Goal: Task Accomplishment & Management: Manage account settings

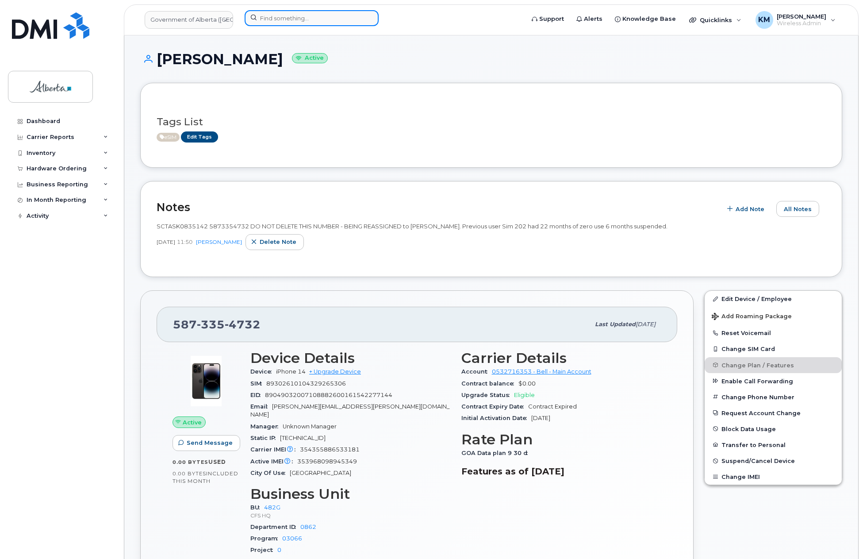
click at [289, 18] on input at bounding box center [312, 18] width 134 height 16
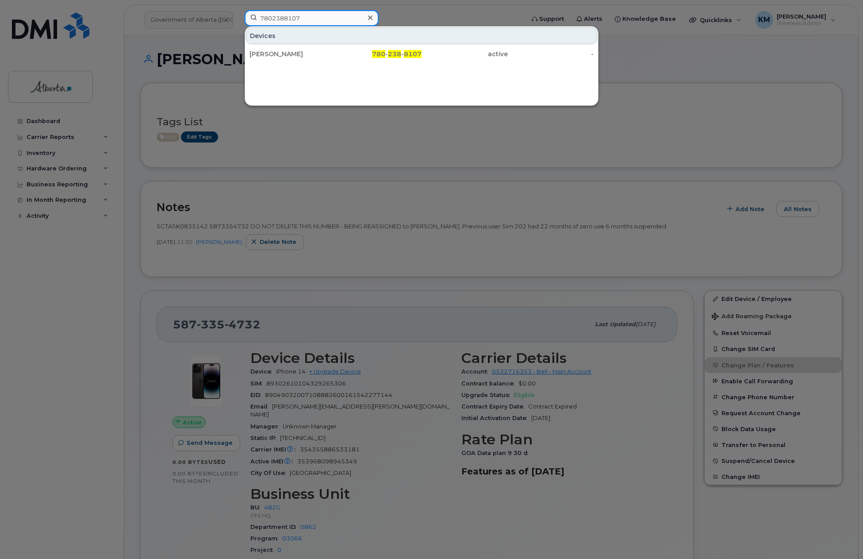
type input "7802388107"
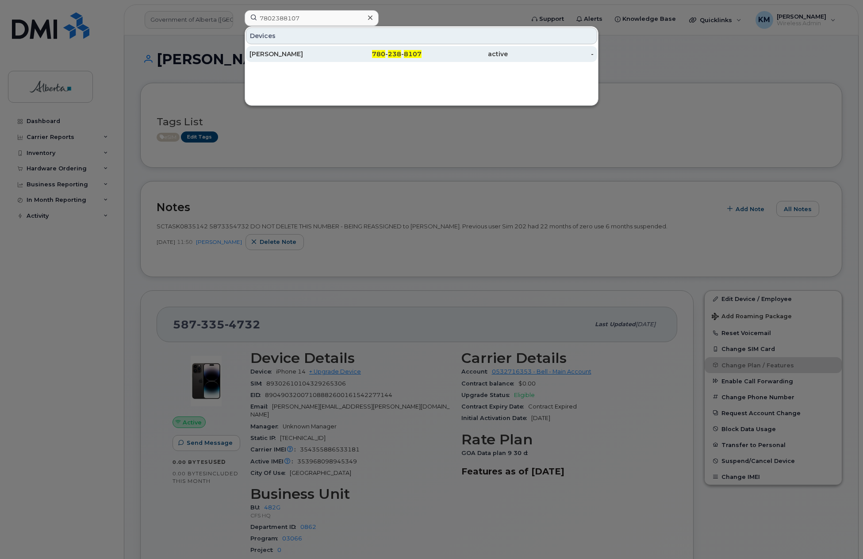
click at [336, 50] on div "Trent Jonson" at bounding box center [379, 54] width 86 height 16
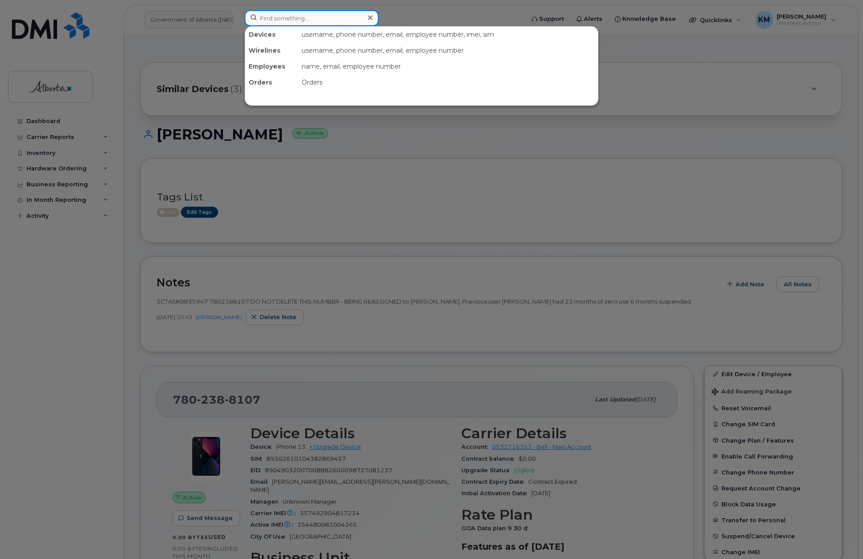
click at [308, 23] on input at bounding box center [312, 18] width 134 height 16
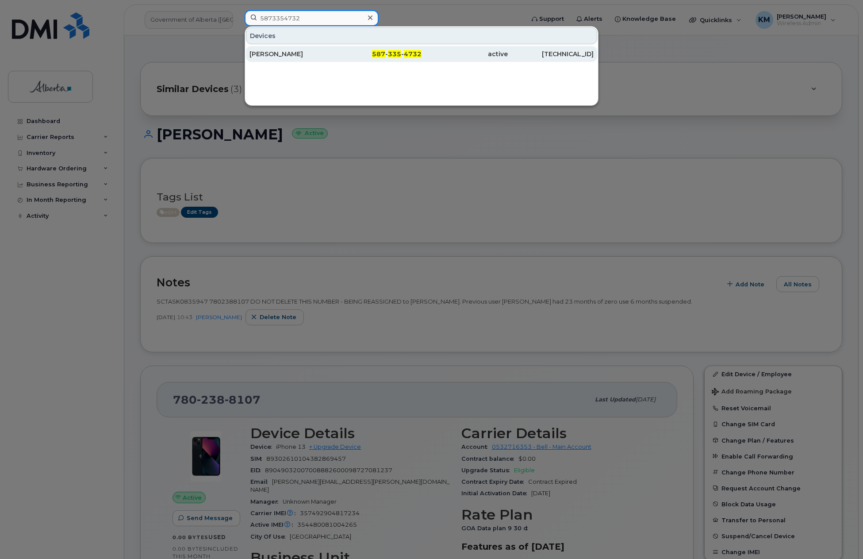
type input "5873354732"
click at [314, 57] on div "[PERSON_NAME]" at bounding box center [292, 54] width 86 height 9
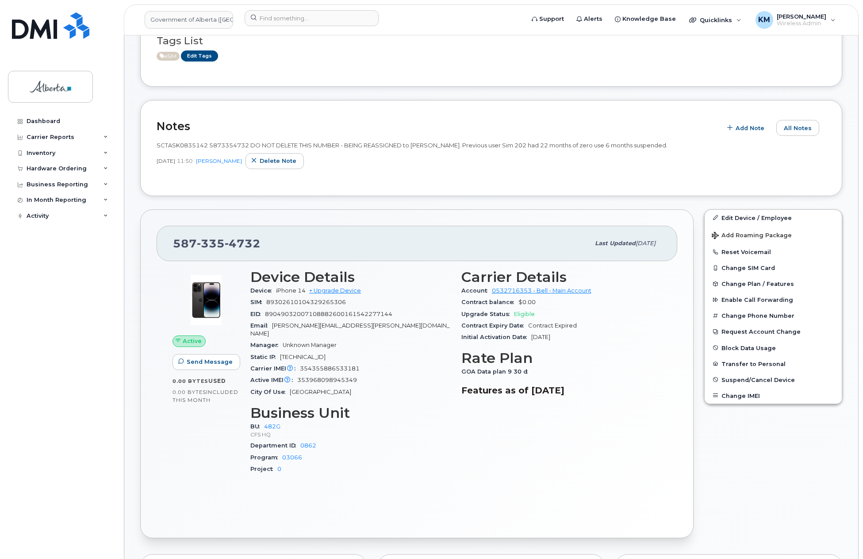
scroll to position [133, 0]
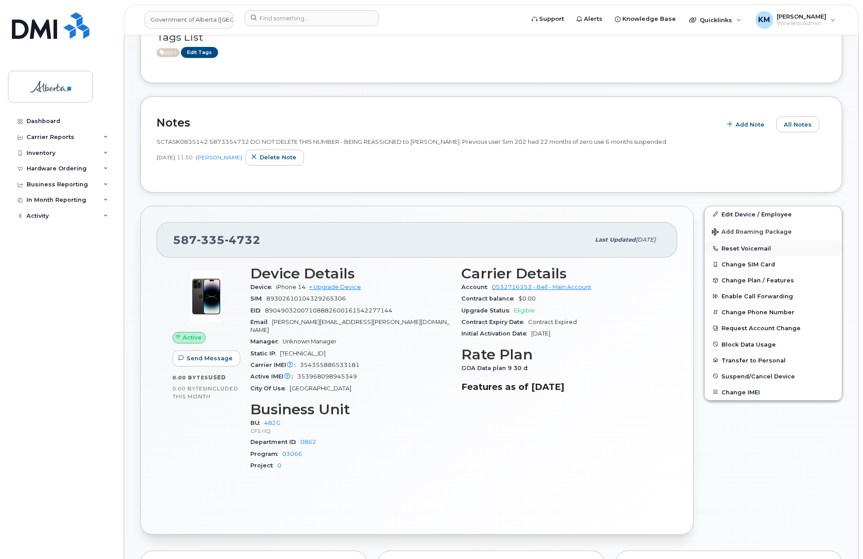
click at [762, 249] on button "Reset Voicemail" at bounding box center [773, 248] width 137 height 16
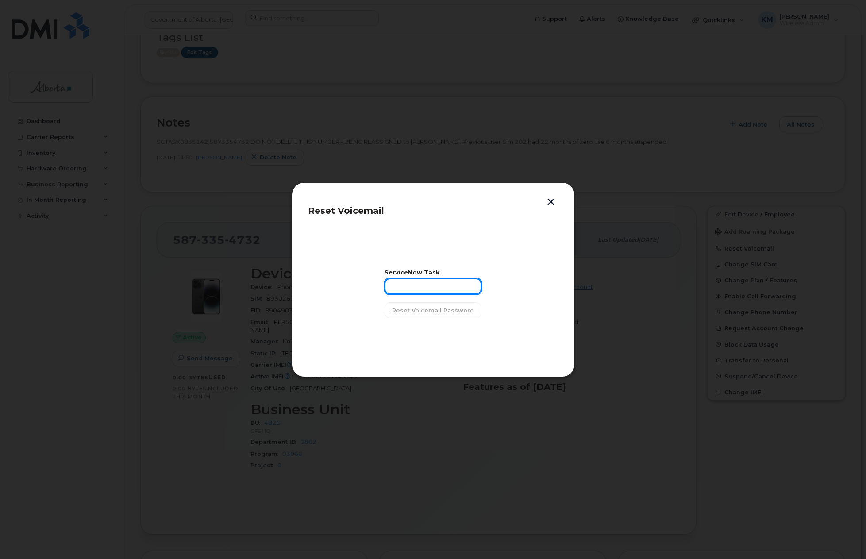
click at [456, 289] on input "text" at bounding box center [432, 286] width 97 height 16
type input "SCTASK0835142"
click at [453, 310] on span "Reset Voicemail Password" at bounding box center [433, 310] width 82 height 8
click at [437, 334] on span "Close" at bounding box center [433, 333] width 18 height 8
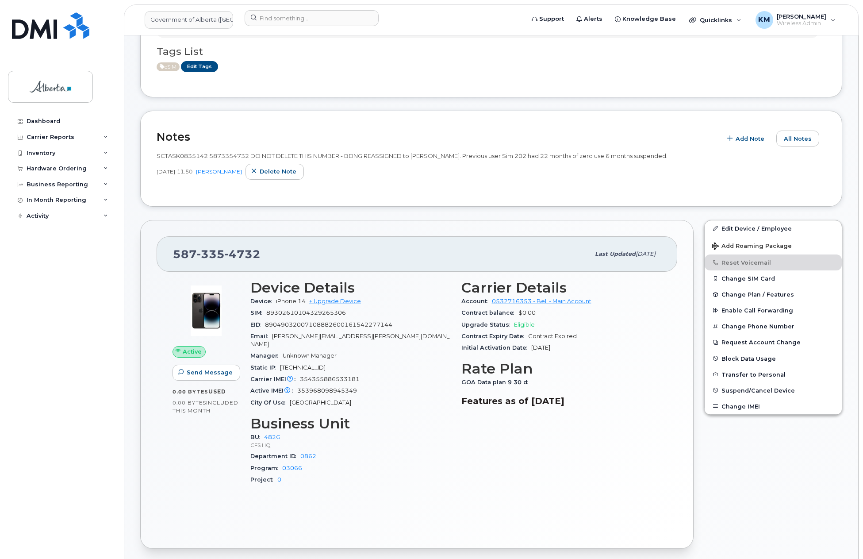
scroll to position [88, 0]
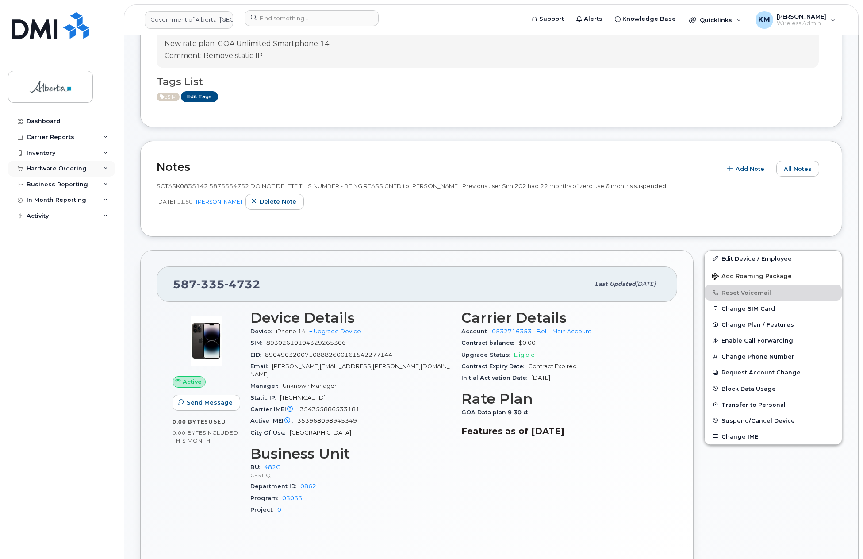
click at [73, 166] on div "Hardware Ordering" at bounding box center [57, 168] width 60 height 7
click at [46, 202] on div "Orders" at bounding box center [42, 202] width 22 height 8
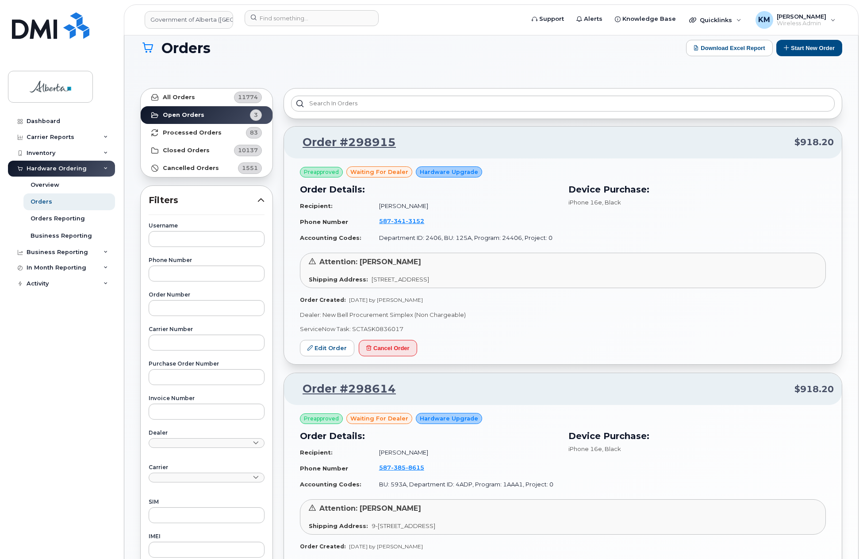
scroll to position [5, 0]
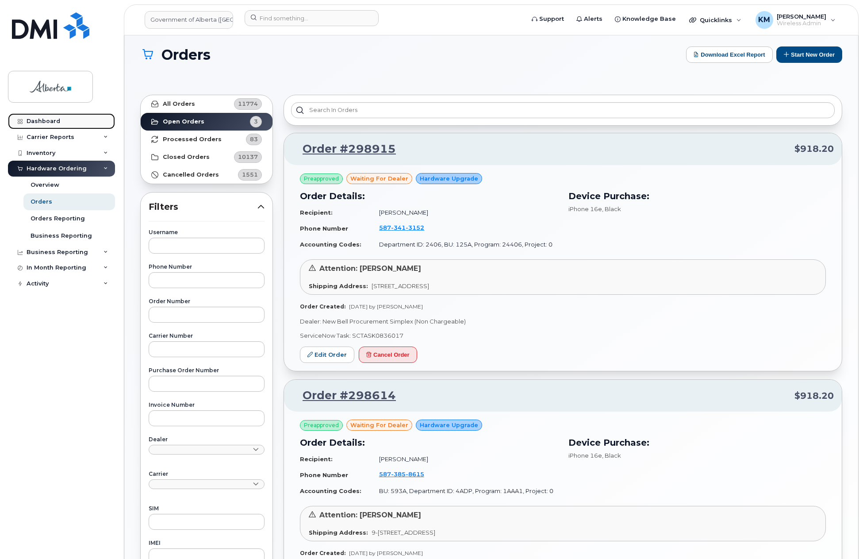
click at [46, 119] on div "Dashboard" at bounding box center [44, 121] width 34 height 7
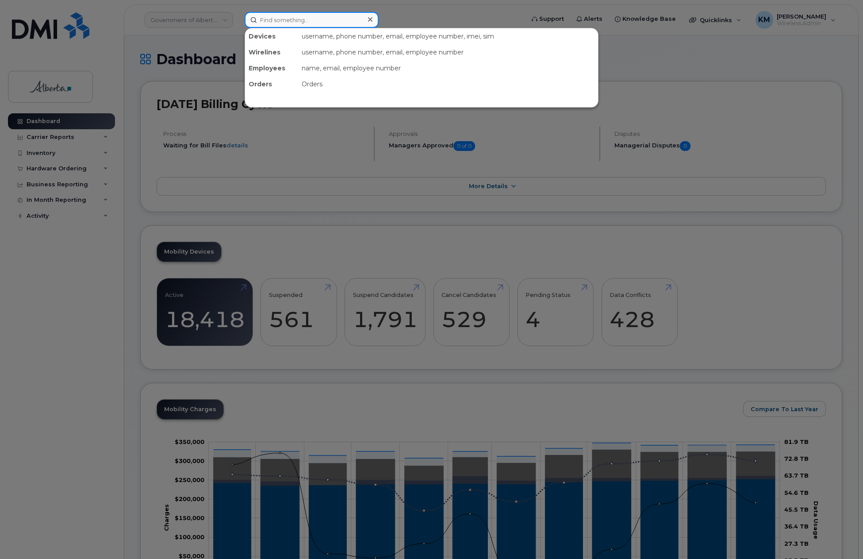
click at [286, 18] on input at bounding box center [312, 20] width 134 height 16
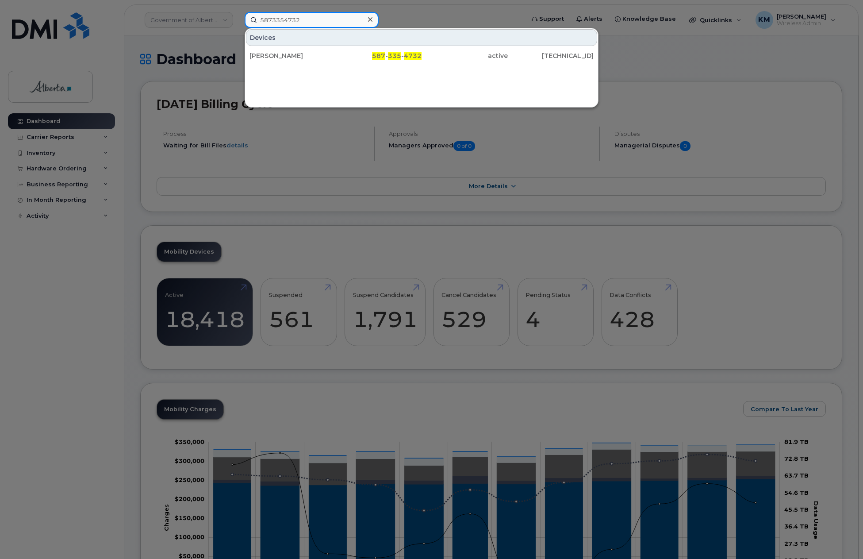
type input "5873354732"
click at [284, 58] on div "Catherine Mcquade" at bounding box center [292, 55] width 86 height 9
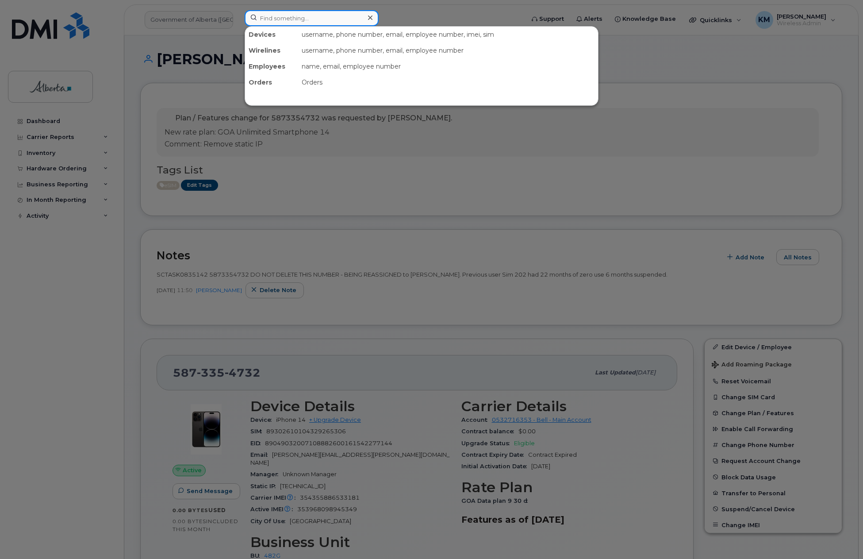
click at [332, 16] on input at bounding box center [312, 18] width 134 height 16
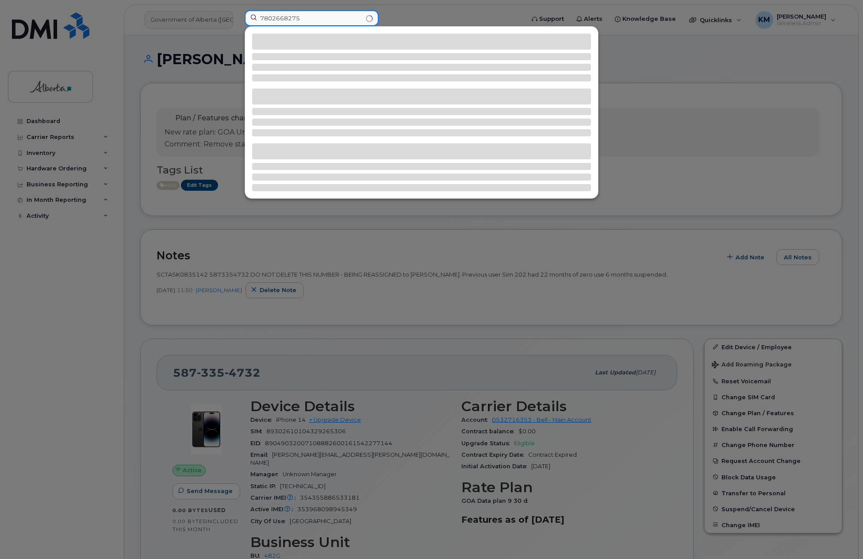
type input "7802668275"
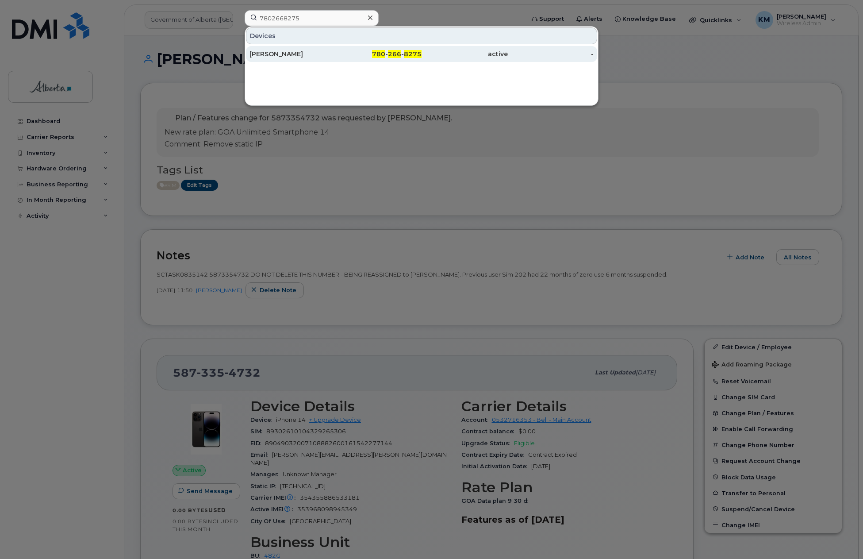
click at [338, 57] on div "780 - 266 - 8275" at bounding box center [379, 54] width 86 height 9
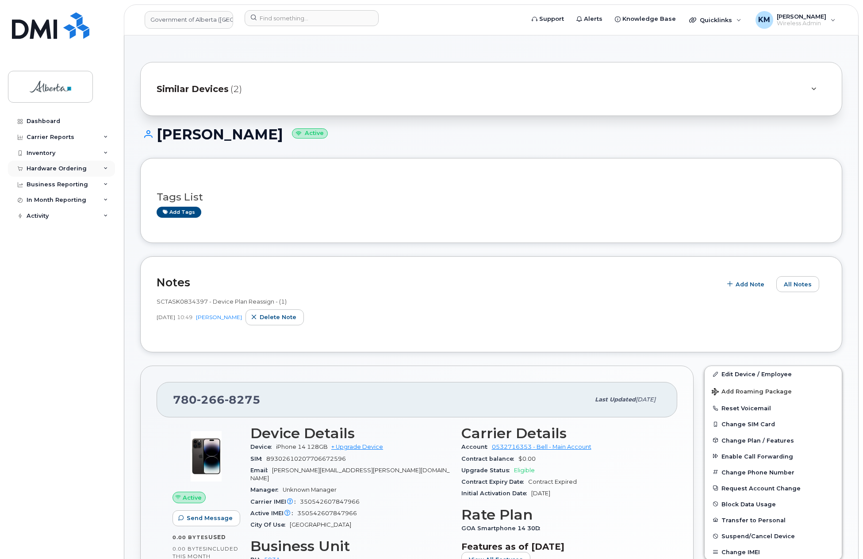
click at [61, 166] on div "Hardware Ordering" at bounding box center [57, 168] width 60 height 7
click at [50, 202] on link "Orders" at bounding box center [69, 201] width 92 height 17
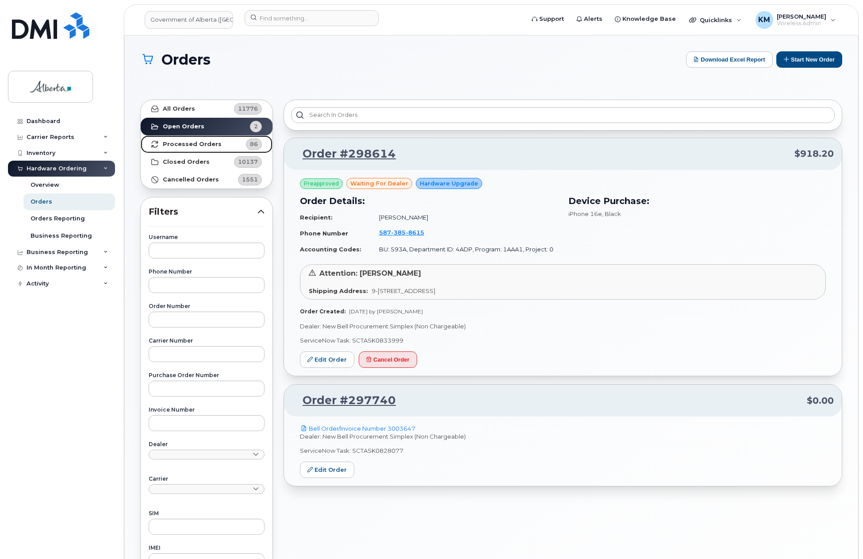
click at [195, 146] on strong "Processed Orders" at bounding box center [192, 144] width 59 height 7
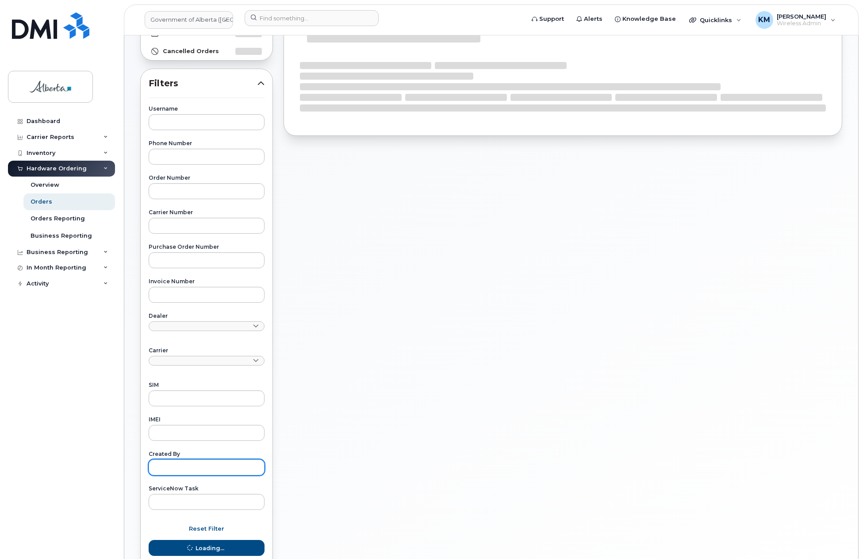
scroll to position [133, 0]
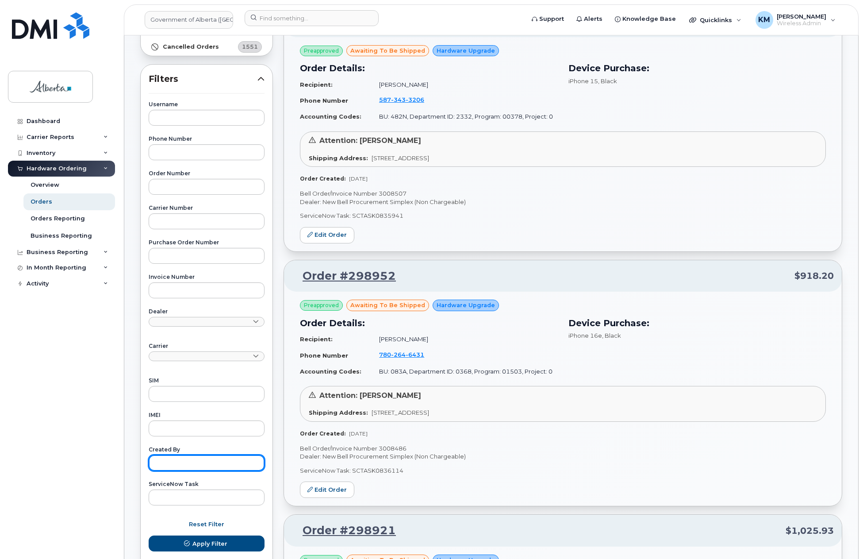
click at [194, 464] on input "text" at bounding box center [207, 463] width 116 height 16
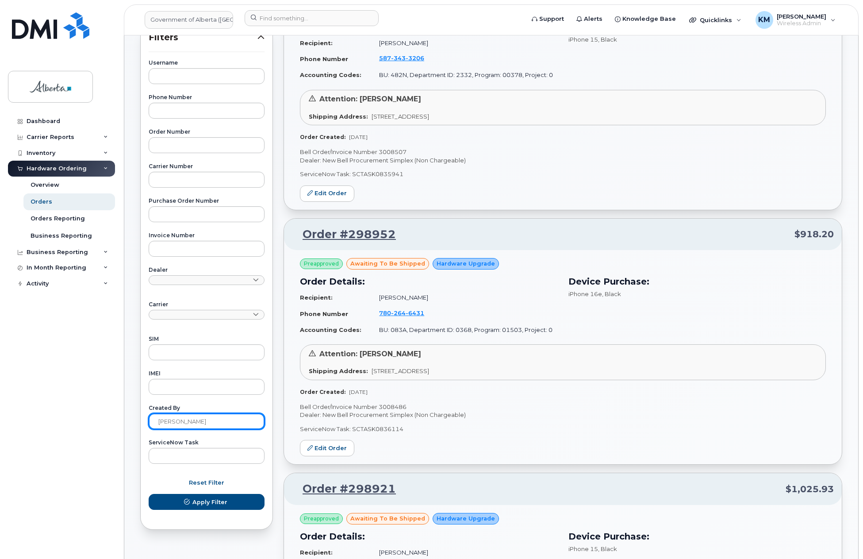
scroll to position [177, 0]
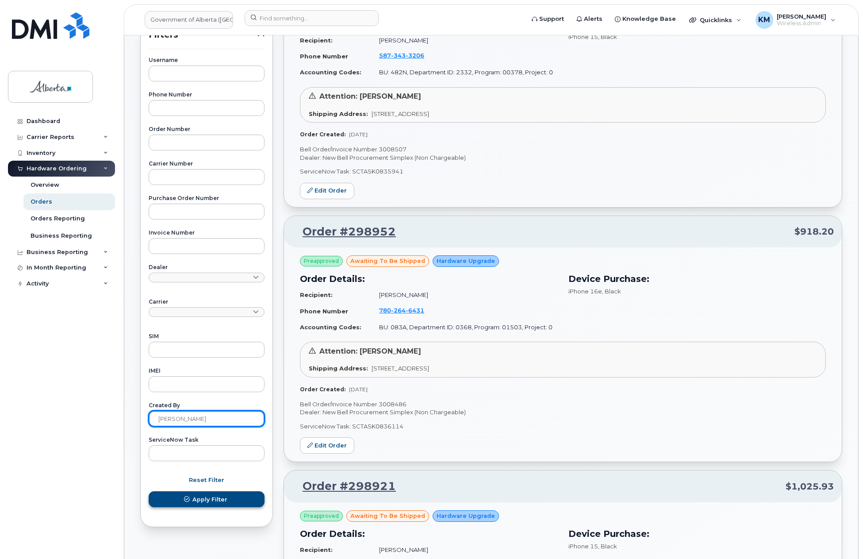
type input "kay"
click at [198, 502] on span "Apply Filter" at bounding box center [209, 499] width 35 height 8
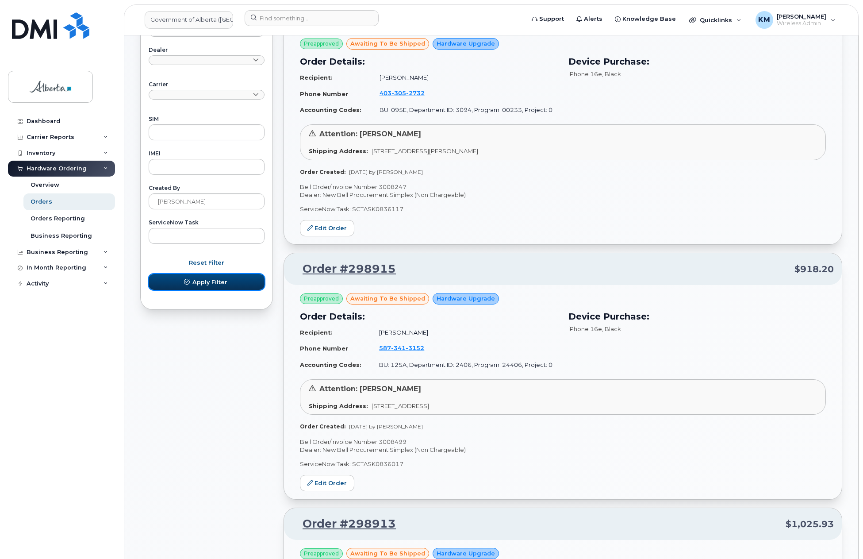
scroll to position [398, 0]
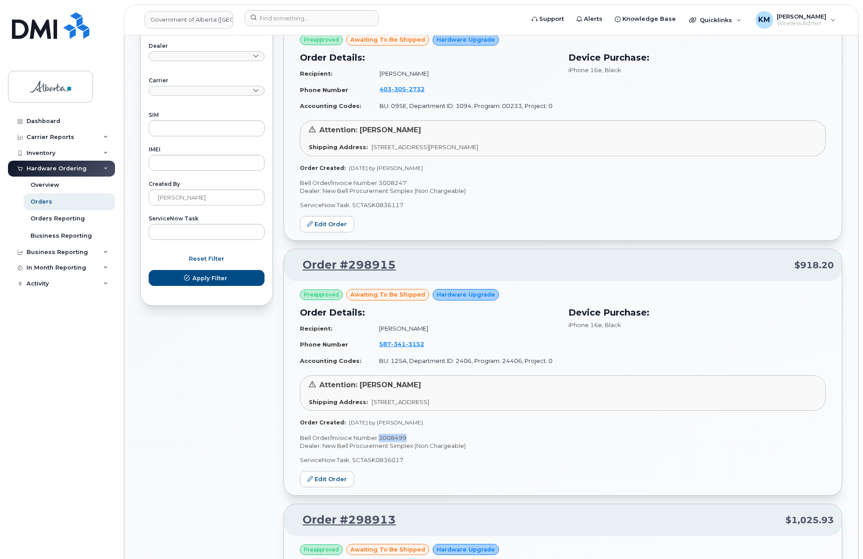
drag, startPoint x: 411, startPoint y: 437, endPoint x: 380, endPoint y: 439, distance: 31.5
click at [380, 439] on p "Bell Order/Invoice Number 3008499" at bounding box center [563, 437] width 526 height 8
copy p "3008499"
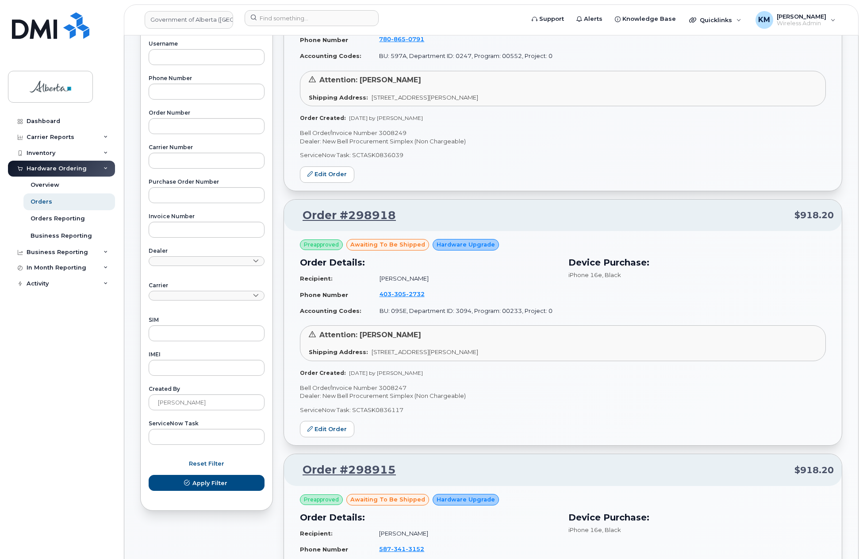
scroll to position [44, 0]
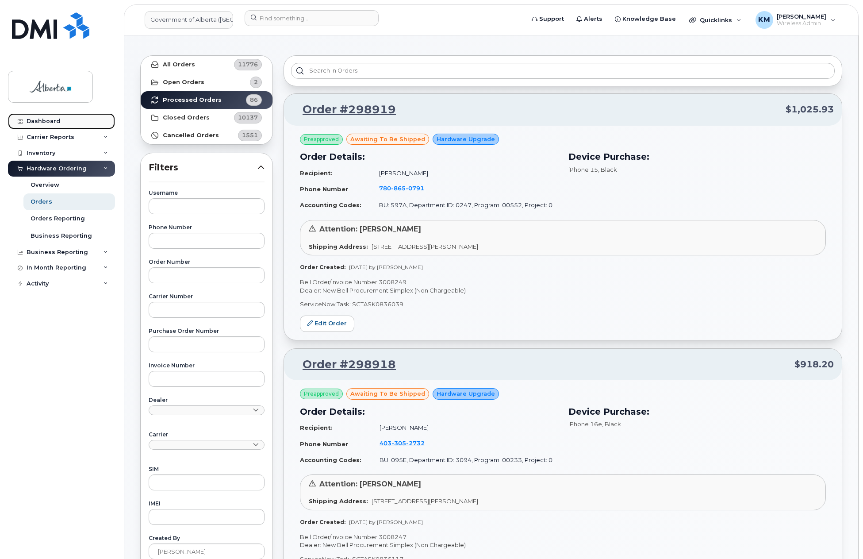
click at [54, 115] on link "Dashboard" at bounding box center [61, 121] width 107 height 16
click at [56, 119] on div "Dashboard" at bounding box center [44, 121] width 34 height 7
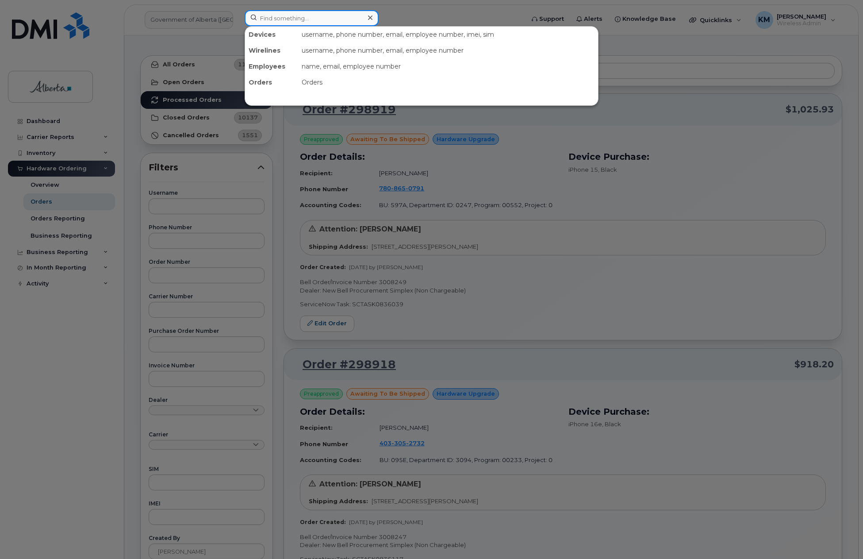
click at [308, 18] on input at bounding box center [312, 18] width 134 height 16
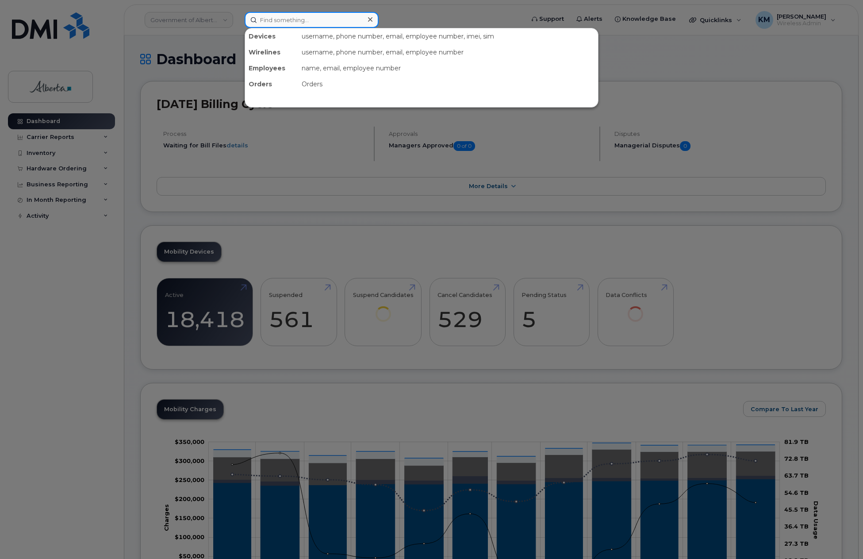
click at [276, 23] on input at bounding box center [312, 20] width 134 height 16
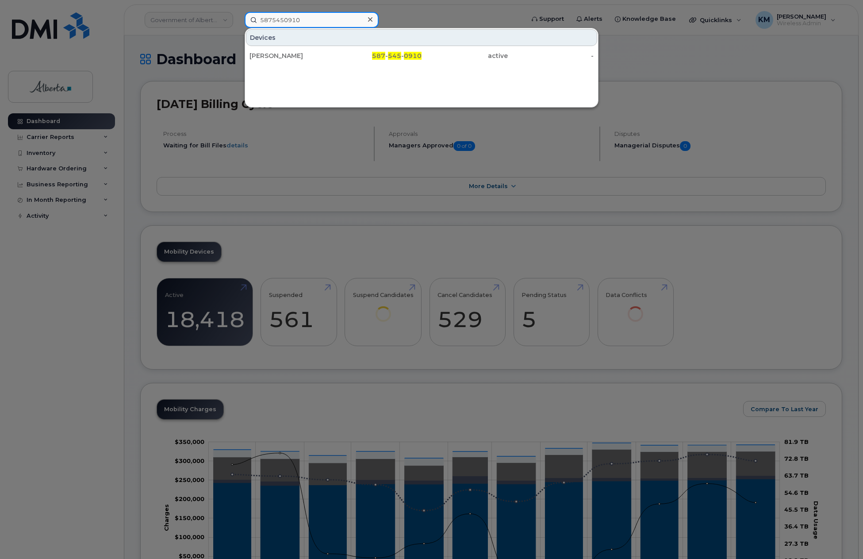
type input "5875450910"
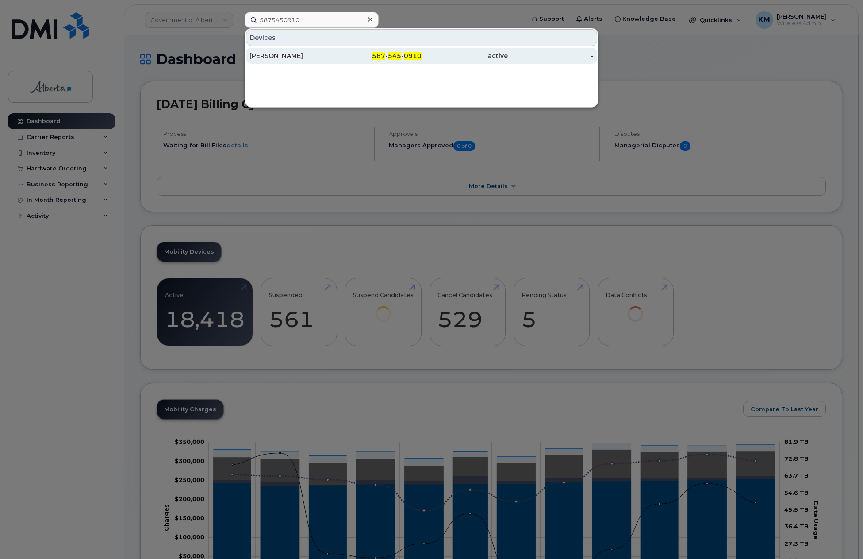
click at [284, 55] on div "[PERSON_NAME]" at bounding box center [292, 55] width 86 height 9
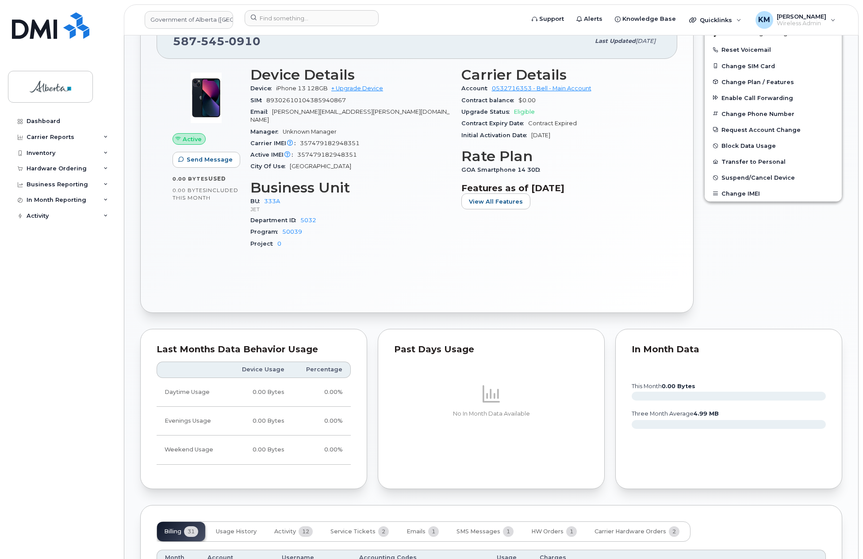
scroll to position [177, 0]
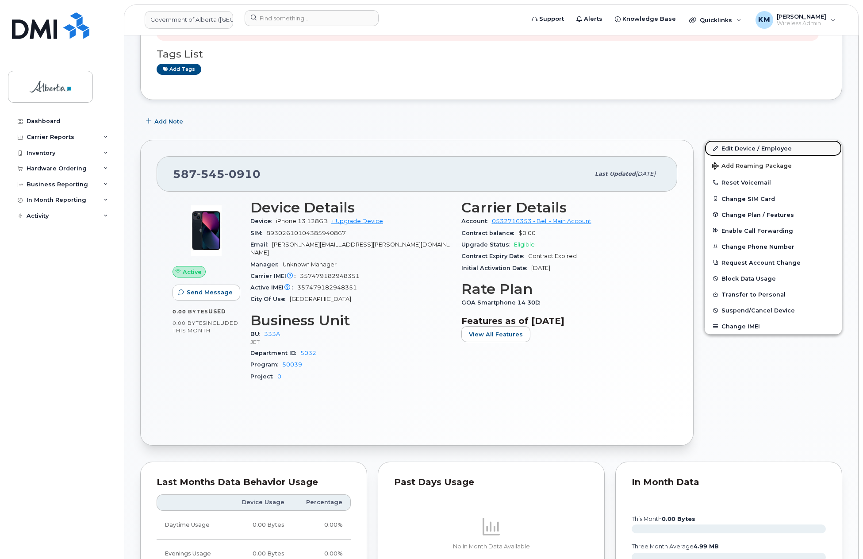
click at [754, 148] on link "Edit Device / Employee" at bounding box center [773, 148] width 137 height 16
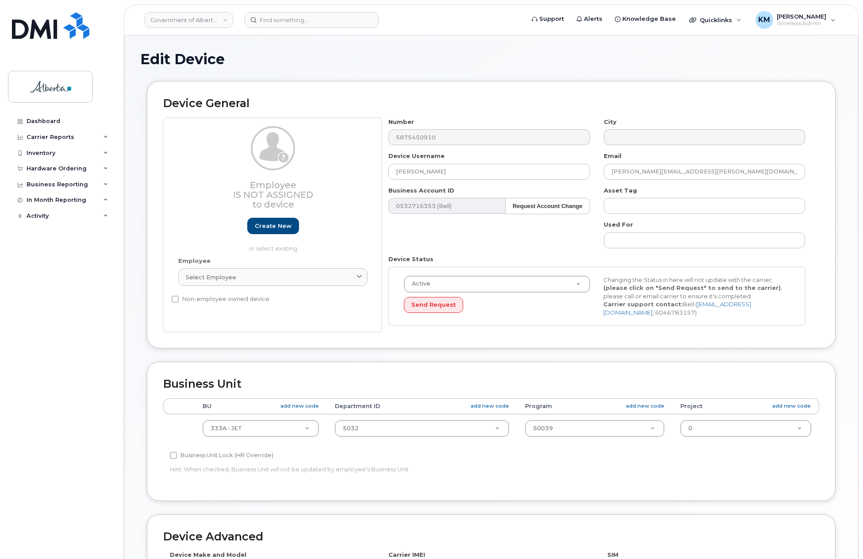
select select "4206363"
drag, startPoint x: 454, startPoint y: 169, endPoint x: 392, endPoint y: 172, distance: 62.0
click at [392, 172] on input "[PERSON_NAME]" at bounding box center [488, 172] width 201 height 16
paste input "[PERSON_NAME]"
type input "[PERSON_NAME]"
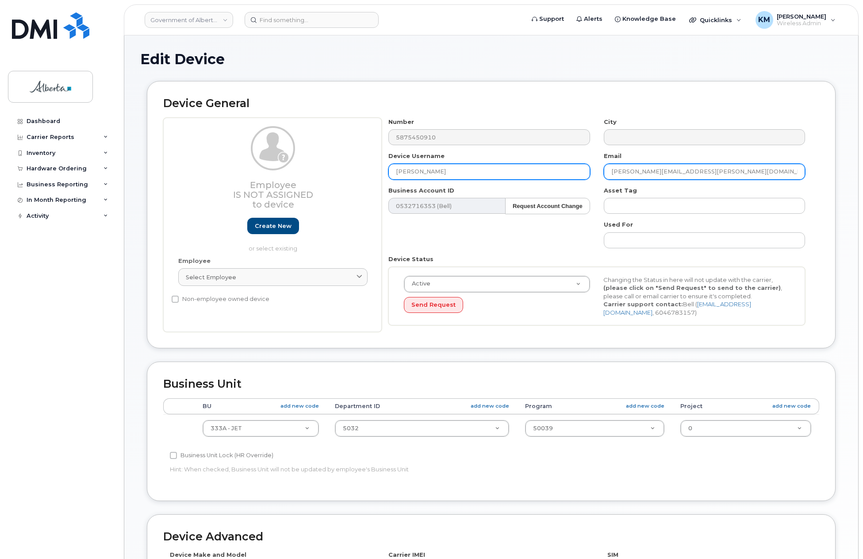
drag, startPoint x: 699, startPoint y: 173, endPoint x: 581, endPoint y: 178, distance: 117.8
click at [581, 178] on div "Number 5875450910 City Device Username Karen Petch Email Cherie.Losty@gov.ab.ca…" at bounding box center [597, 225] width 430 height 215
paste input "Karen.Petch"
type input "Karen.Petch@gov.ab.ca"
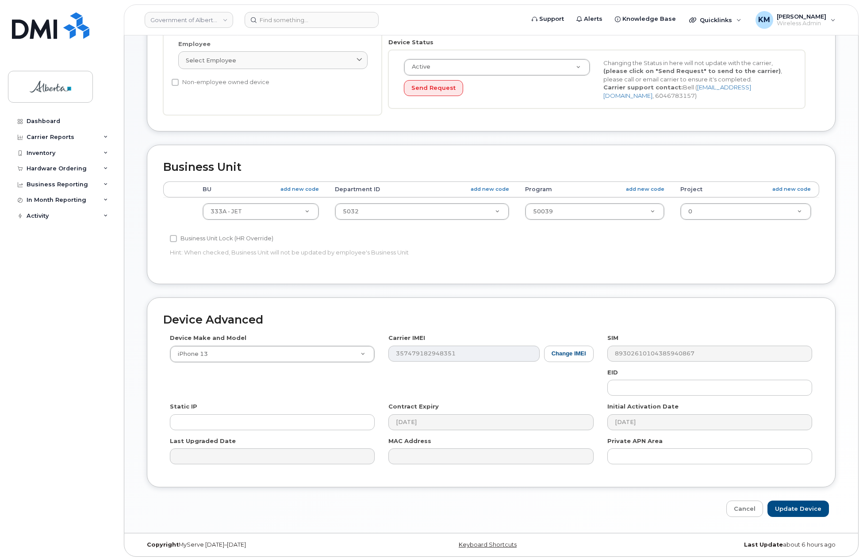
scroll to position [219, 0]
drag, startPoint x: 787, startPoint y: 501, endPoint x: 783, endPoint y: 501, distance: 4.4
click at [787, 501] on input "Update Device" at bounding box center [797, 506] width 61 height 16
type input "Saving..."
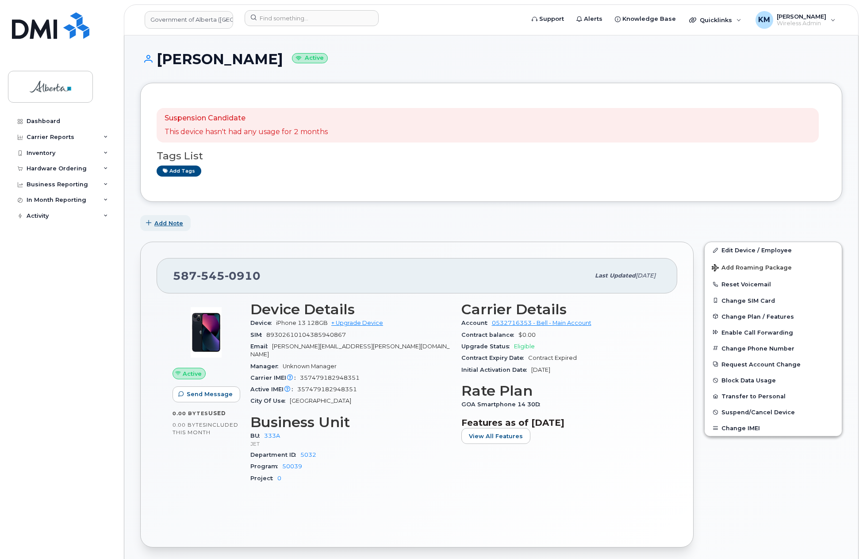
click at [176, 223] on span "Add Note" at bounding box center [168, 223] width 29 height 8
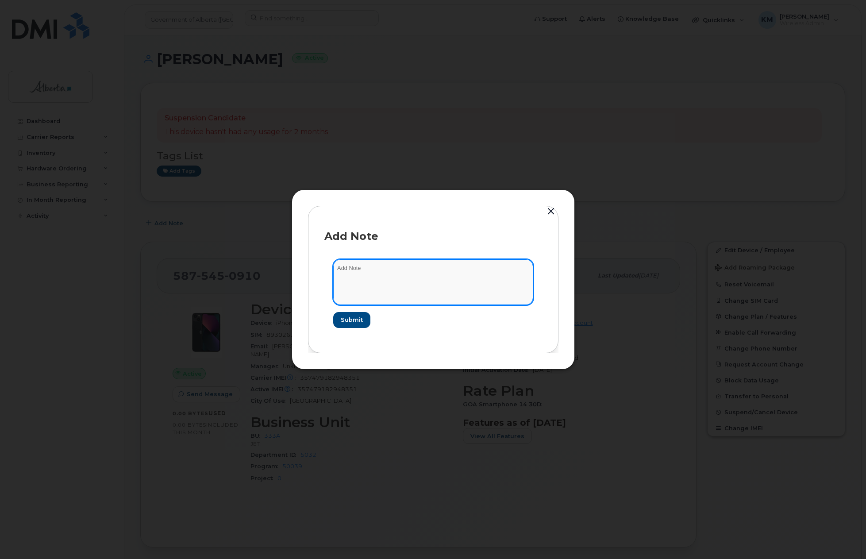
click at [406, 280] on textarea at bounding box center [433, 281] width 200 height 45
click at [423, 266] on textarea "SCTASK0836462 -" at bounding box center [433, 281] width 200 height 45
paste textarea "Device Plan Reassign - [PHONE_NUMBER] iPhone 13 357479182948351 YDQ35360WF [PER…"
type textarea "SCTASK0836462 - Device Plan Reassign - (1) 5875450910 iPhone 13 357479182948351…"
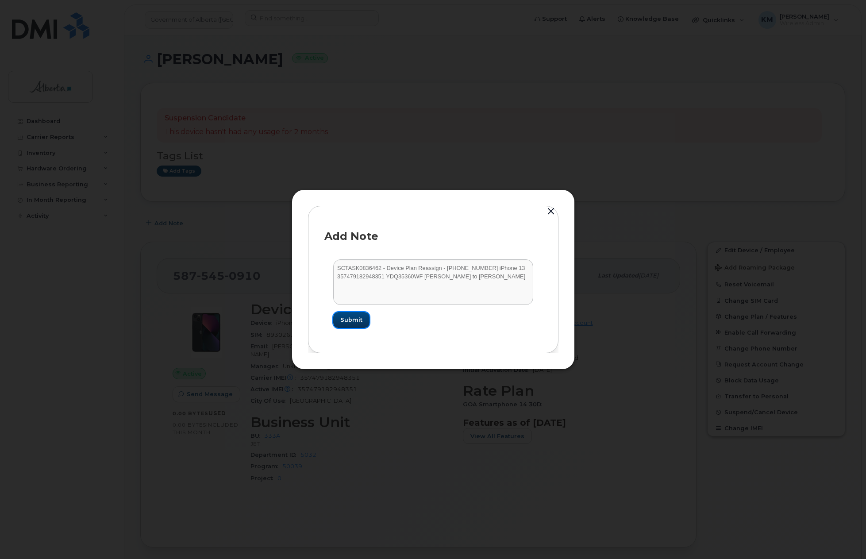
click at [358, 320] on span "Submit" at bounding box center [351, 319] width 22 height 8
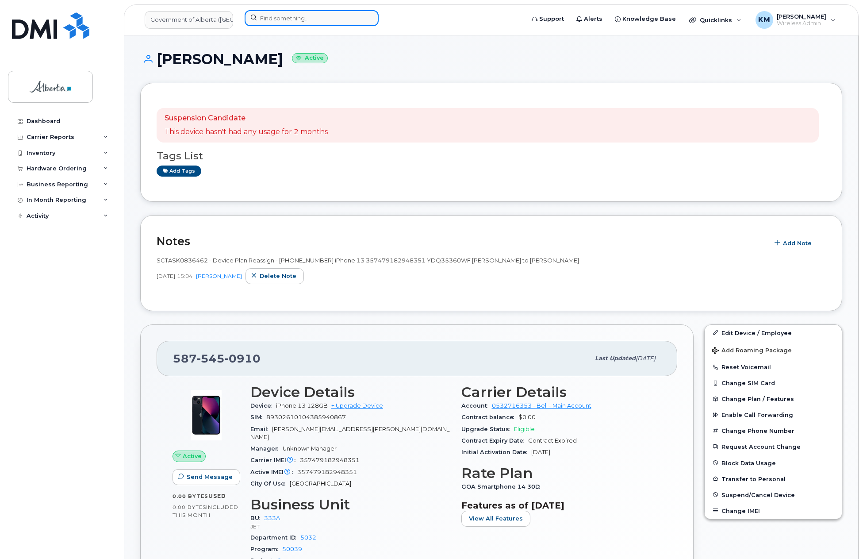
click at [265, 18] on input at bounding box center [312, 18] width 134 height 16
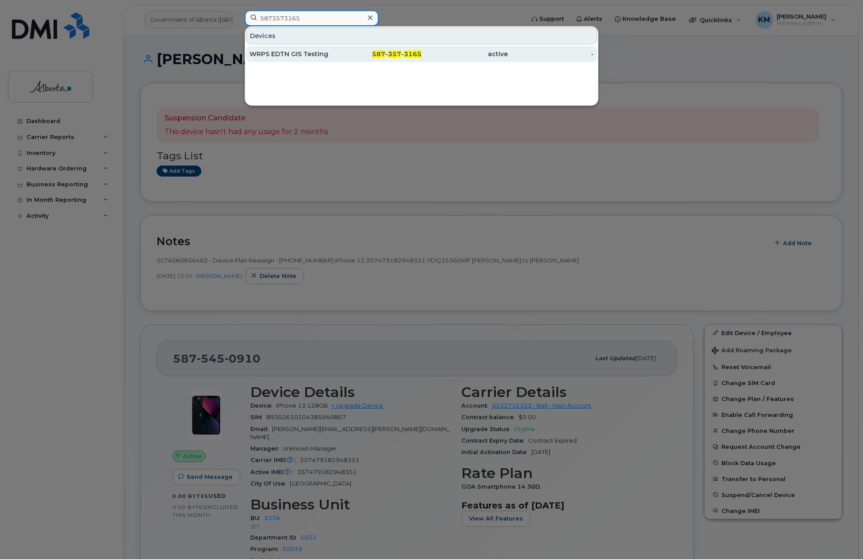
type input "5873573165"
click at [271, 56] on div "WRPS EDTN GIS Testing" at bounding box center [292, 54] width 86 height 9
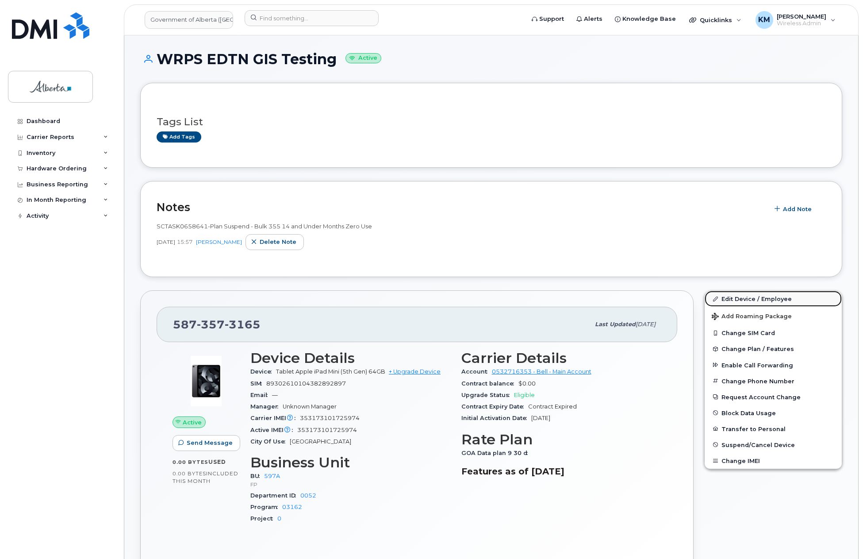
click at [736, 297] on link "Edit Device / Employee" at bounding box center [773, 299] width 137 height 16
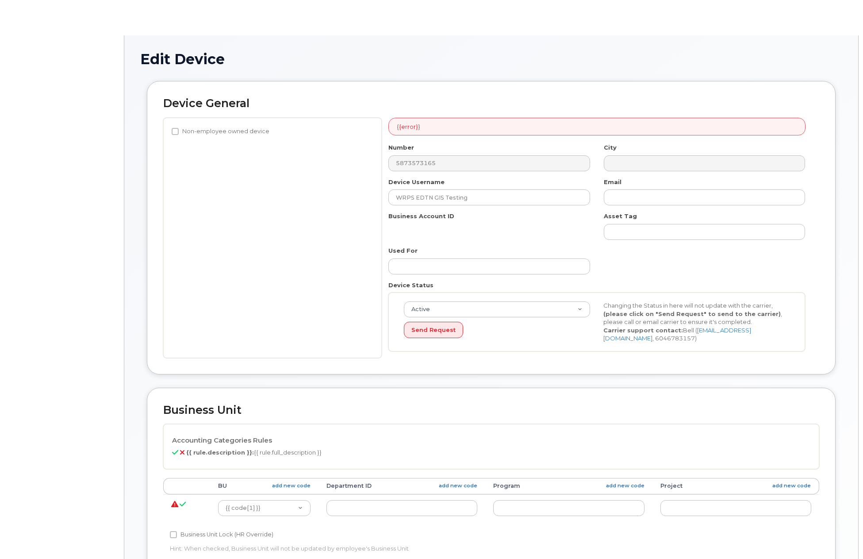
select select "4797726"
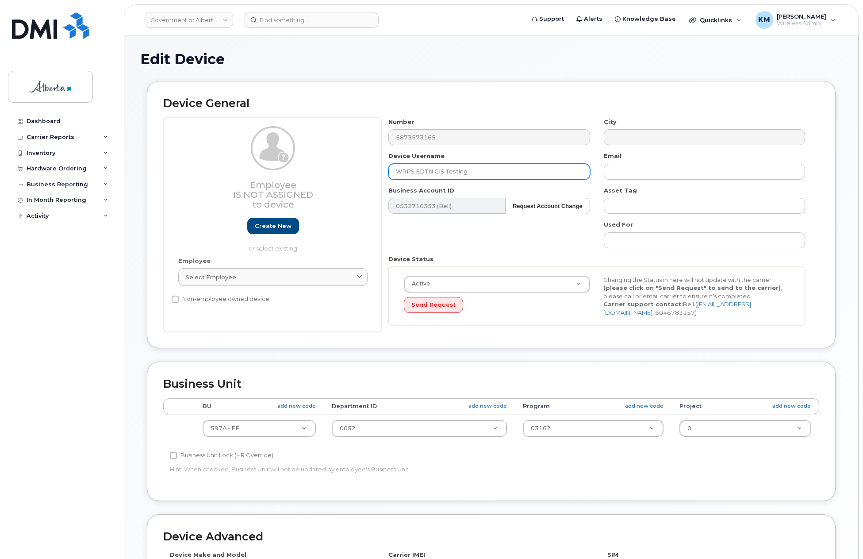
drag, startPoint x: 499, startPoint y: 171, endPoint x: 382, endPoint y: 173, distance: 116.8
click at [382, 173] on div "Device Username WRPS EDTN GIS Testing" at bounding box center [489, 166] width 215 height 28
paste input "Andrea Paquette"
type input "Andrea Paquette"
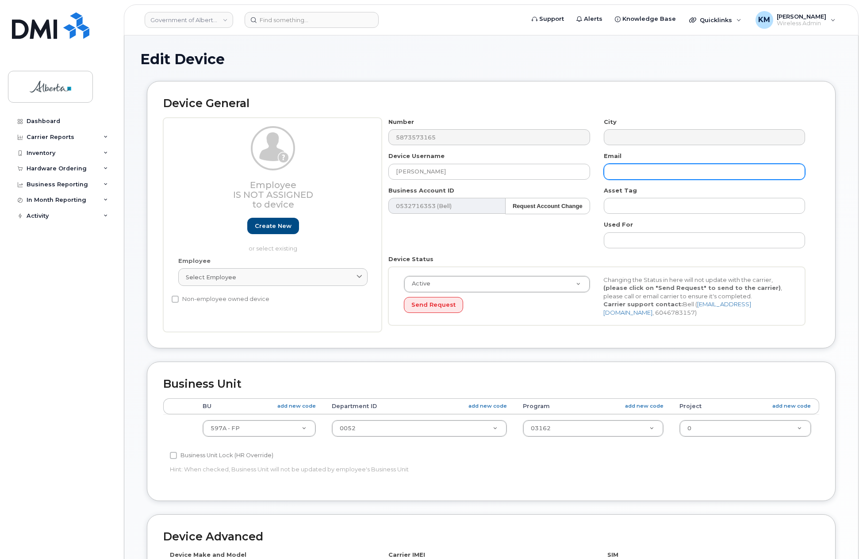
click at [617, 172] on input "text" at bounding box center [704, 172] width 201 height 16
paste input "[PERSON_NAME]"
drag, startPoint x: 648, startPoint y: 176, endPoint x: 627, endPoint y: 174, distance: 21.8
click at [603, 178] on div "Email Andrea Paquette" at bounding box center [704, 166] width 215 height 28
paste input ".Paquette@gov.ab.ca"
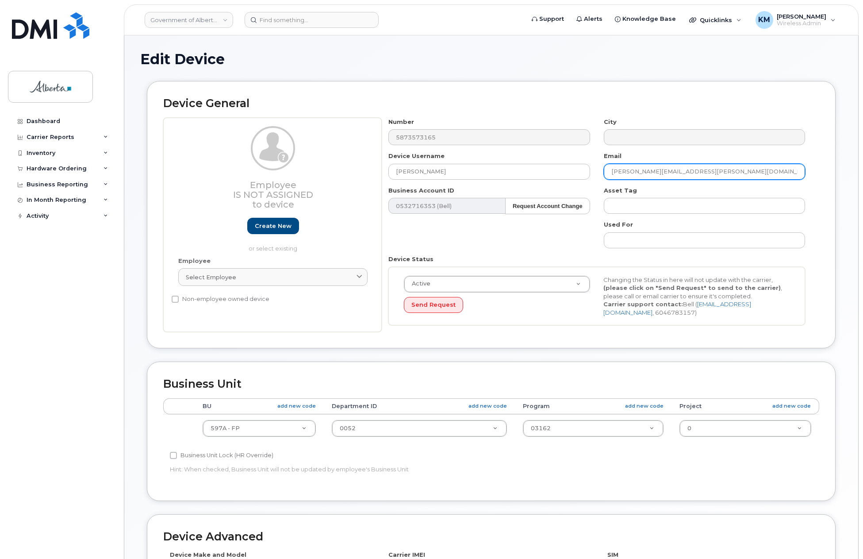
type input "[PERSON_NAME][EMAIL_ADDRESS][PERSON_NAME][DOMAIN_NAME]"
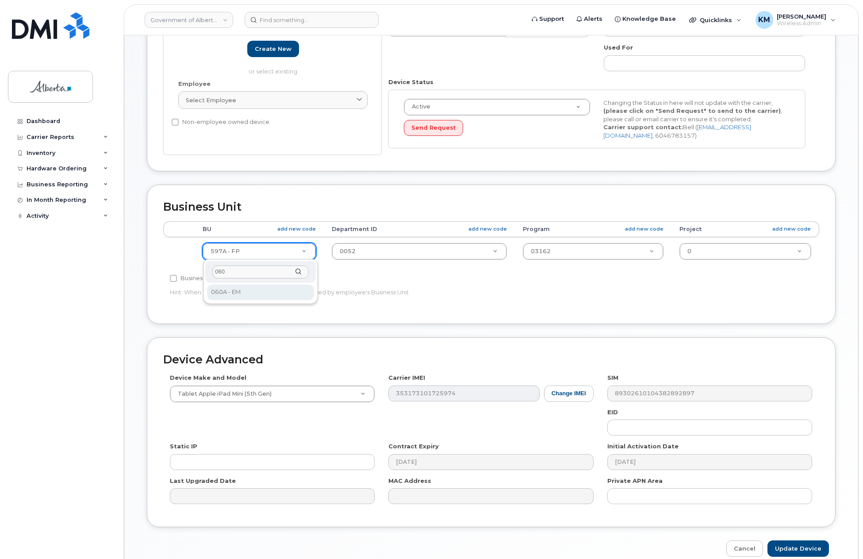
type input "060"
select select "4749732"
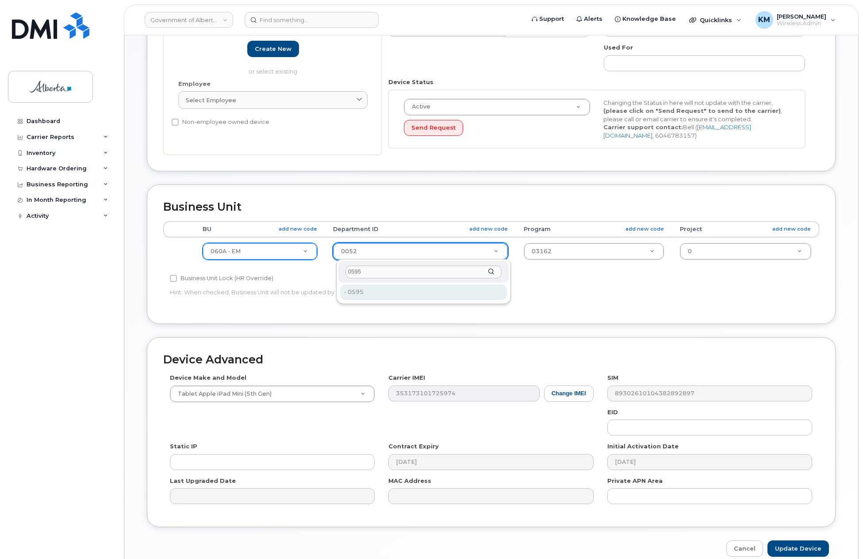
type input "0595"
type input "4752338"
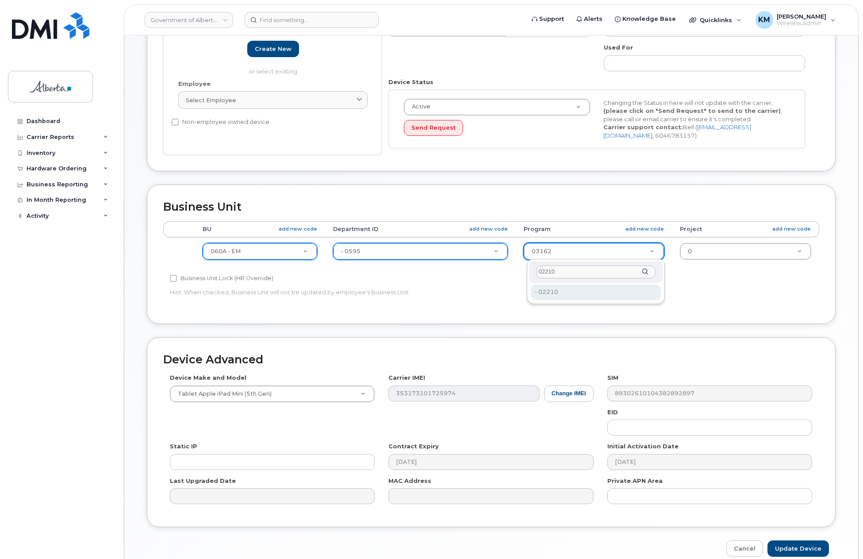
type input "02210"
type input "4753245"
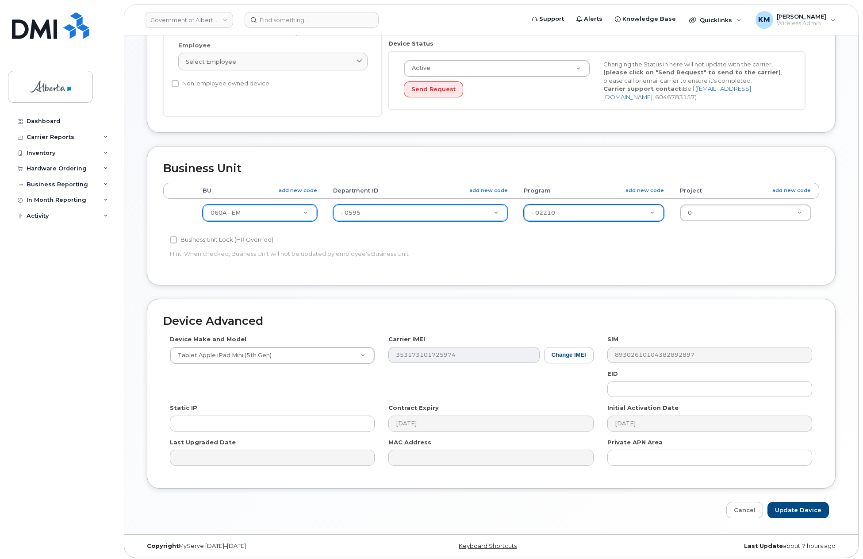
scroll to position [219, 0]
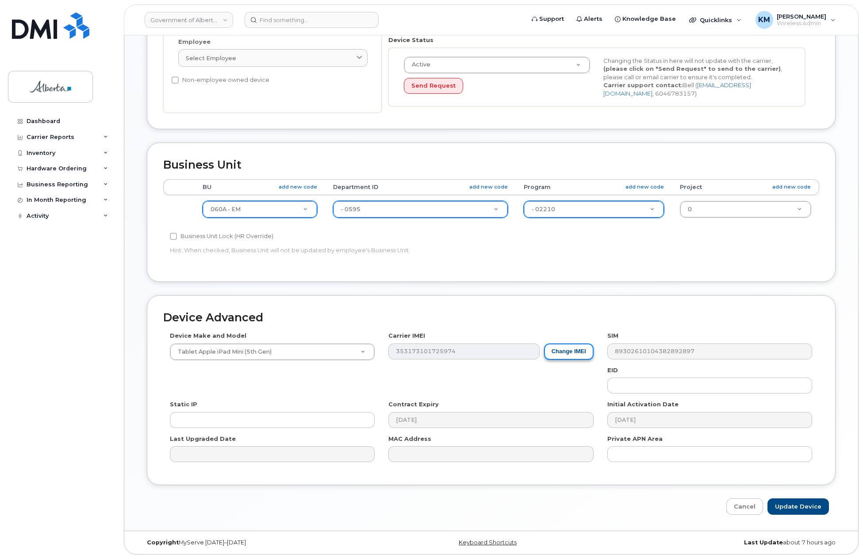
click at [575, 351] on button "Change IMEI" at bounding box center [569, 351] width 50 height 16
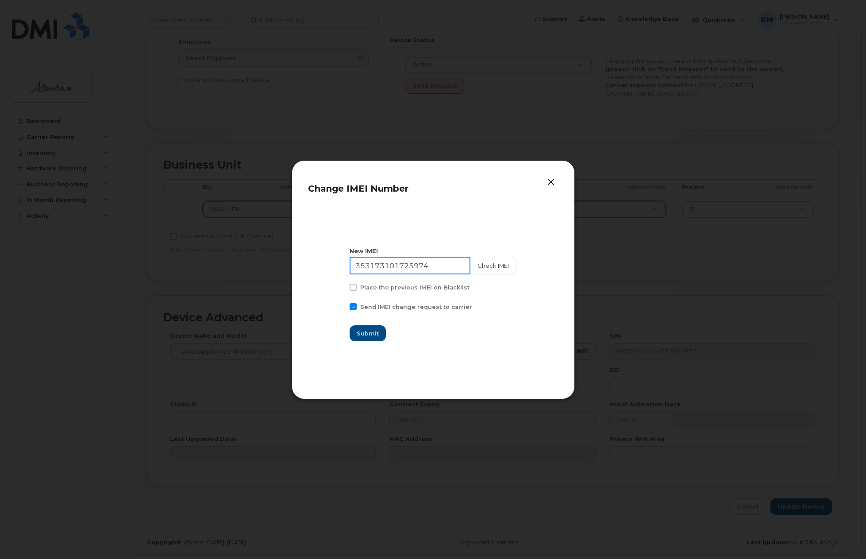
drag, startPoint x: 452, startPoint y: 267, endPoint x: 300, endPoint y: 267, distance: 151.3
click at [300, 267] on div "Change IMEI Number New IMEI 353173101725974 Check IMEI Place the previous IMEI …" at bounding box center [433, 279] width 283 height 239
type input "352556220468230"
click at [477, 268] on button "Check IMEI" at bounding box center [492, 266] width 46 height 18
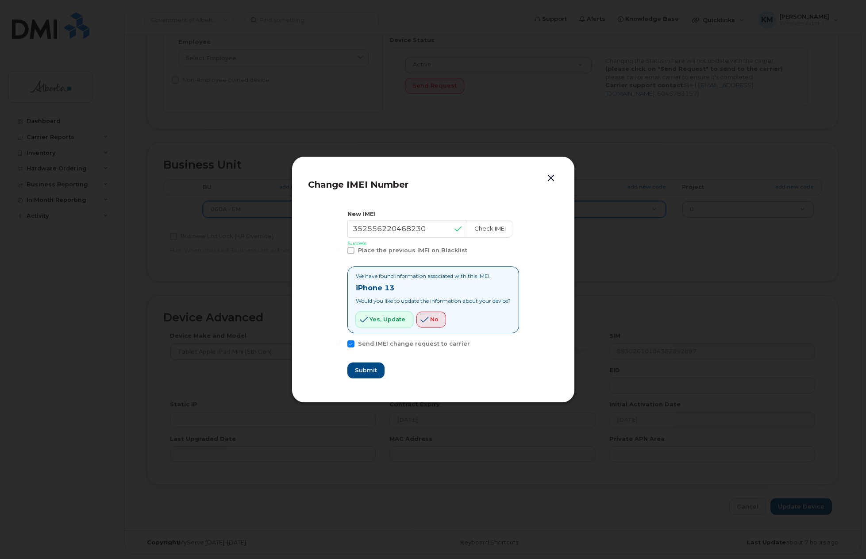
click at [389, 321] on span "Yes, update" at bounding box center [387, 319] width 36 height 8
click at [368, 372] on span "Submit" at bounding box center [365, 370] width 22 height 8
type input "352556220468230"
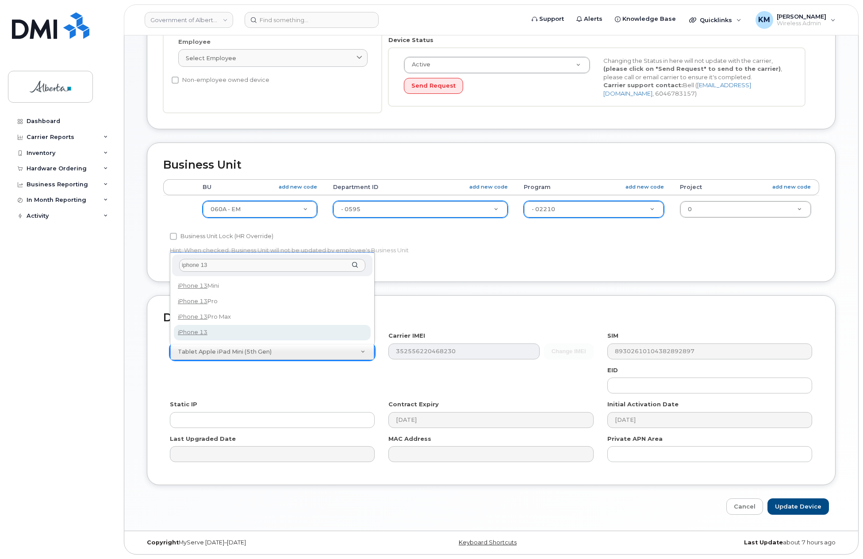
type input "iphone 13"
select select "2612"
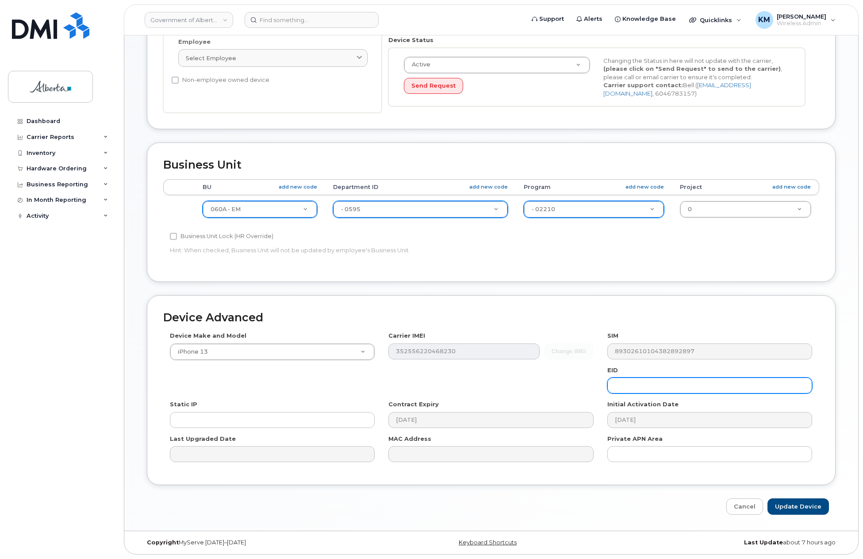
click at [641, 393] on input "text" at bounding box center [709, 385] width 205 height 16
paste input "89049032007008882600121134692434"
type input "89049032007008882600121134692434"
click at [786, 508] on input "Update Device" at bounding box center [797, 506] width 61 height 16
type input "Saving..."
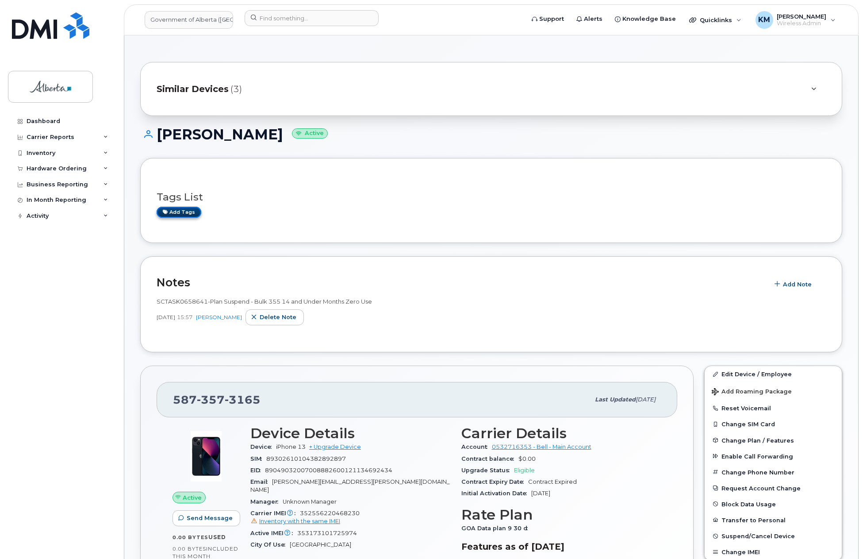
click at [191, 207] on link "Add tags" at bounding box center [179, 212] width 45 height 11
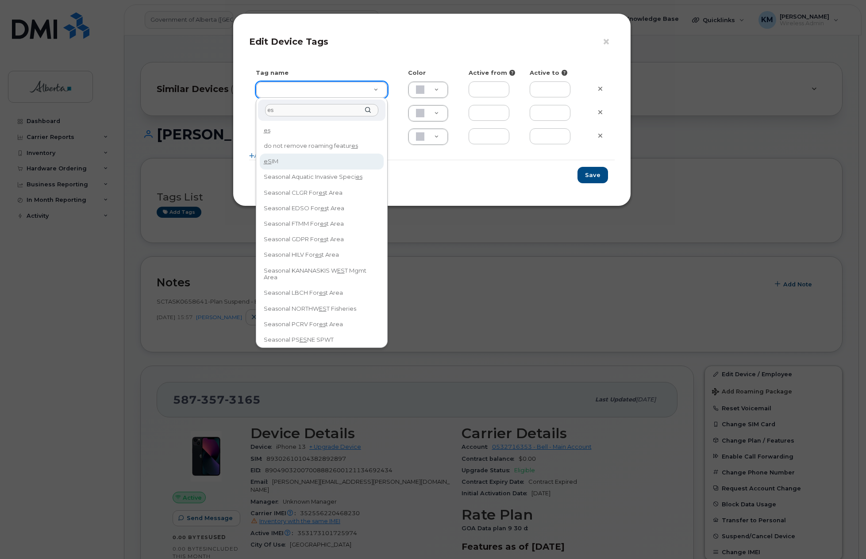
type input "es"
type input "eSIM"
type input "D6CDC1"
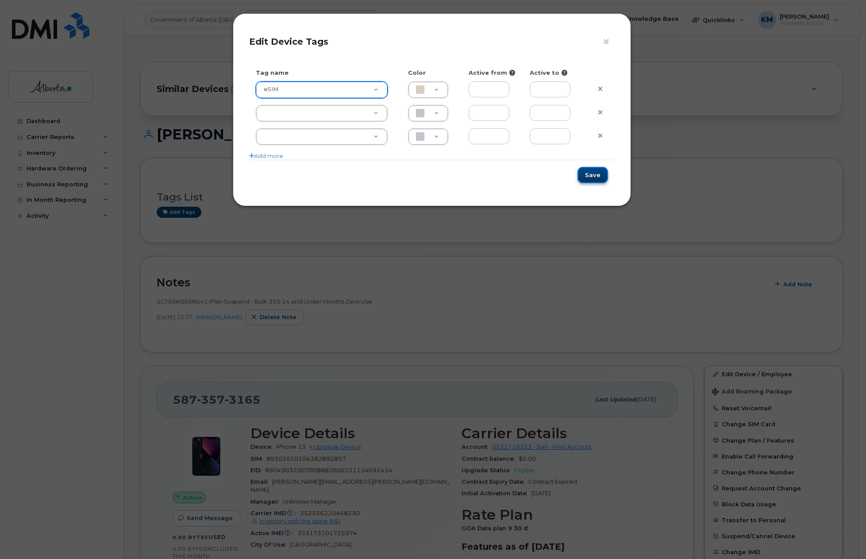
click at [588, 175] on button "Save" at bounding box center [592, 175] width 31 height 16
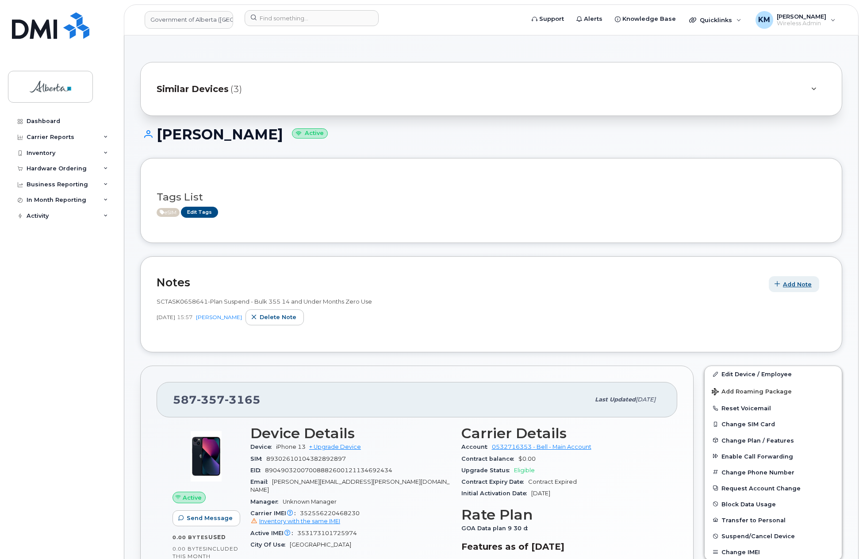
click at [796, 282] on span "Add Note" at bounding box center [797, 284] width 29 height 8
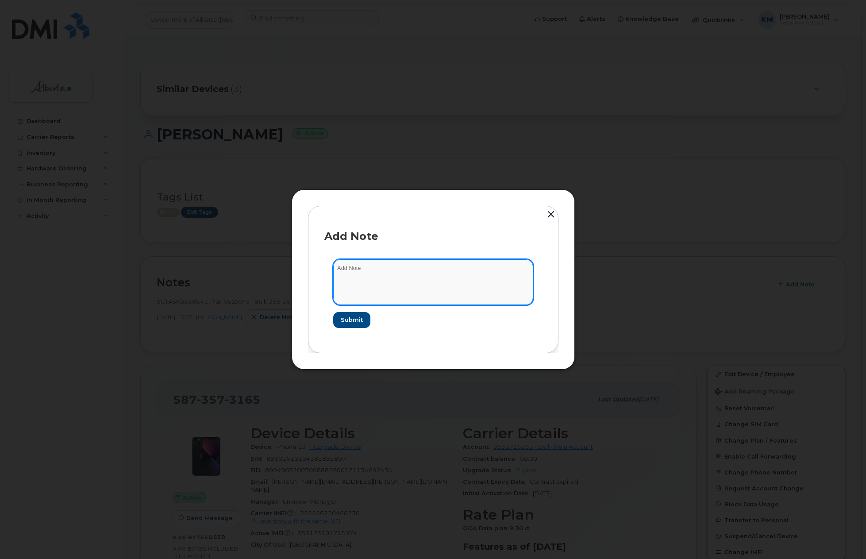
click at [363, 270] on textarea at bounding box center [433, 281] width 200 height 45
paste textarea "SCTASK0835809 5873573165 DO NOT DELETE THIS NUMBER - BEING REASSIGNED to Andrea…"
type textarea "SCTASK0835809 5873573165 DO NOT DELETE THIS NUMBER - BEING REASSIGNED to Andrea…"
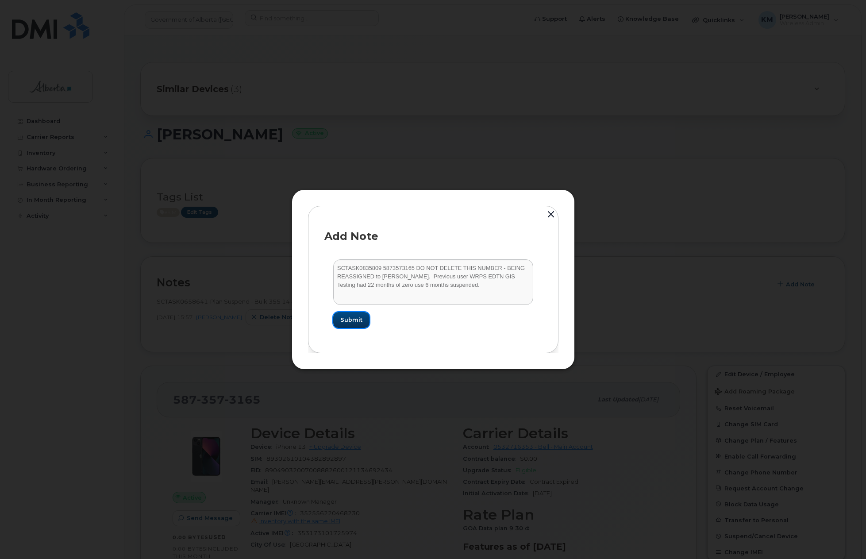
click at [353, 319] on span "Submit" at bounding box center [351, 319] width 22 height 8
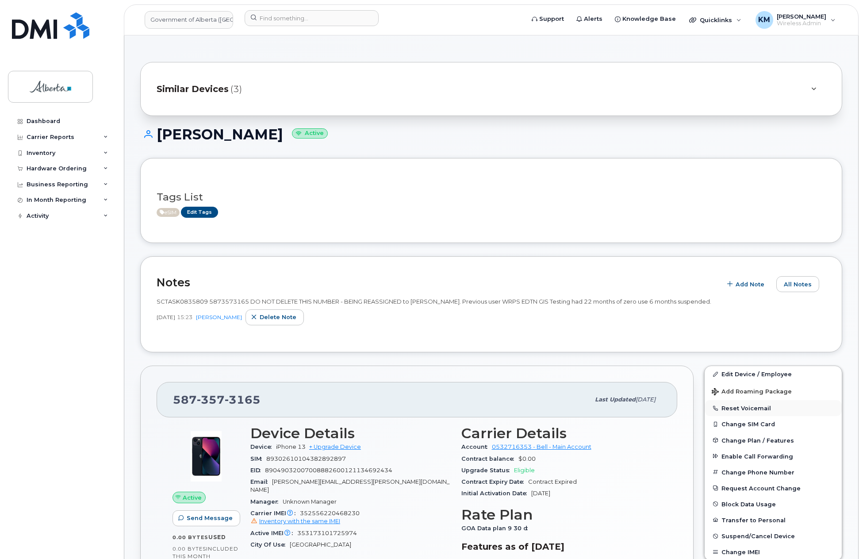
click at [746, 404] on button "Reset Voicemail" at bounding box center [773, 408] width 137 height 16
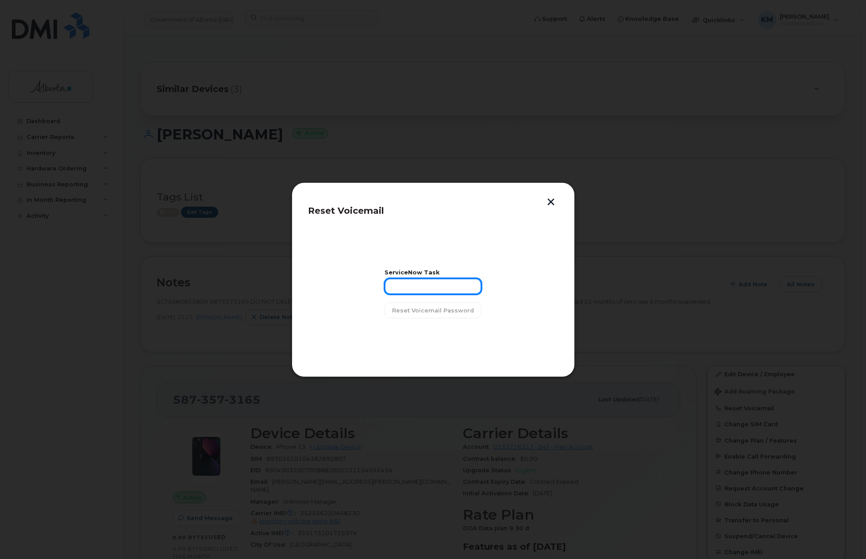
click at [441, 290] on input "text" at bounding box center [432, 286] width 97 height 16
type input "A"
type input "s"
type input "SCTASK0835809"
click at [444, 309] on span "Reset Voicemail Password" at bounding box center [433, 310] width 82 height 8
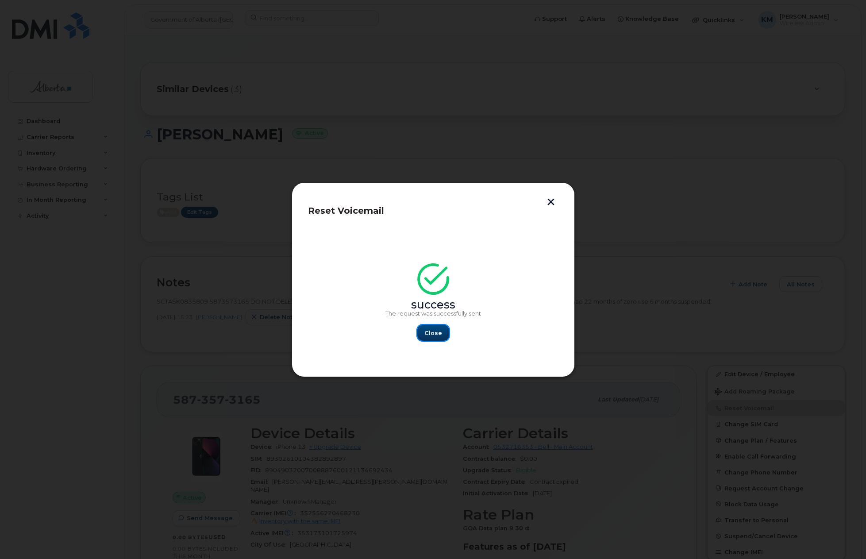
click at [433, 334] on span "Close" at bounding box center [433, 333] width 18 height 8
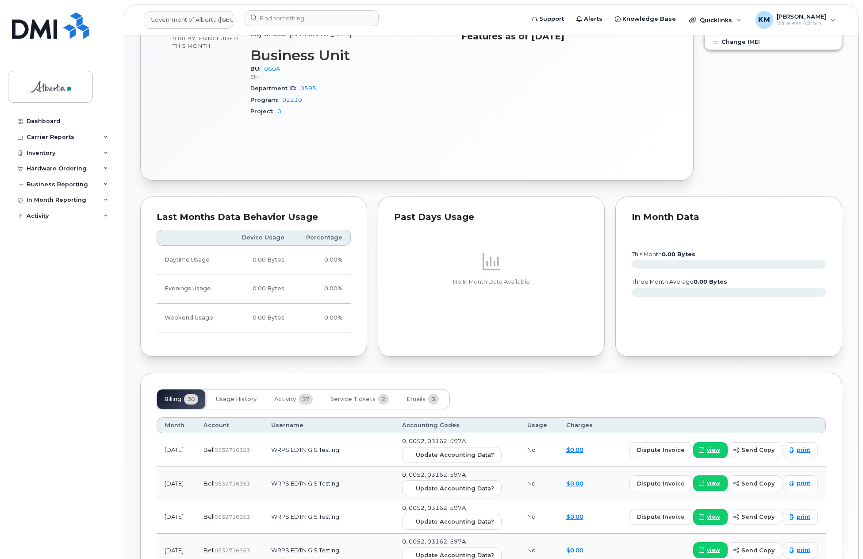
scroll to position [442, 0]
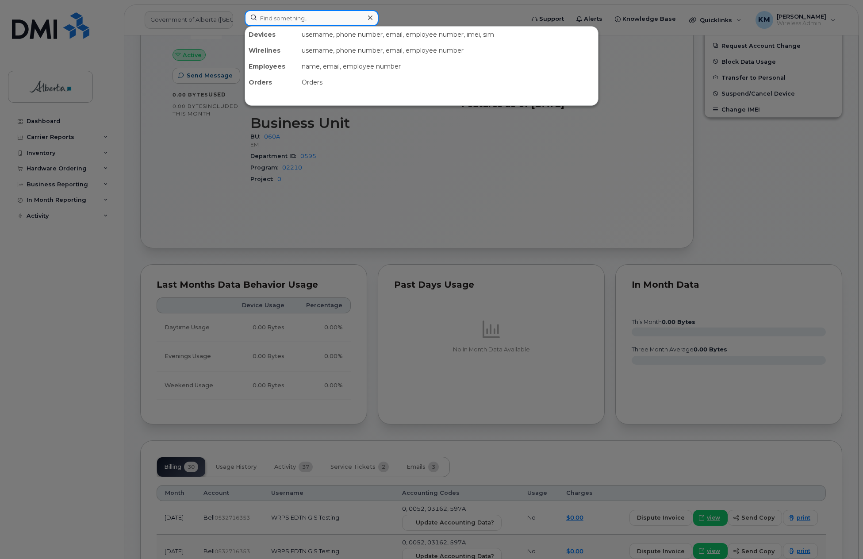
click at [319, 15] on input at bounding box center [312, 18] width 134 height 16
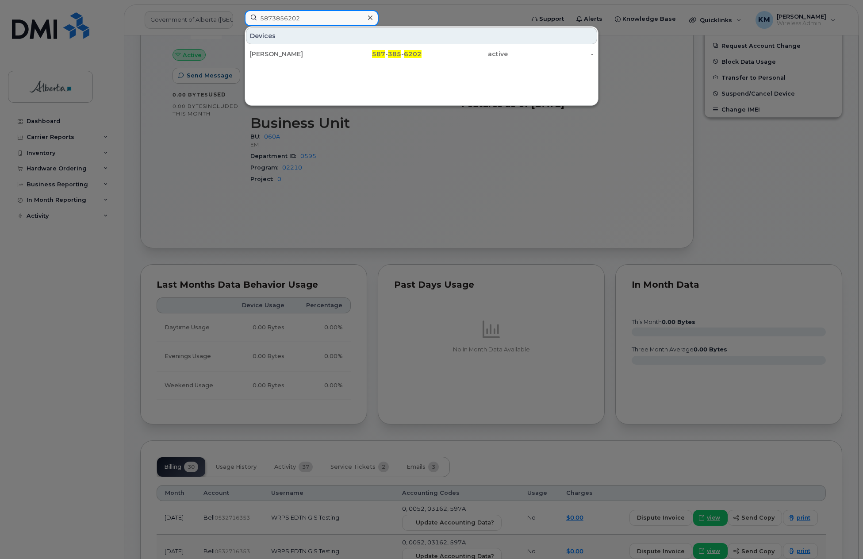
type input "5873856202"
click at [318, 50] on div "Christopher Moore" at bounding box center [292, 54] width 86 height 9
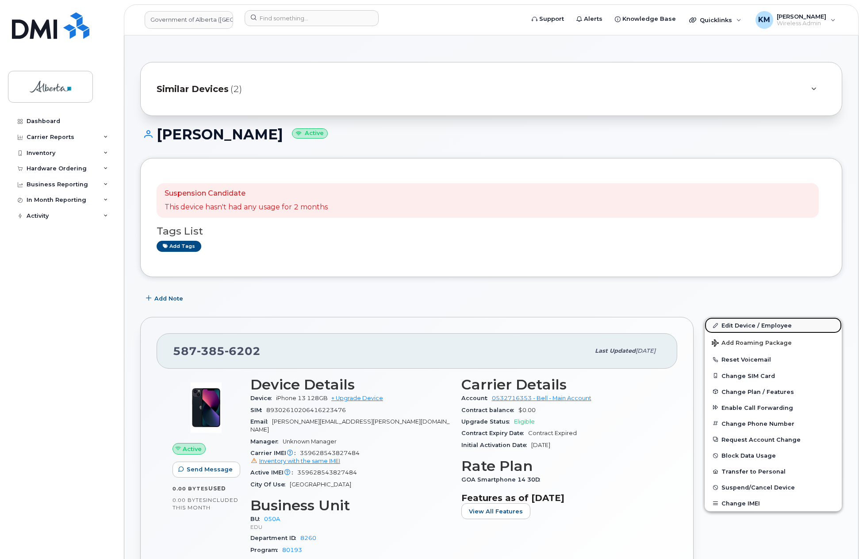
click at [725, 323] on link "Edit Device / Employee" at bounding box center [773, 325] width 137 height 16
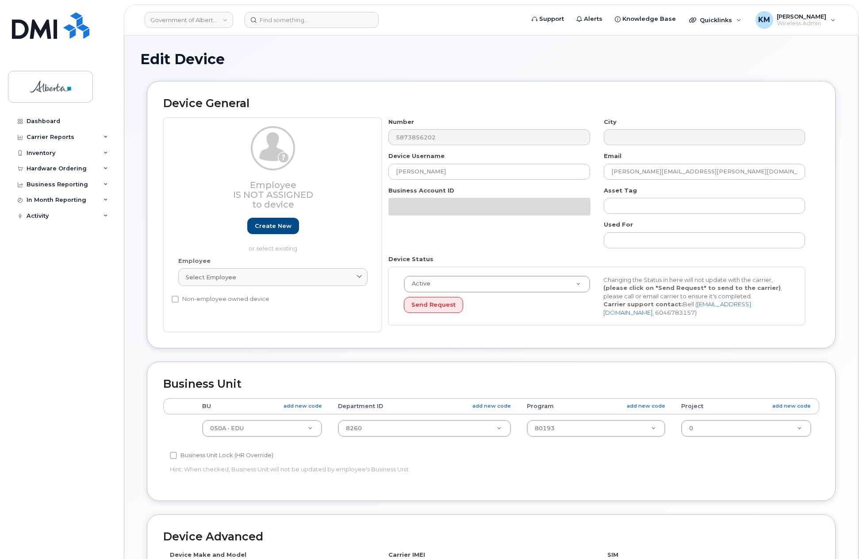
select select "4749738"
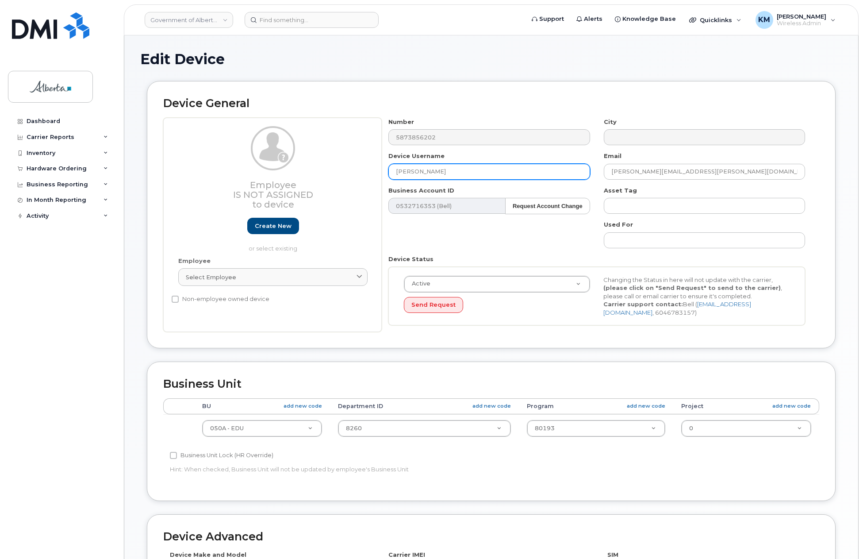
drag, startPoint x: 466, startPoint y: 169, endPoint x: 389, endPoint y: 176, distance: 77.4
click at [389, 176] on input "Christopher Moore" at bounding box center [488, 172] width 201 height 16
click at [478, 169] on input "text" at bounding box center [488, 172] width 201 height 16
paste input "Janine Weiss"
type input "Janine Weiss"
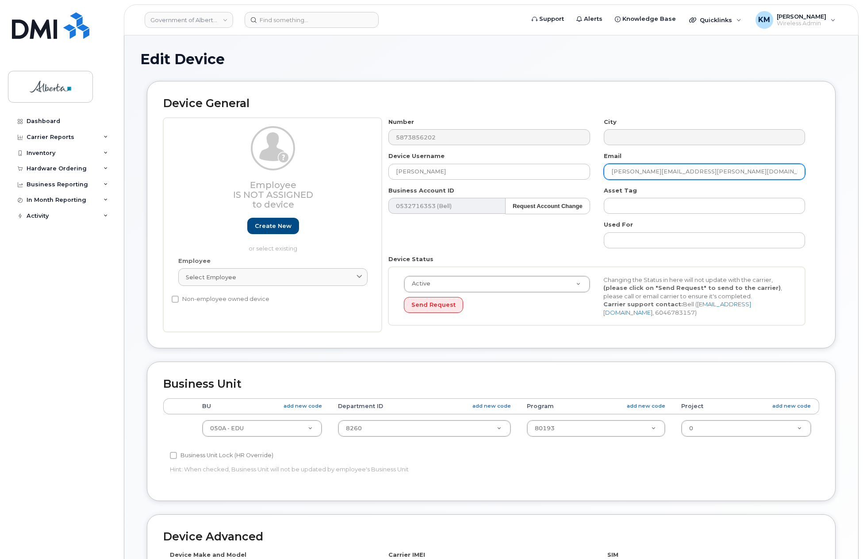
drag, startPoint x: 709, startPoint y: 168, endPoint x: 598, endPoint y: 186, distance: 112.0
click at [598, 186] on div "Number 5873856202 City Device Username Janine Weiss Email christopher.moore@gov…" at bounding box center [597, 225] width 430 height 215
paste input "Janine.Weiss"
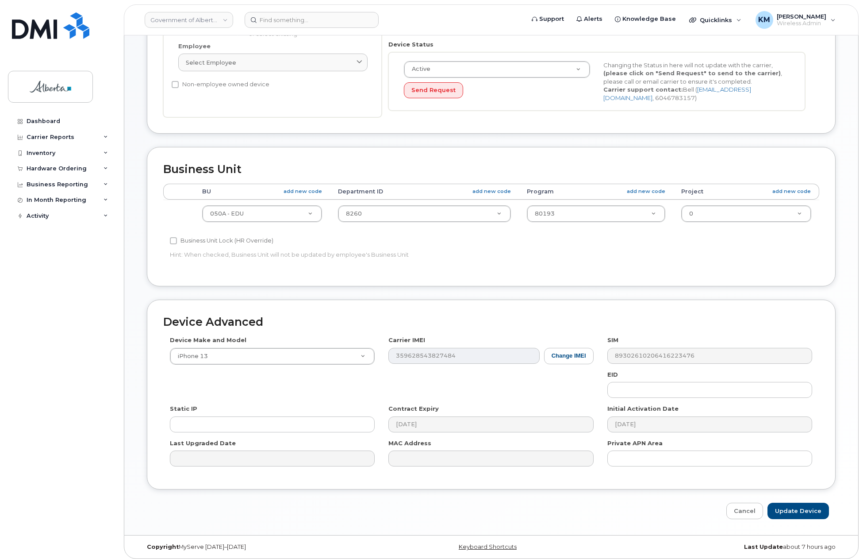
scroll to position [219, 0]
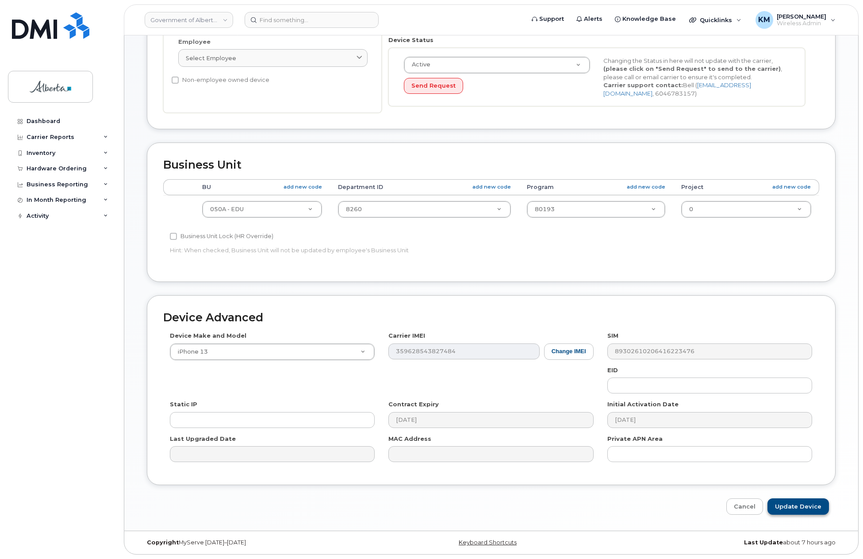
type input "Janine.Weiss@gov.ab.ca"
click at [821, 507] on input "Update Device" at bounding box center [797, 506] width 61 height 16
type input "Saving..."
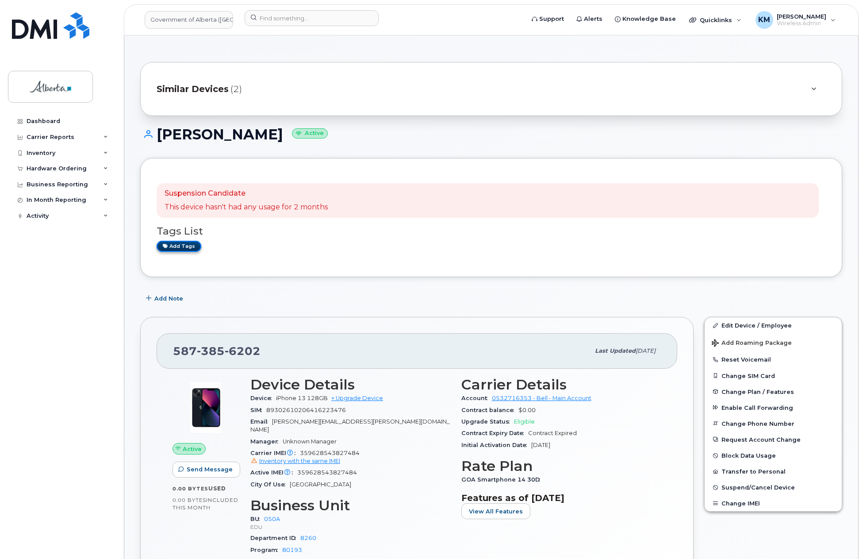
click at [188, 241] on link "Add tags" at bounding box center [179, 246] width 45 height 11
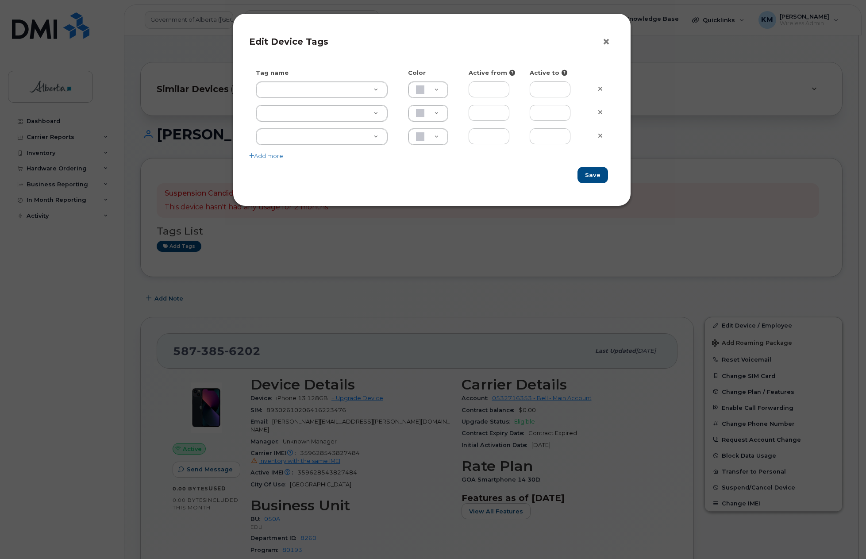
click at [604, 41] on button "×" at bounding box center [608, 41] width 12 height 13
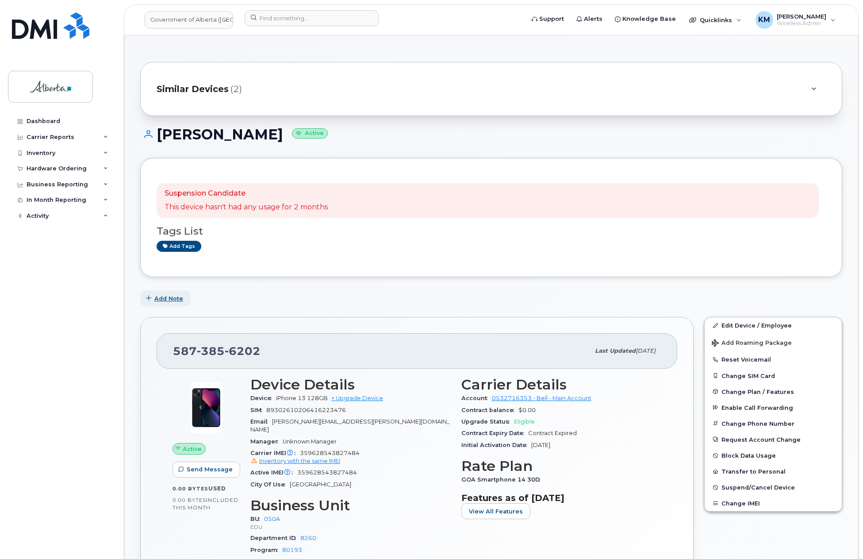
click at [165, 297] on span "Add Note" at bounding box center [168, 298] width 29 height 8
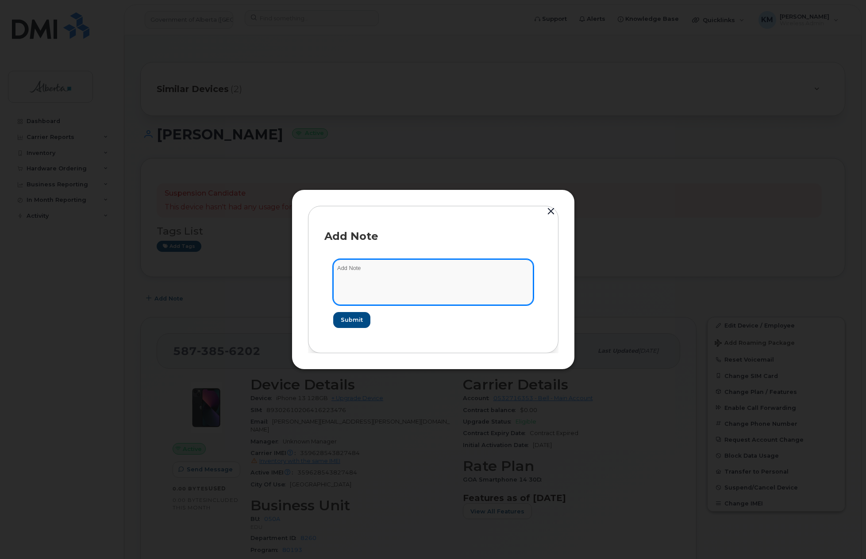
click at [395, 280] on textarea at bounding box center [433, 281] width 200 height 45
type textarea "s"
click at [403, 265] on textarea "SCTASK0836795 --" at bounding box center [433, 281] width 200 height 45
paste textarea "Device Plan Reassign - (2)"
type textarea "SCTASK0836795 - Device Plan Reassign - (2)"
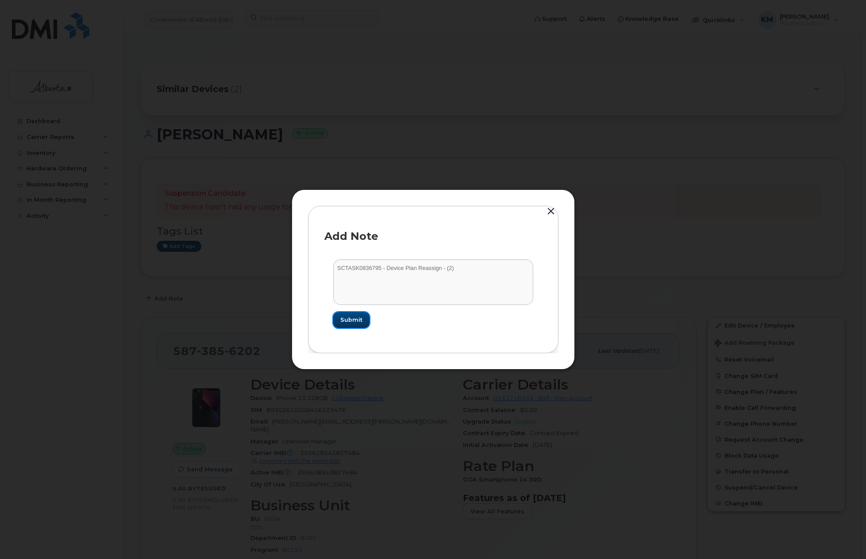
click at [361, 318] on button "Submit" at bounding box center [351, 320] width 36 height 16
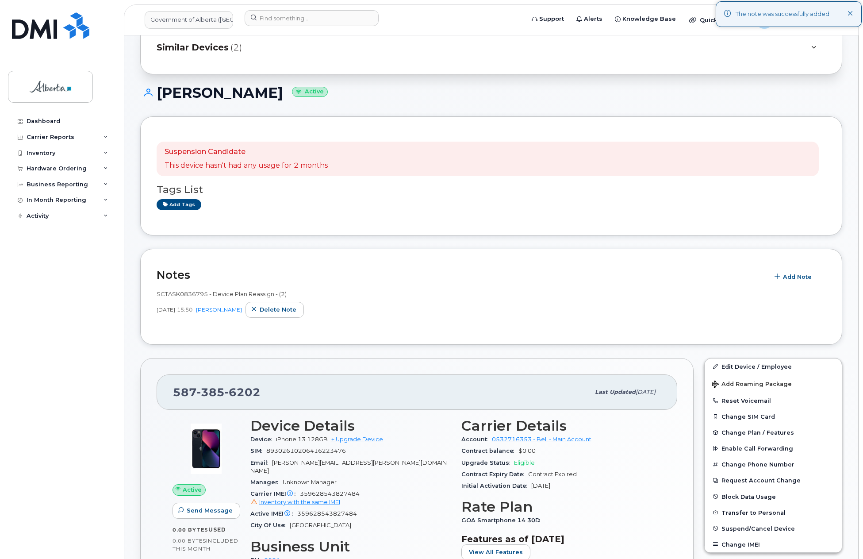
scroll to position [44, 0]
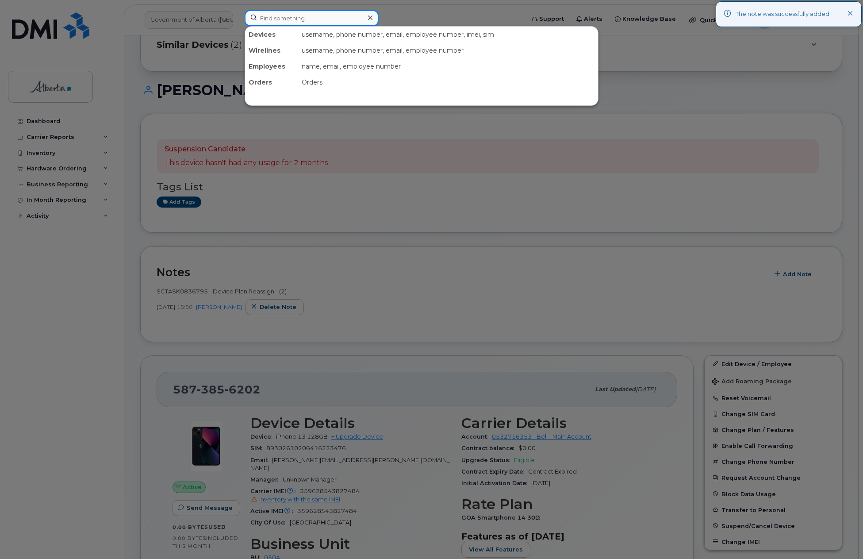
click at [290, 22] on input at bounding box center [312, 18] width 134 height 16
click at [81, 353] on div at bounding box center [431, 279] width 863 height 559
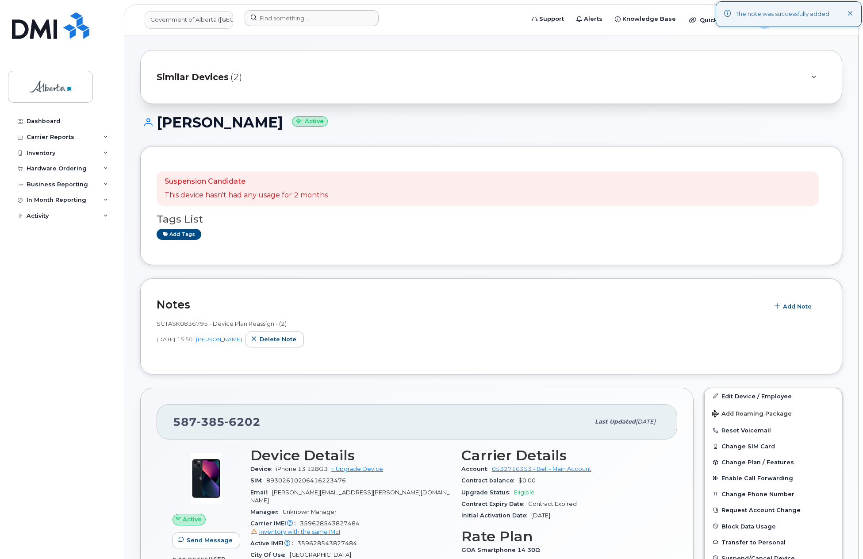
scroll to position [0, 0]
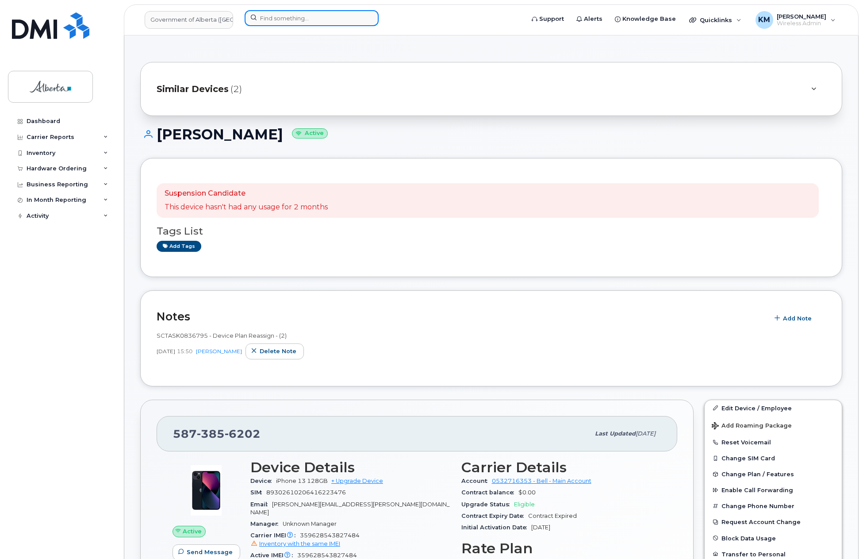
click at [289, 21] on input at bounding box center [312, 18] width 134 height 16
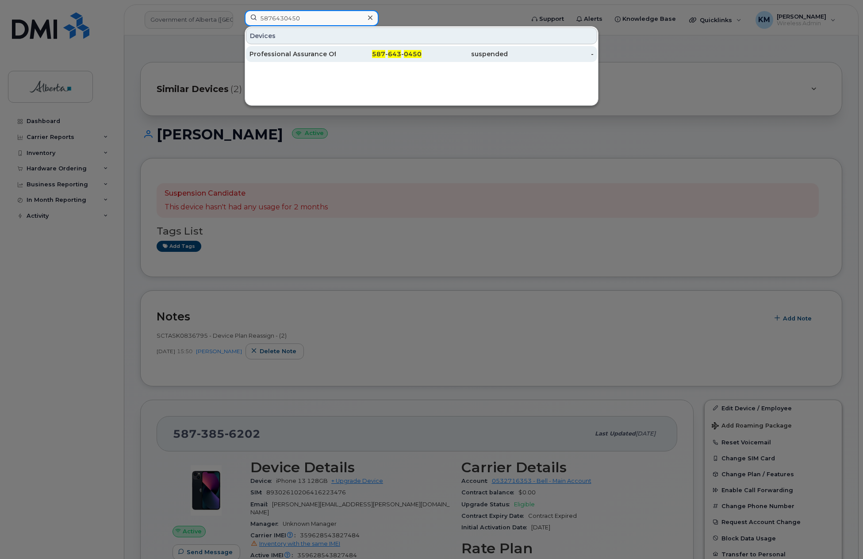
type input "5876430450"
click at [297, 58] on div "Professional Assurance Office Vacant" at bounding box center [292, 54] width 86 height 9
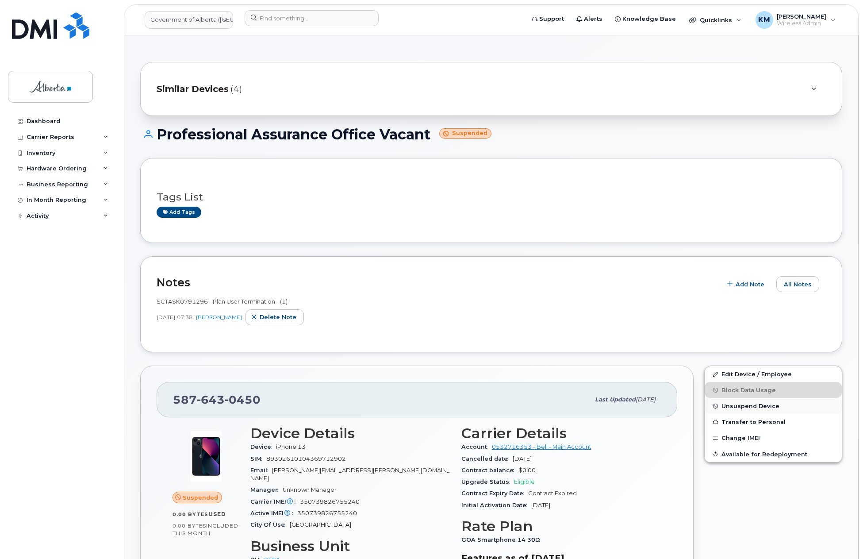
click at [743, 404] on span "Unsuspend Device" at bounding box center [750, 406] width 58 height 7
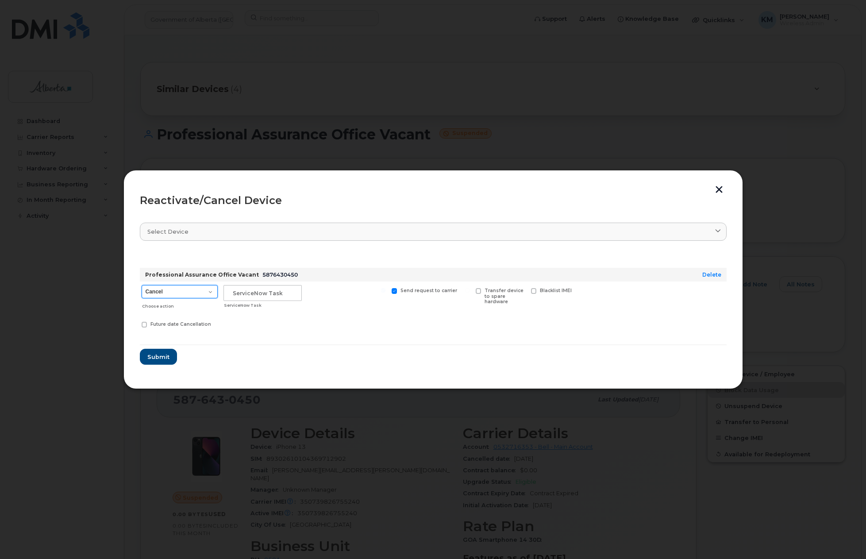
click at [213, 292] on select "Cancel Suspend - Extend Suspension Reactivate" at bounding box center [180, 291] width 76 height 13
select select "[object Object]"
click at [142, 285] on select "Cancel Suspend - Extend Suspension Reactivate" at bounding box center [180, 291] width 76 height 13
click at [253, 293] on input "text" at bounding box center [262, 293] width 78 height 16
type input "s"
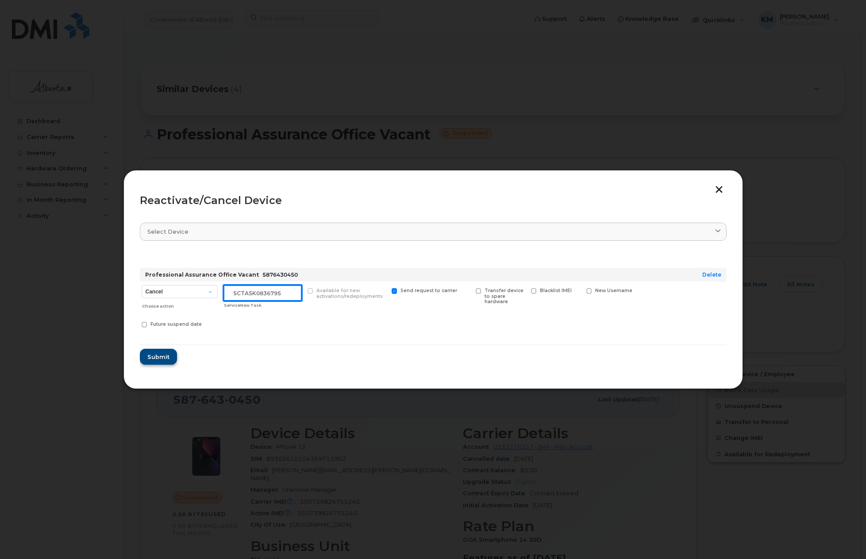
type input "SCTASK0836795"
click at [150, 358] on span "Submit" at bounding box center [158, 357] width 22 height 8
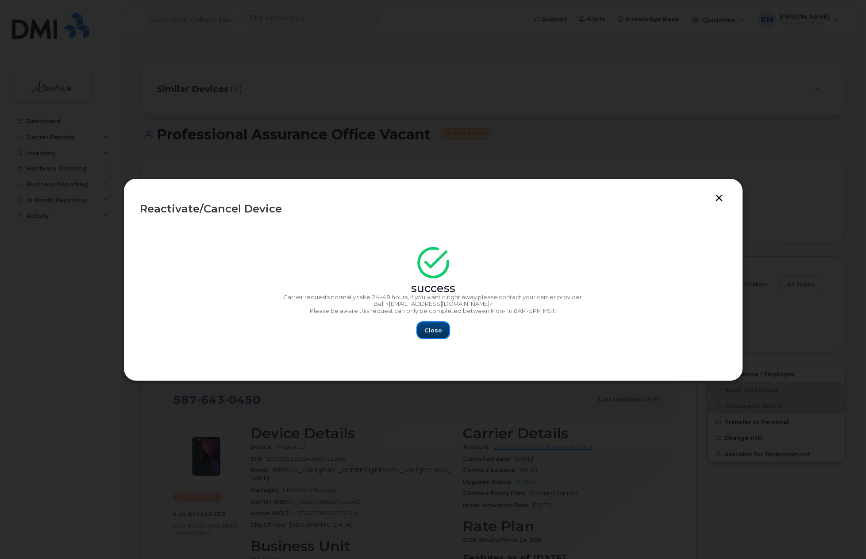
click at [429, 322] on button "Close" at bounding box center [433, 330] width 32 height 16
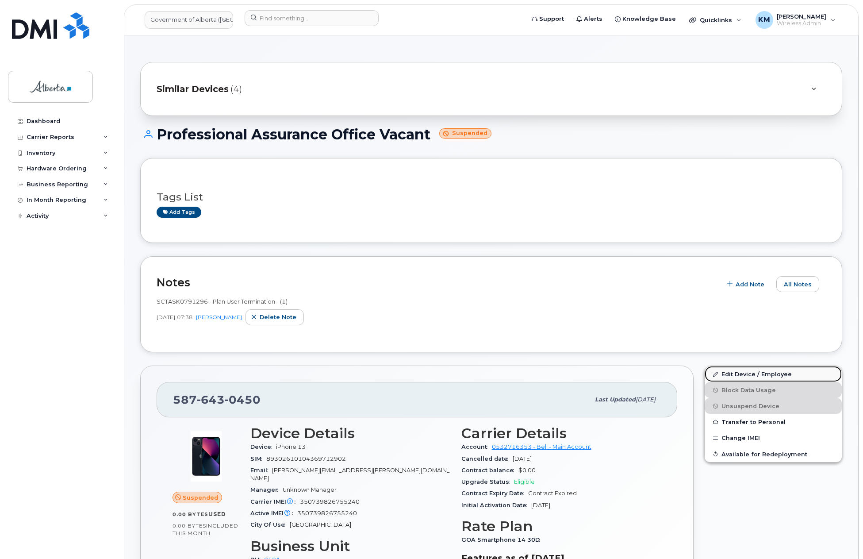
click at [742, 374] on link "Edit Device / Employee" at bounding box center [773, 374] width 137 height 16
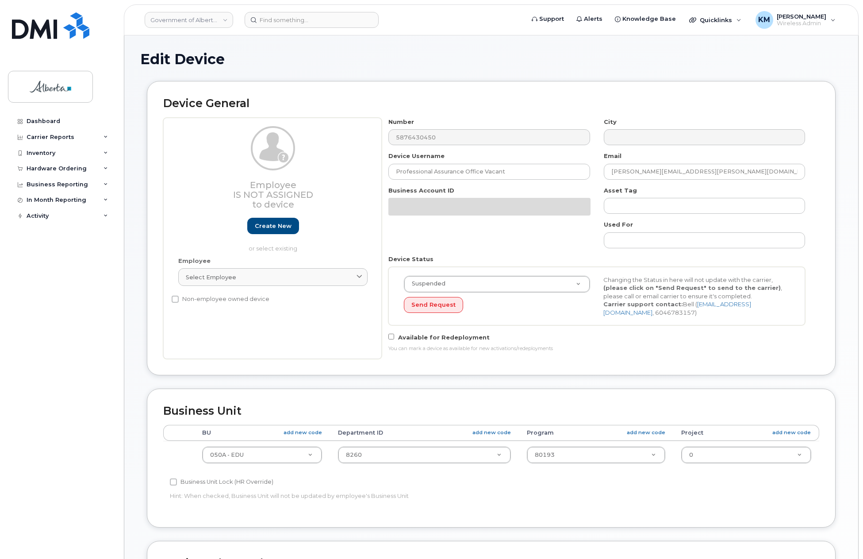
select select "4749738"
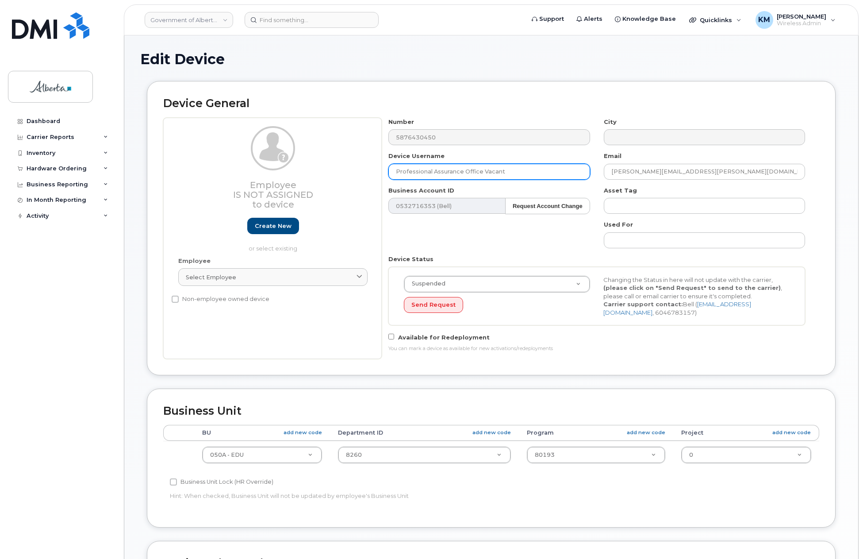
drag, startPoint x: 494, startPoint y: 169, endPoint x: 389, endPoint y: 172, distance: 104.9
click at [389, 172] on input "Professional Assurance Office Vacant" at bounding box center [488, 172] width 201 height 16
paste input "[PERSON_NAME]"
type input "[PERSON_NAME]"
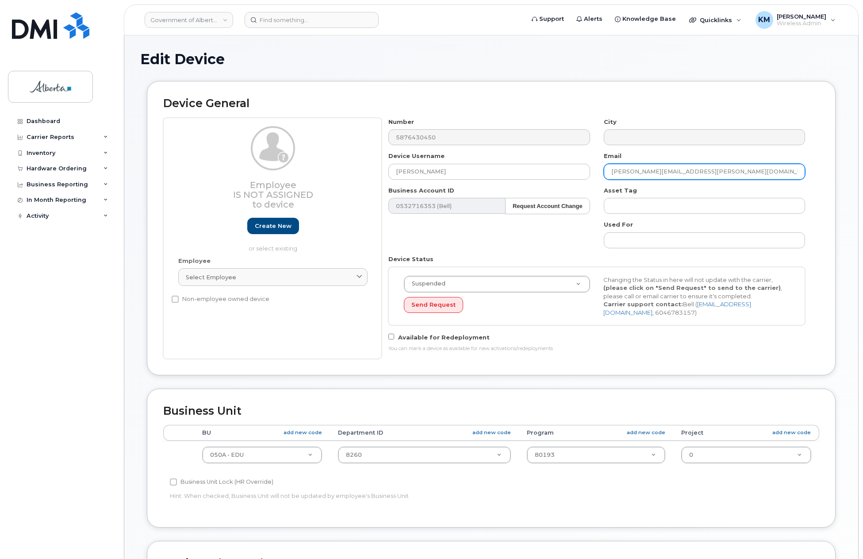
drag, startPoint x: 697, startPoint y: 171, endPoint x: 603, endPoint y: 169, distance: 93.3
click at [604, 169] on input "Karen.Mcinnes@gov.ab.ca" at bounding box center [704, 172] width 201 height 16
paste input "Meriam.Montemayor"
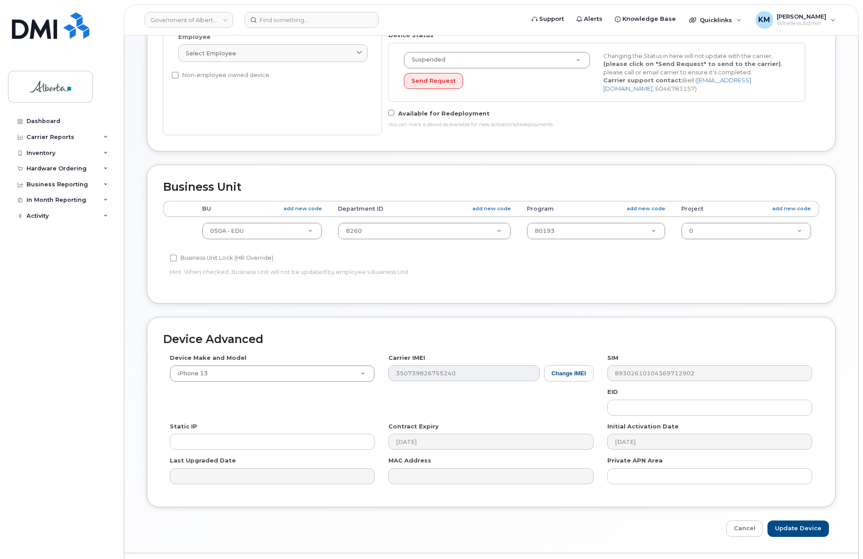
scroll to position [246, 0]
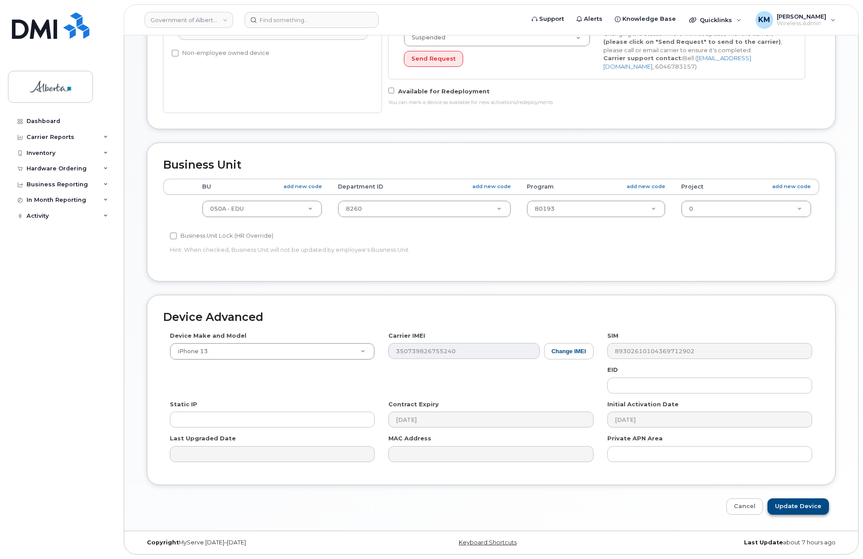
type input "[EMAIL_ADDRESS][PERSON_NAME][DOMAIN_NAME]"
click at [789, 507] on input "Update Device" at bounding box center [797, 506] width 61 height 16
type input "Saving..."
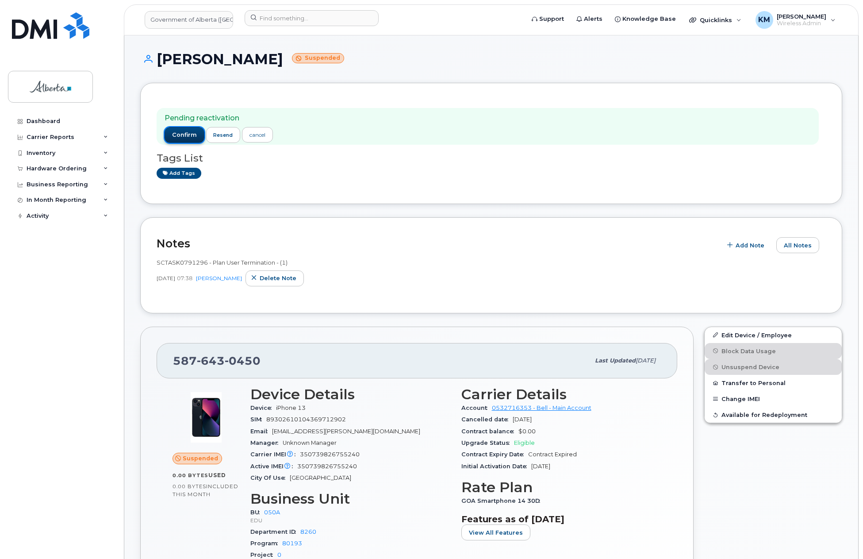
click at [190, 136] on span "confirm" at bounding box center [184, 135] width 25 height 8
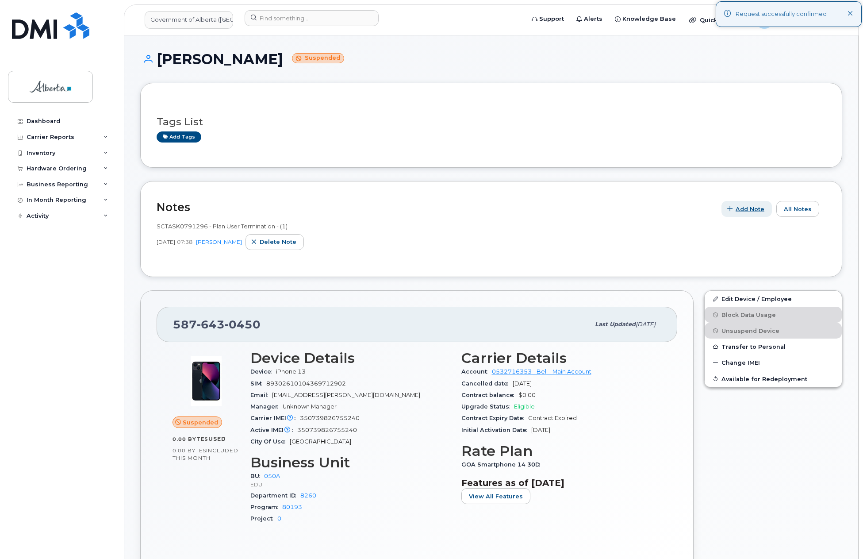
click at [752, 208] on span "Add Note" at bounding box center [750, 209] width 29 height 8
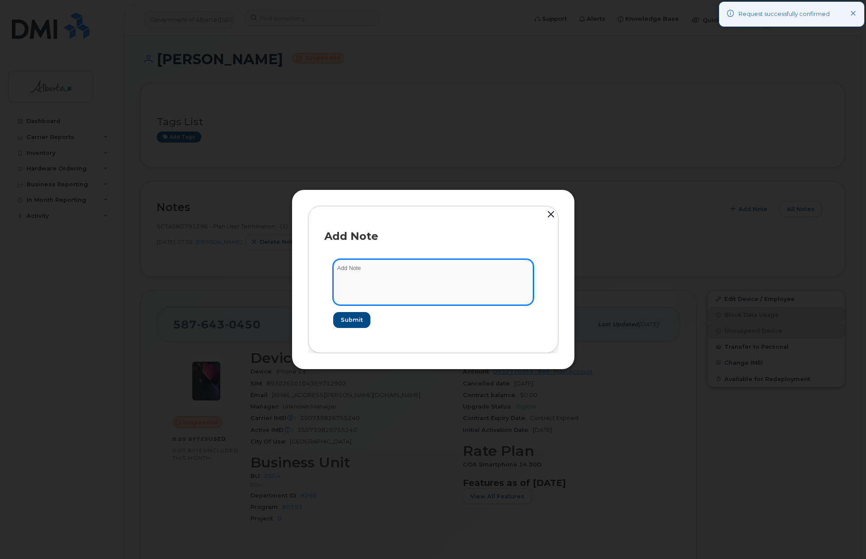
click at [377, 283] on textarea at bounding box center [433, 281] width 200 height 45
type textarea "s"
click at [447, 273] on textarea "SCTASK0836795 -" at bounding box center [433, 281] width 200 height 45
paste textarea "Device Plan Reassign - (2)"
type textarea "SCTASK0836795 - Device Plan Reassign - (2)"
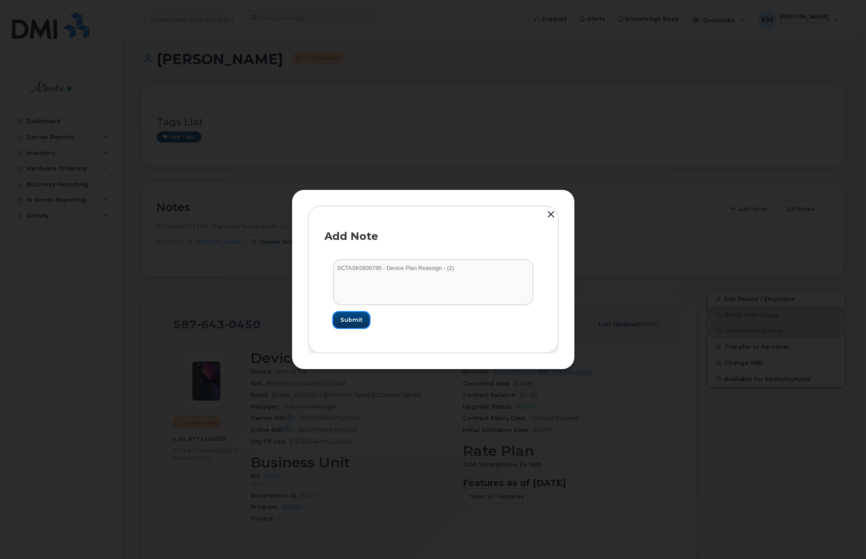
click at [352, 321] on span "Submit" at bounding box center [351, 319] width 22 height 8
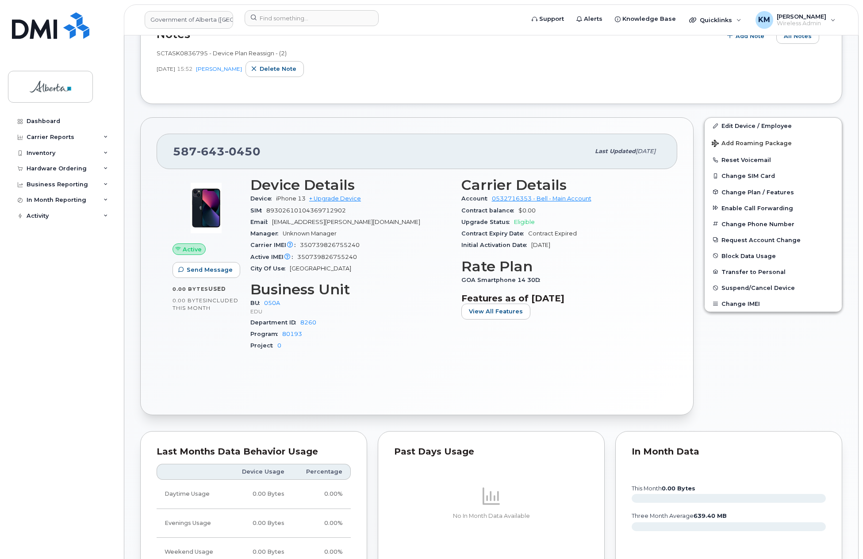
scroll to position [177, 0]
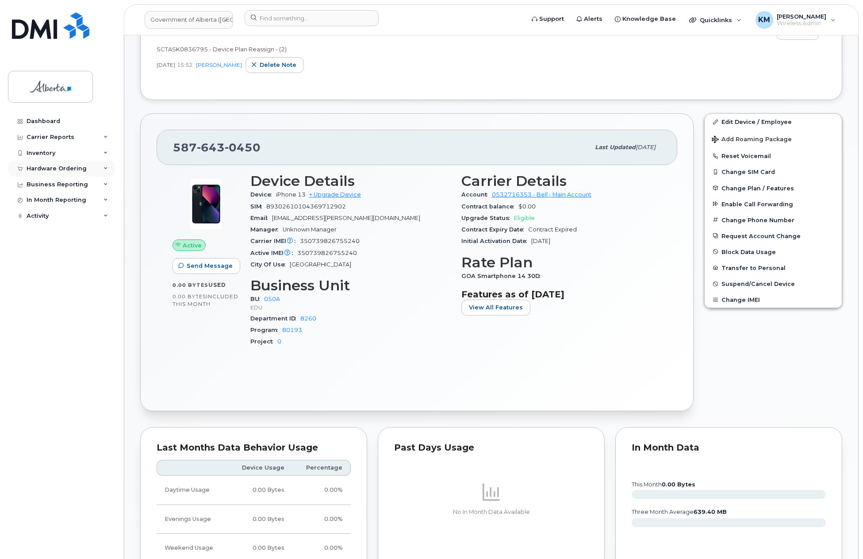
click at [74, 169] on div "Hardware Ordering" at bounding box center [57, 168] width 60 height 7
click at [48, 202] on div "Orders" at bounding box center [42, 202] width 22 height 8
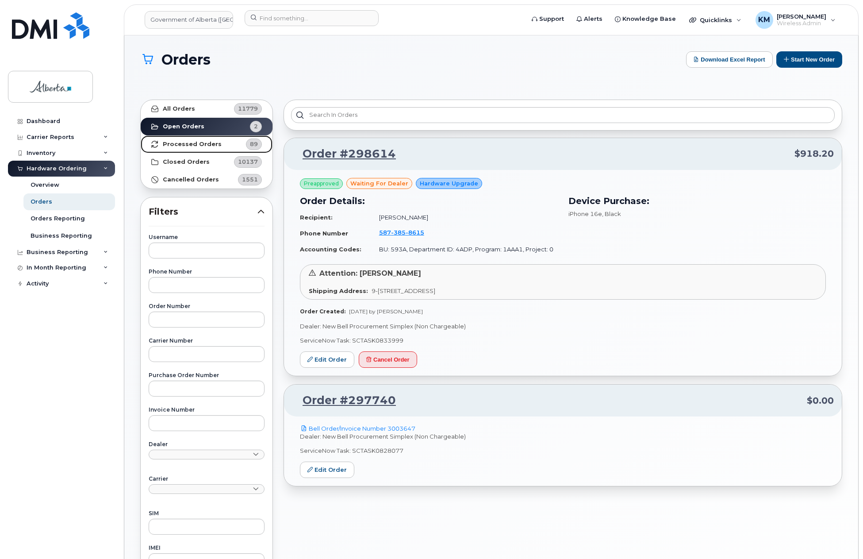
click at [192, 142] on strong "Processed Orders" at bounding box center [192, 144] width 59 height 7
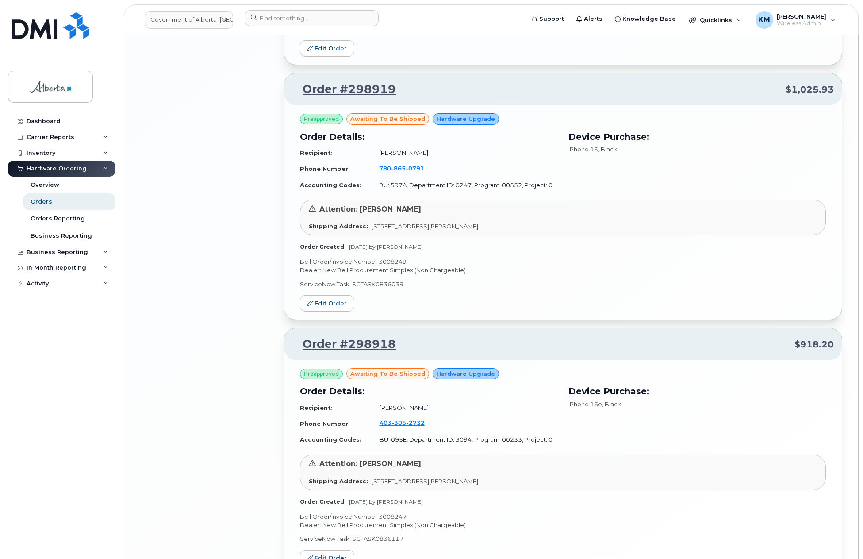
scroll to position [1592, 0]
click at [56, 116] on link "Dashboard" at bounding box center [61, 121] width 107 height 16
click at [281, 19] on input at bounding box center [312, 18] width 134 height 16
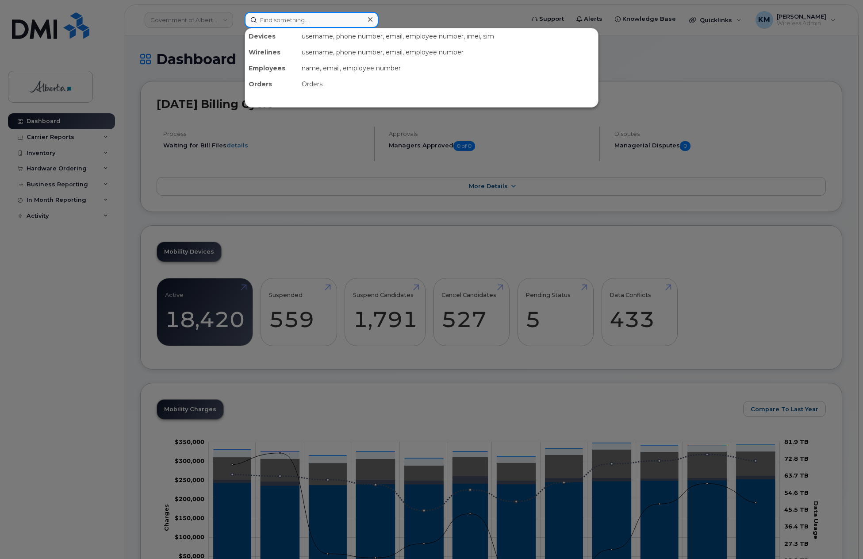
click at [282, 22] on input at bounding box center [312, 20] width 134 height 16
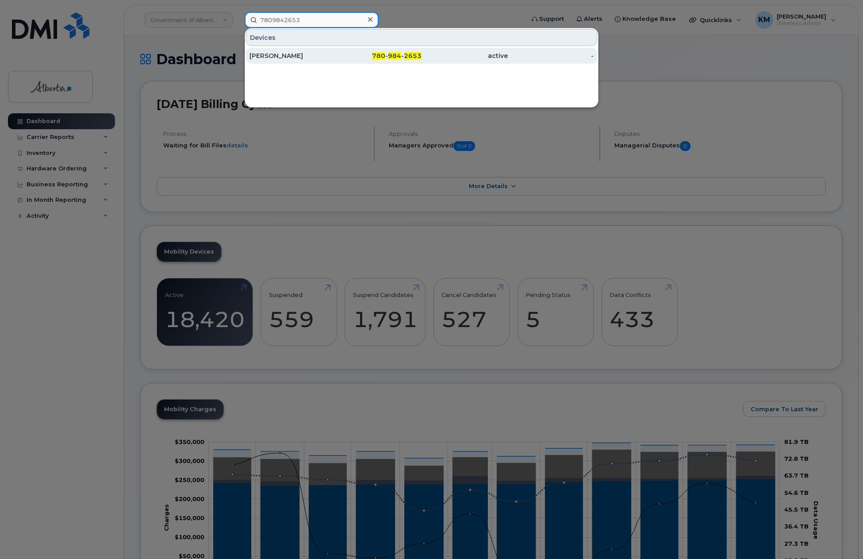
type input "7809842653"
click at [296, 54] on div "Lisa Hartley" at bounding box center [292, 55] width 86 height 9
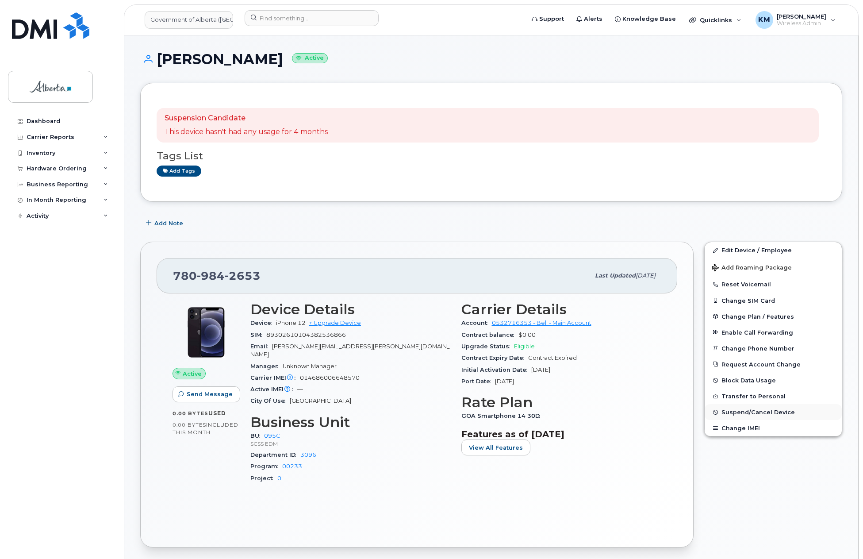
click at [765, 409] on span "Suspend/Cancel Device" at bounding box center [757, 412] width 73 height 7
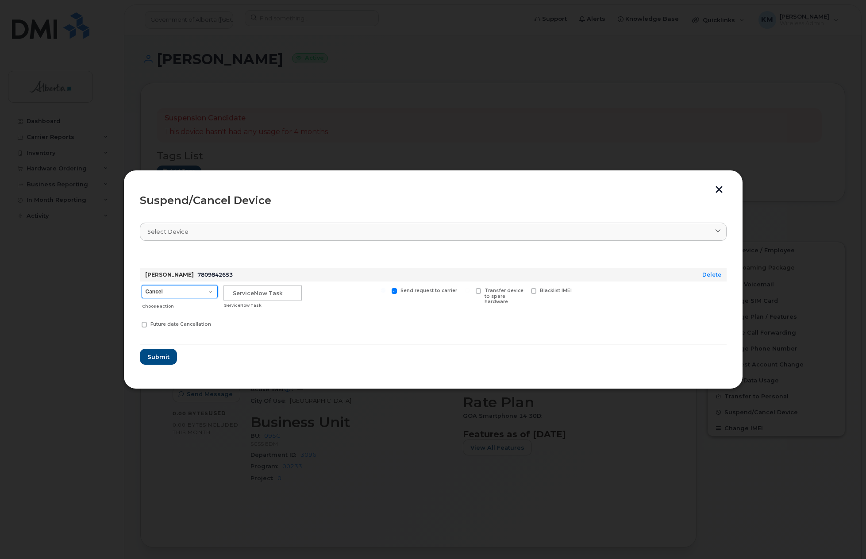
click at [208, 292] on select "Cancel Suspend - Extend Suspension Suspend - Reduced Rate Suspend - Lost Device…" at bounding box center [180, 291] width 76 height 13
select select "[object Object]"
click at [142, 285] on select "Cancel Suspend - Extend Suspension Suspend - Reduced Rate Suspend - Lost Device…" at bounding box center [180, 291] width 76 height 13
click at [259, 296] on input "text" at bounding box center [262, 293] width 78 height 16
type input "SCTASK0836616"
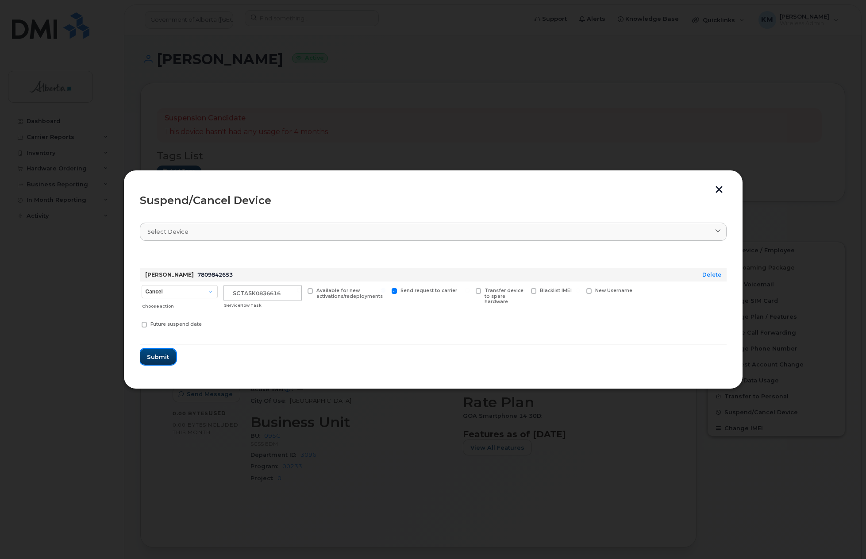
click at [165, 359] on span "Submit" at bounding box center [158, 357] width 22 height 8
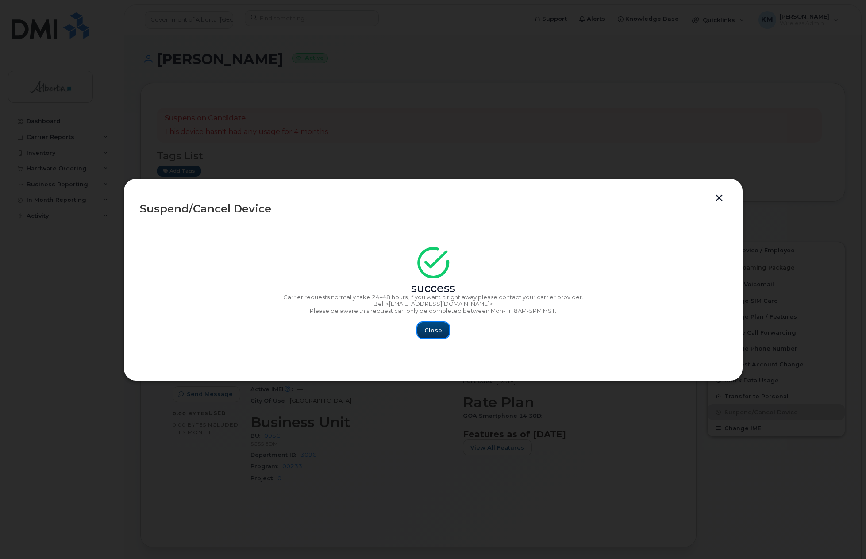
click at [438, 332] on span "Close" at bounding box center [433, 330] width 18 height 8
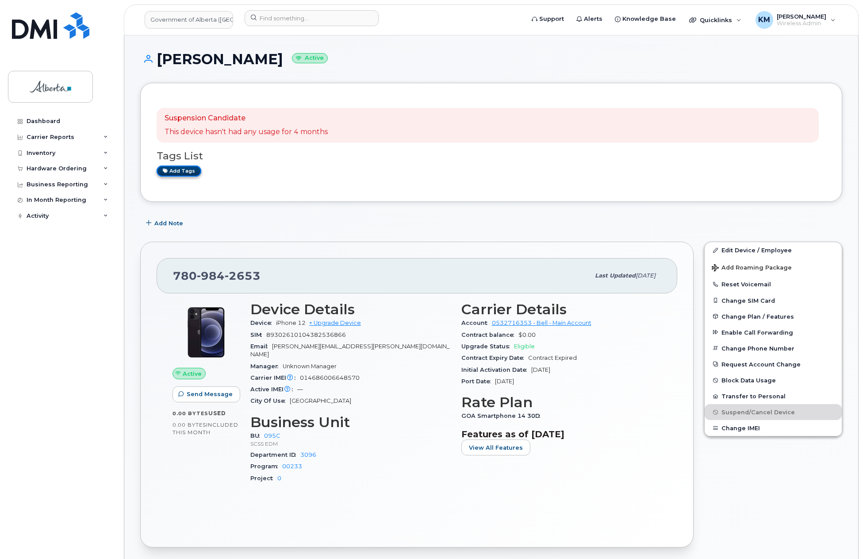
click at [178, 176] on link "Add tags" at bounding box center [179, 170] width 45 height 11
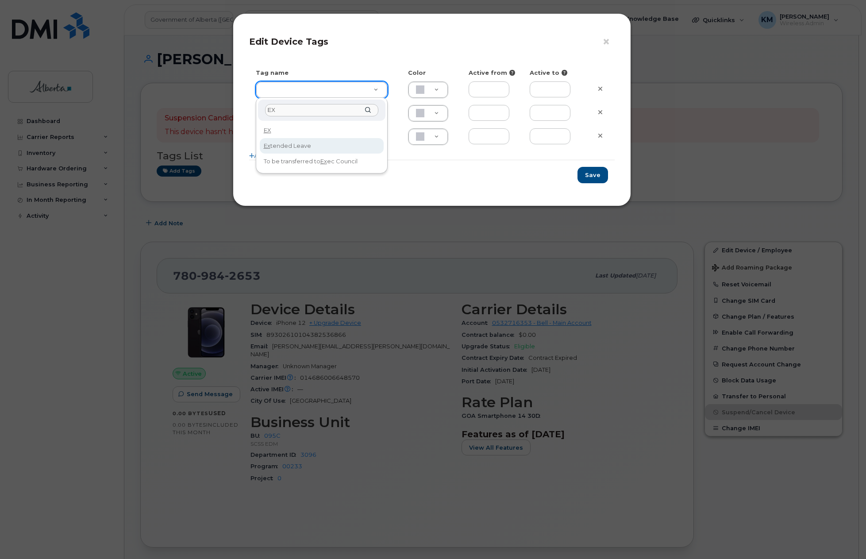
type input "EX"
type input "Extended Leave"
type input "F8C6C8"
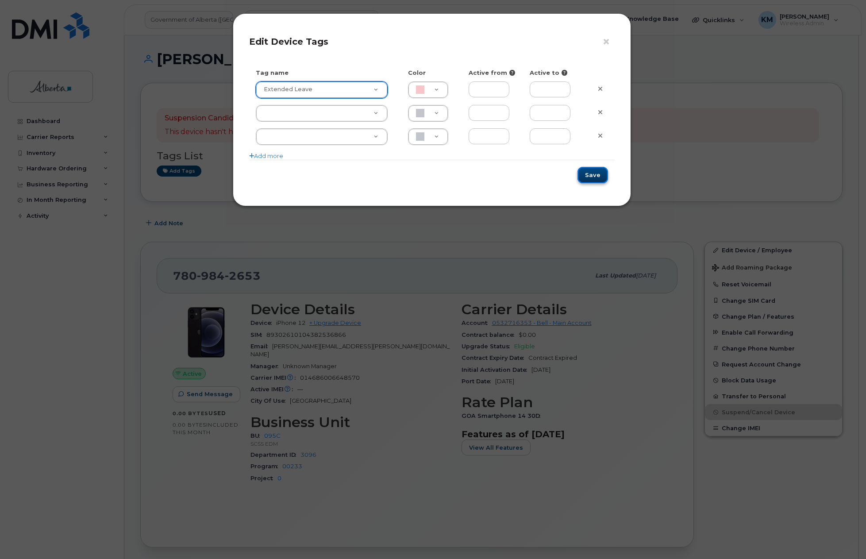
click at [595, 179] on button "Save" at bounding box center [592, 175] width 31 height 16
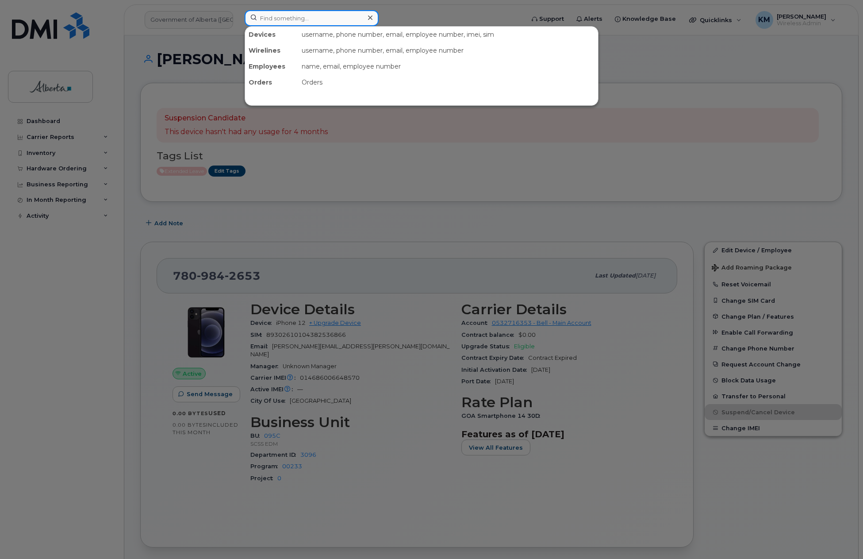
click at [284, 22] on input at bounding box center [312, 18] width 134 height 16
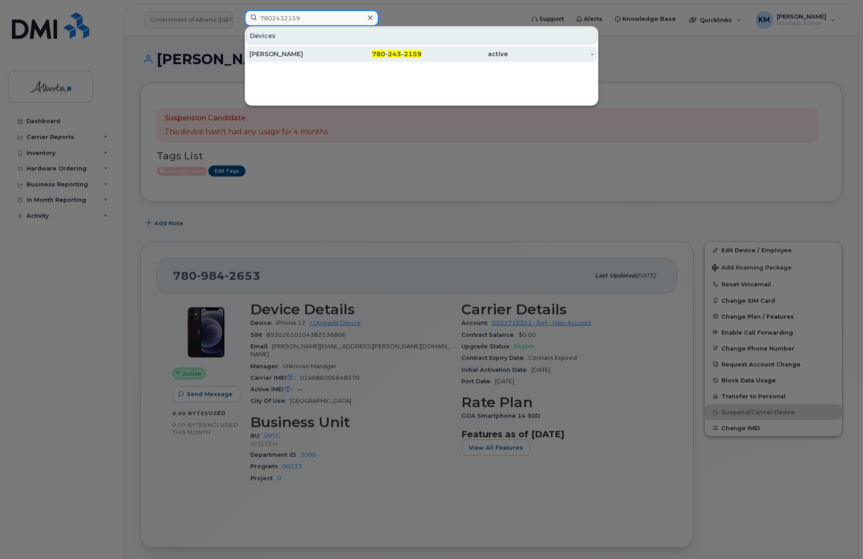
type input "7802432159"
click at [336, 59] on div "Pamela Coffin" at bounding box center [379, 54] width 86 height 16
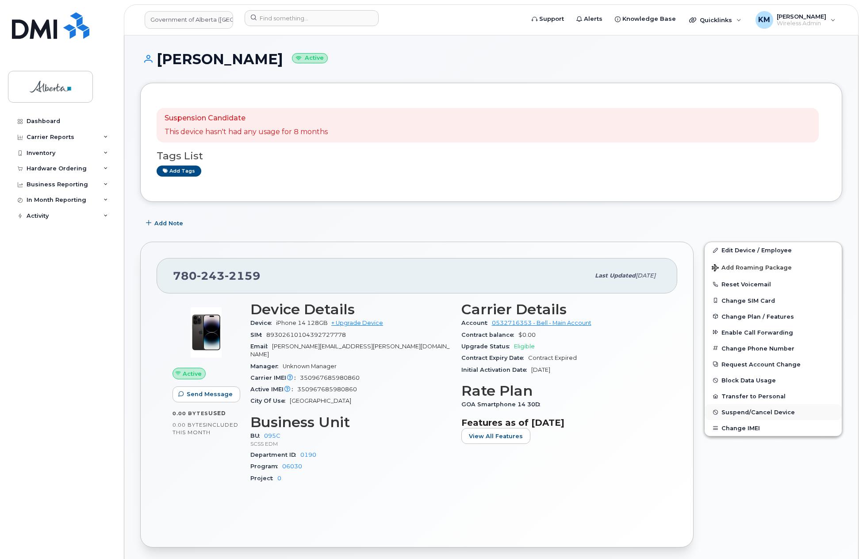
click at [769, 412] on span "Suspend/Cancel Device" at bounding box center [757, 412] width 73 height 7
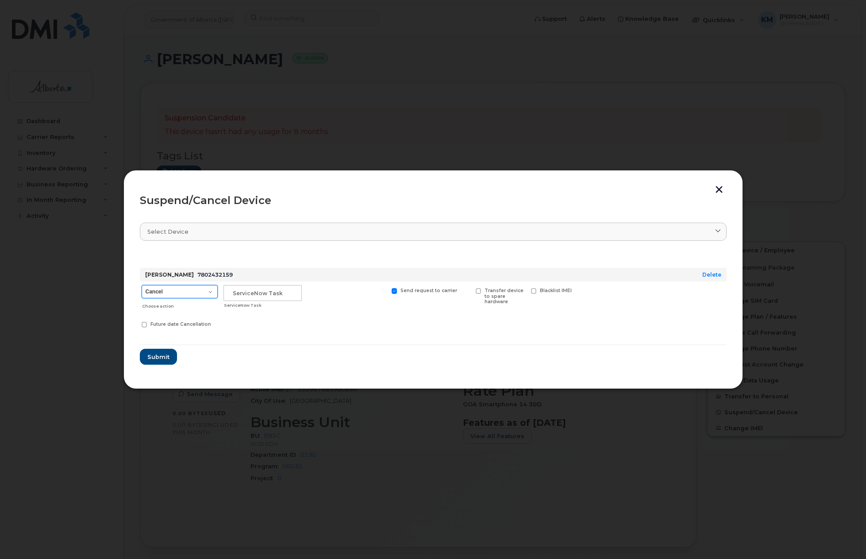
click at [212, 289] on select "Cancel Suspend - Extend Suspension Suspend - Reduced Rate Suspend - Lost Device…" at bounding box center [180, 291] width 76 height 13
select select "[object Object]"
click at [142, 285] on select "Cancel Suspend - Extend Suspension Suspend - Reduced Rate Suspend - Lost Device…" at bounding box center [180, 291] width 76 height 13
click at [250, 293] on input "text" at bounding box center [262, 293] width 78 height 16
type input "sCTASK0836616"
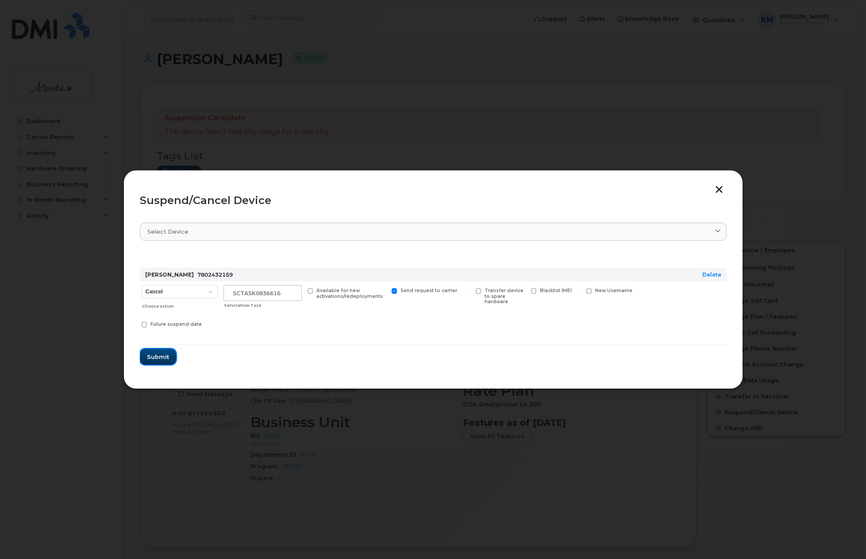
click at [150, 356] on span "Submit" at bounding box center [158, 357] width 22 height 8
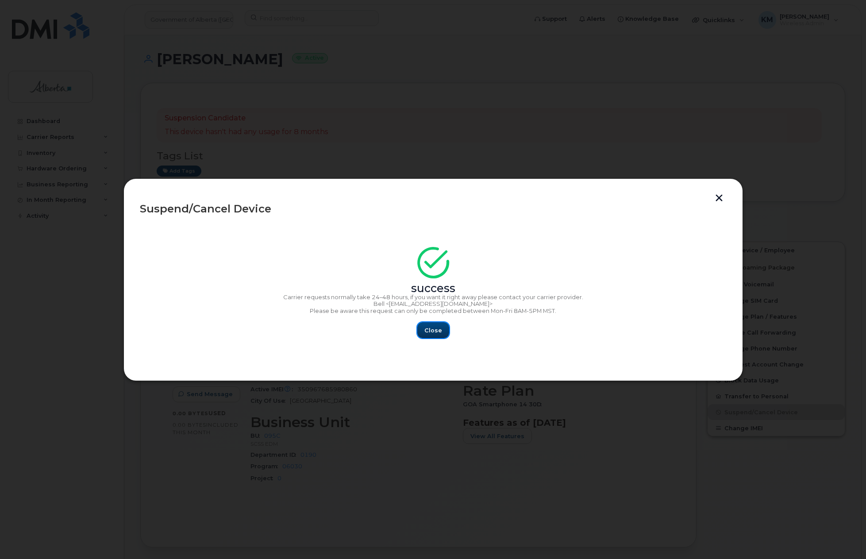
click at [424, 330] on button "Close" at bounding box center [433, 330] width 32 height 16
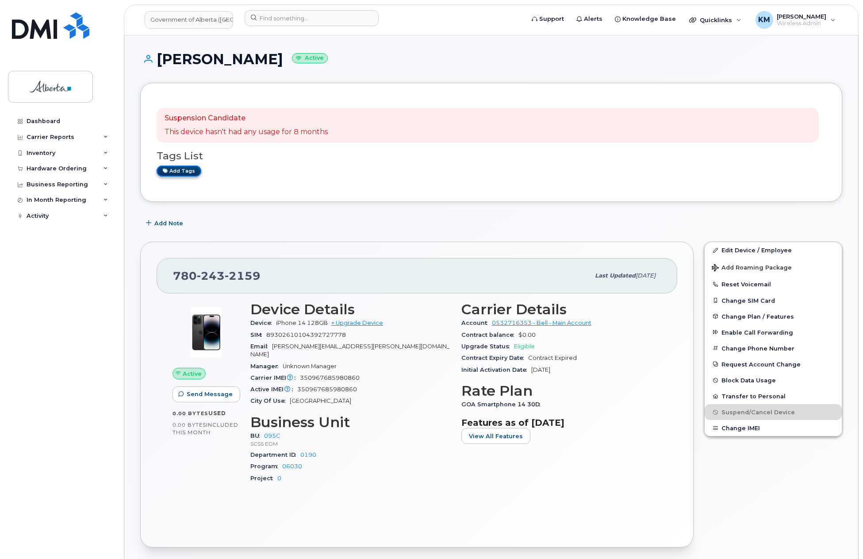
click at [194, 173] on link "Add tags" at bounding box center [179, 170] width 45 height 11
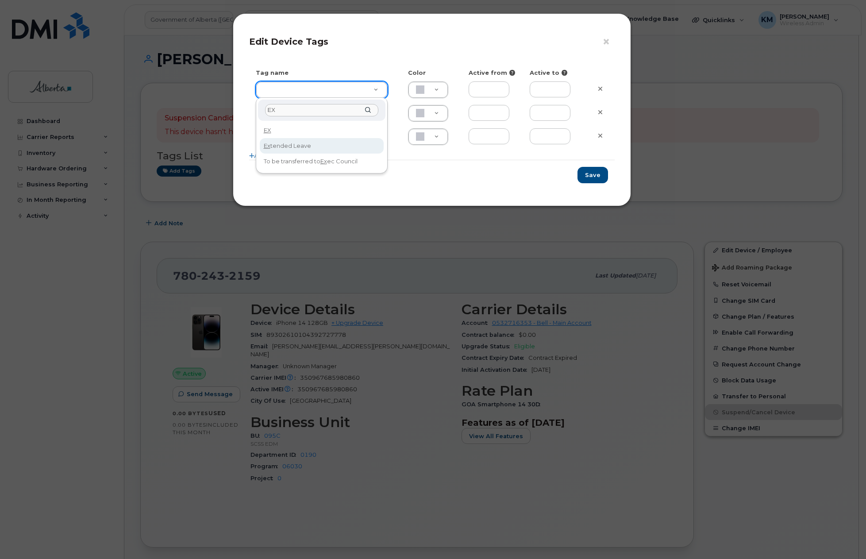
type input "EX"
type input "Extended Leave"
type input "F8C6C8"
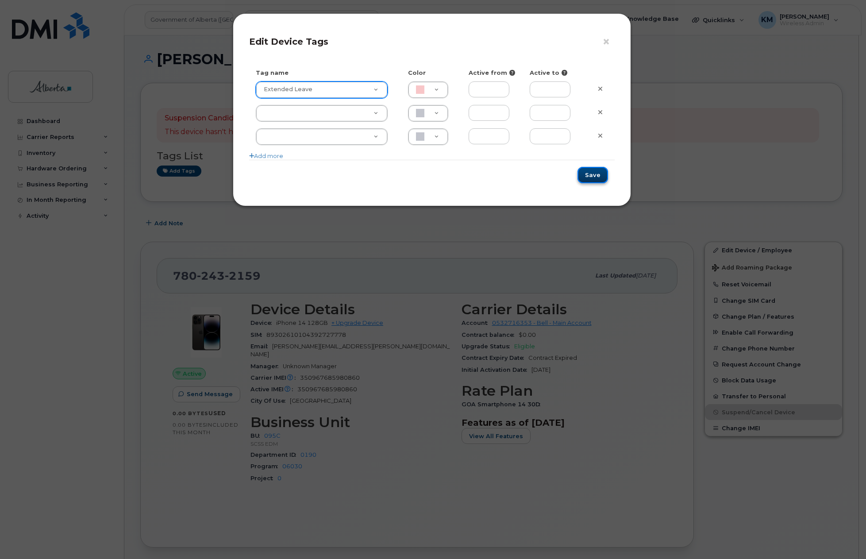
click at [591, 168] on button "Save" at bounding box center [592, 175] width 31 height 16
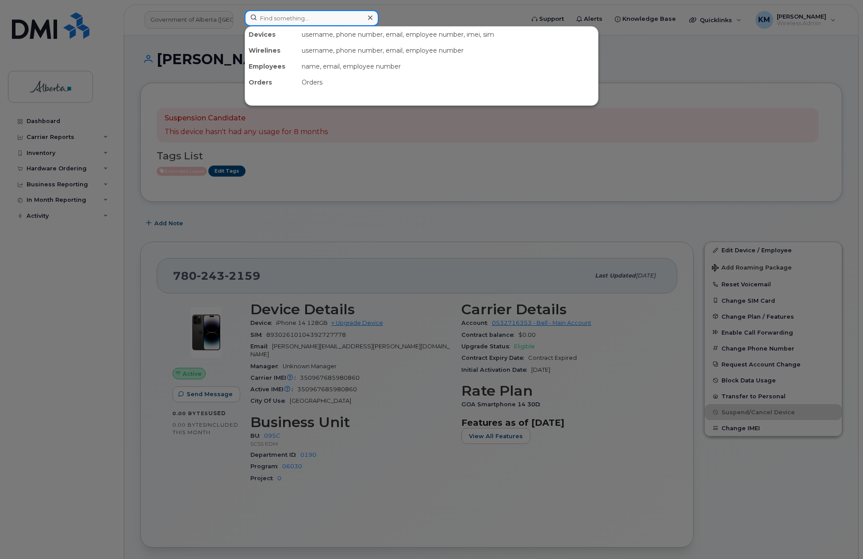
click at [288, 25] on input at bounding box center [312, 18] width 134 height 16
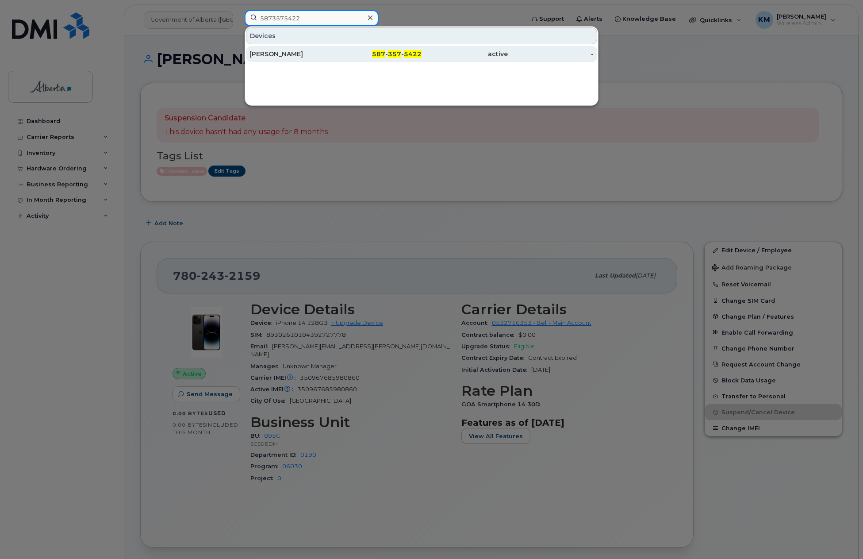
type input "5873575422"
click at [301, 52] on div "[PERSON_NAME]" at bounding box center [292, 54] width 86 height 9
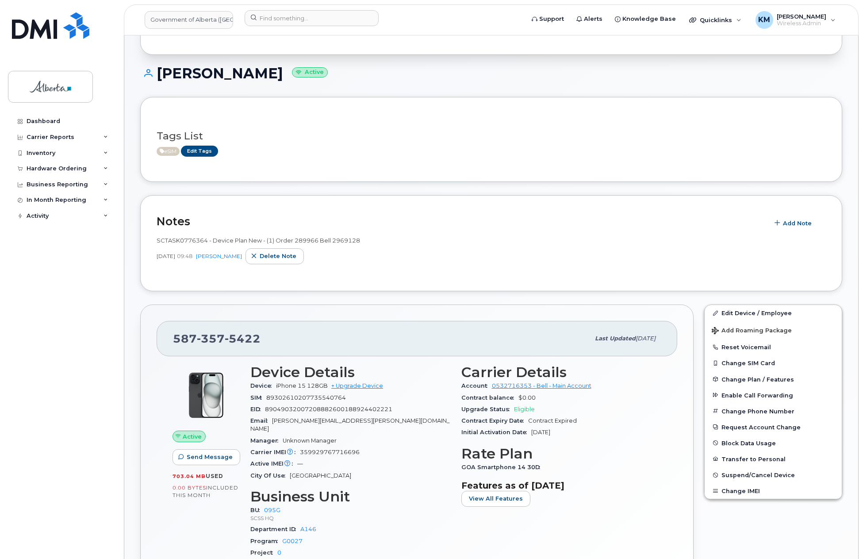
scroll to position [88, 0]
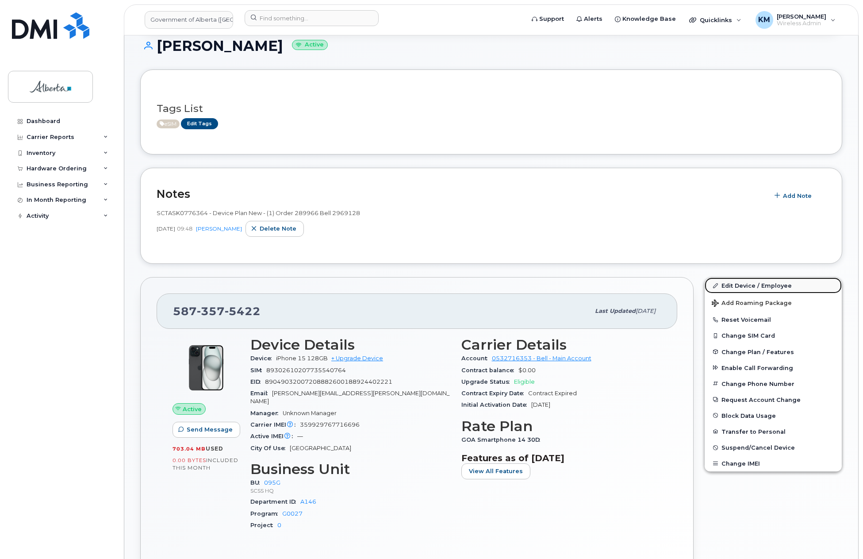
click at [775, 281] on link "Edit Device / Employee" at bounding box center [773, 285] width 137 height 16
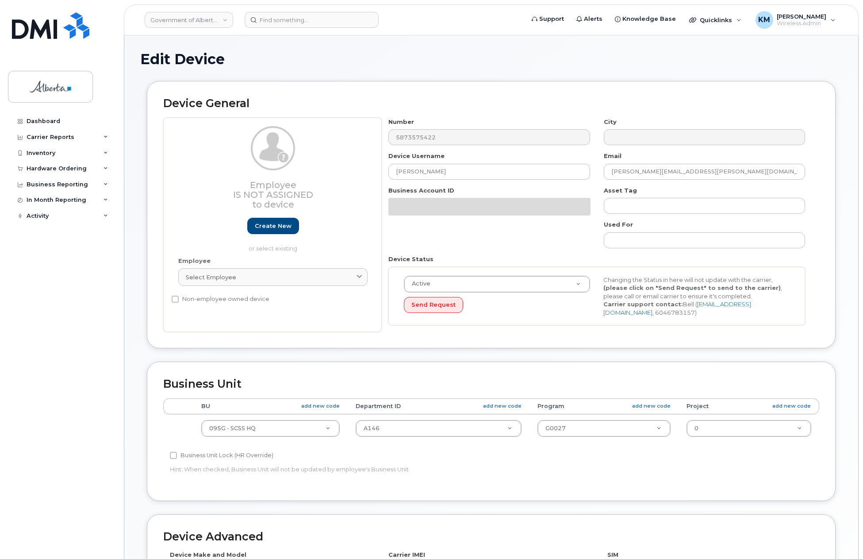
select select "4120333"
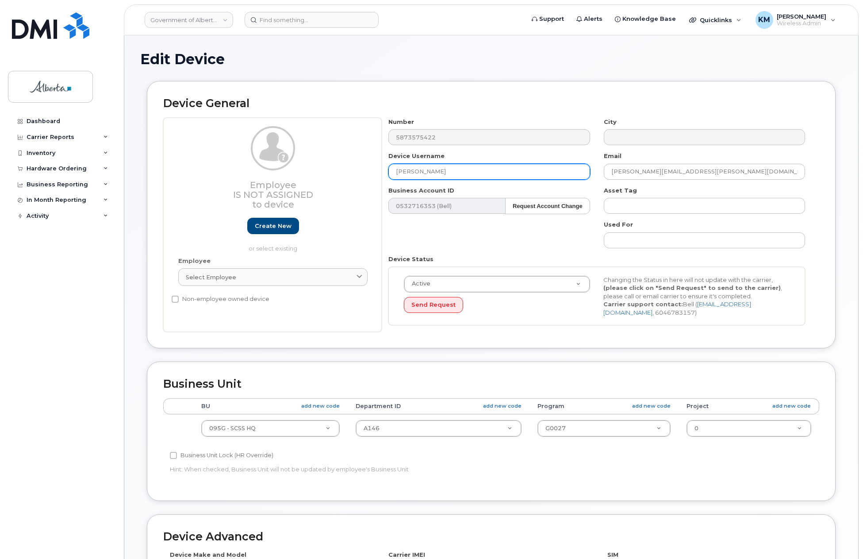
drag, startPoint x: 447, startPoint y: 175, endPoint x: 372, endPoint y: 177, distance: 75.2
click at [372, 177] on div "Employee Is not assigned to device Create new or select existing Employee Selec…" at bounding box center [491, 225] width 656 height 215
type input "Executive Director Vacant"
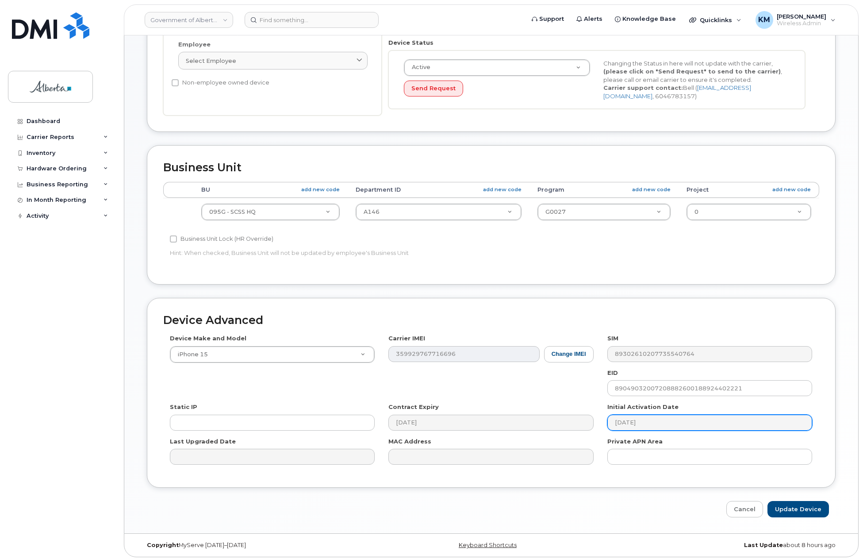
scroll to position [219, 0]
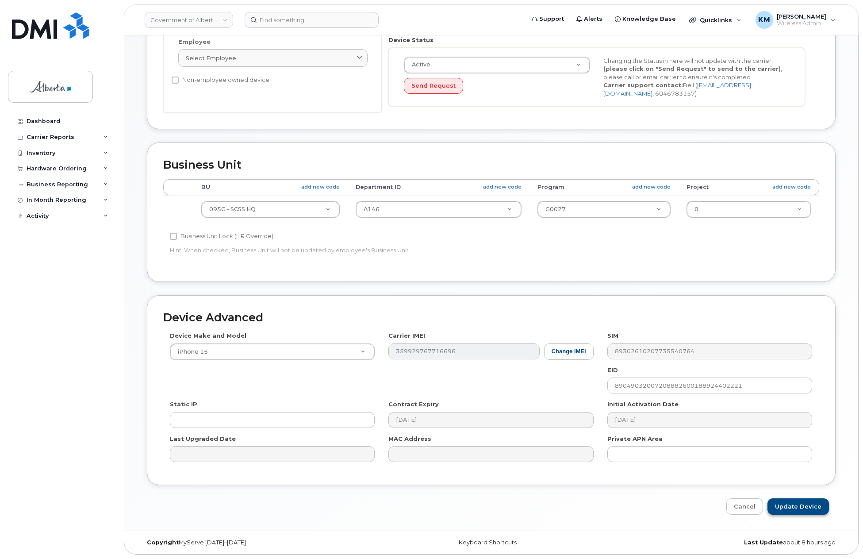
type input "Carmen.Grabusic@gov.ab.ca"
click at [788, 511] on input "Update Device" at bounding box center [797, 506] width 61 height 16
type input "Saving..."
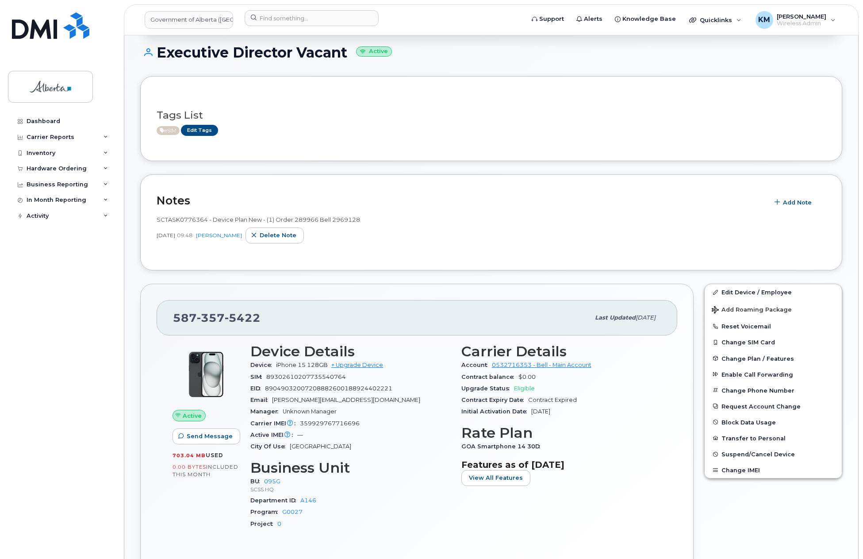
scroll to position [88, 0]
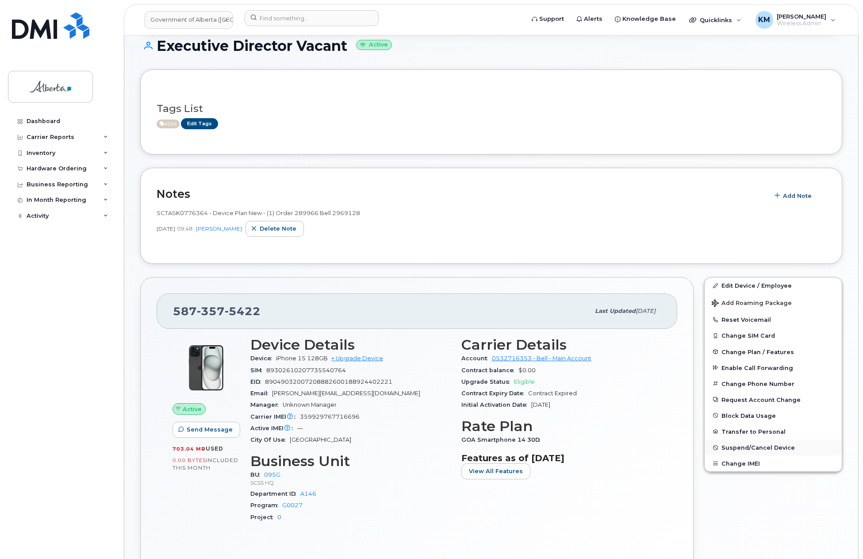
click at [752, 445] on span "Suspend/Cancel Device" at bounding box center [757, 447] width 73 height 7
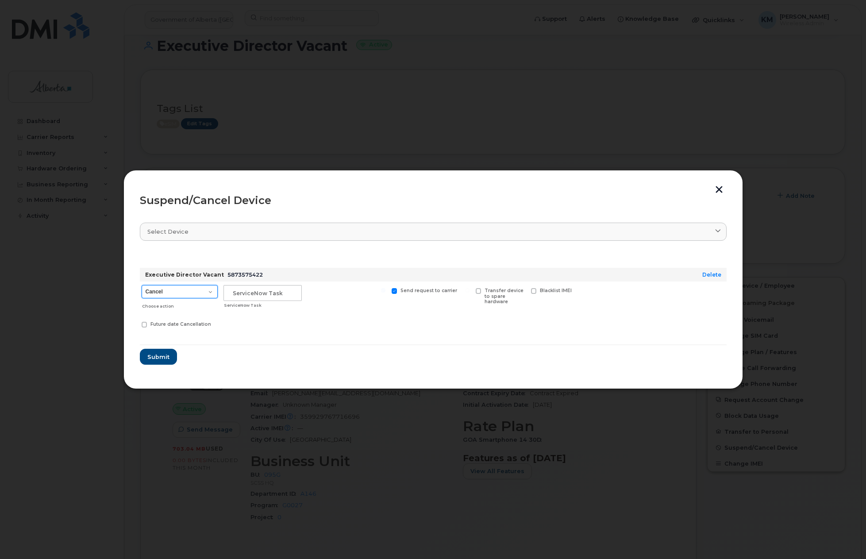
click at [212, 293] on select "Cancel Suspend - Extend Suspension Suspend - Reduced Rate Suspend - Lost Device…" at bounding box center [180, 291] width 76 height 13
select select "[object Object]"
click at [142, 285] on select "Cancel Suspend - Extend Suspension Suspend - Reduced Rate Suspend - Lost Device…" at bounding box center [180, 291] width 76 height 13
click at [157, 356] on span "Submit" at bounding box center [158, 357] width 22 height 8
click at [260, 294] on input "text" at bounding box center [262, 293] width 78 height 16
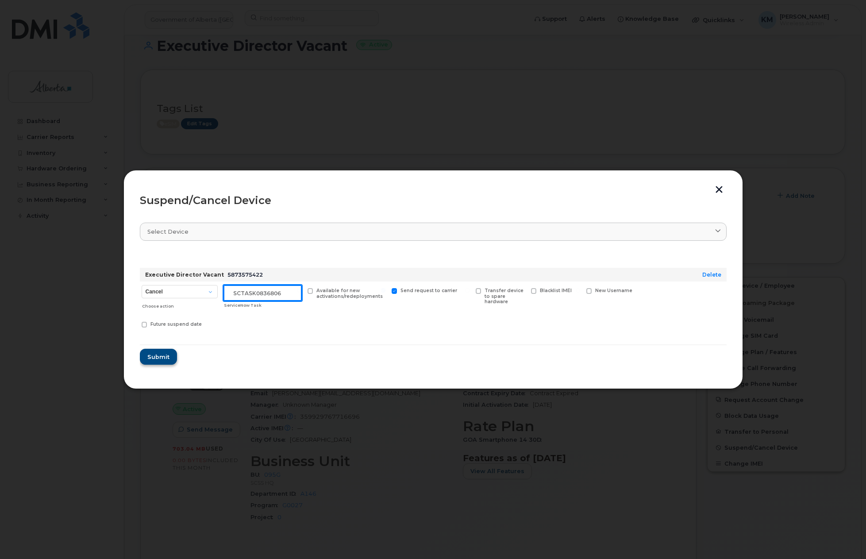
type input "sCTASK0836806"
click at [154, 352] on button "Submit" at bounding box center [158, 357] width 36 height 16
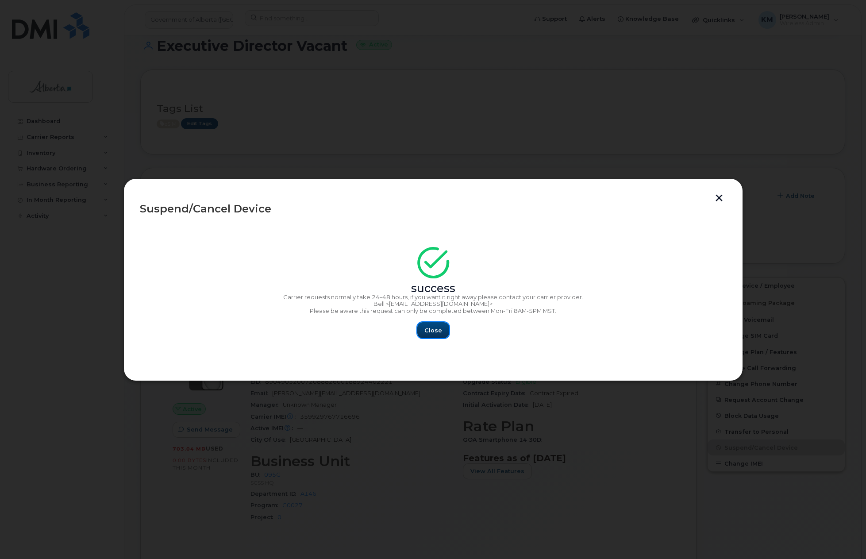
click at [441, 334] on span "Close" at bounding box center [433, 330] width 18 height 8
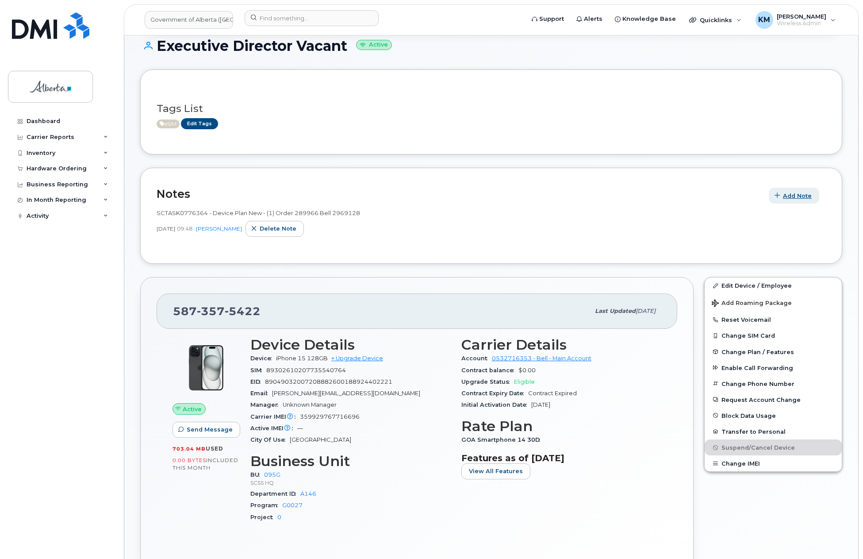
click at [793, 192] on span "Add Note" at bounding box center [797, 196] width 29 height 8
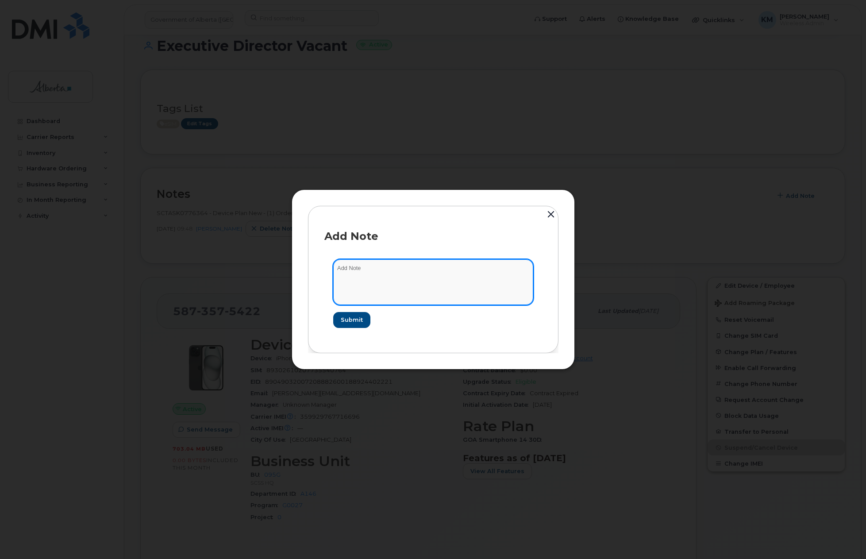
click at [392, 283] on textarea at bounding box center [433, 281] width 200 height 45
type textarea "s"
click at [402, 269] on textarea "SCTASK0836806 -" at bounding box center [433, 281] width 200 height 45
paste textarea "Plan Suspend - (1)"
type textarea "SCTASK0836806 - Plan Suspend - (1)"
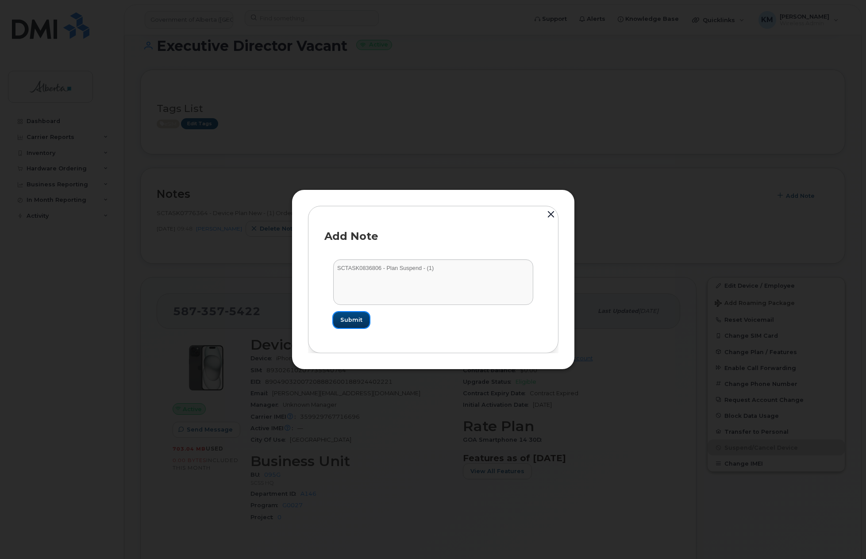
click at [342, 319] on span "Submit" at bounding box center [351, 319] width 22 height 8
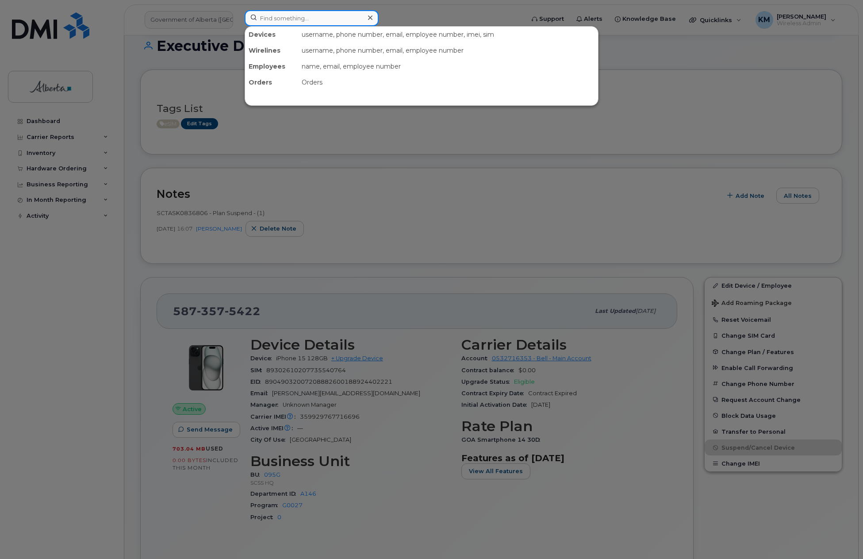
click at [267, 19] on input at bounding box center [312, 18] width 134 height 16
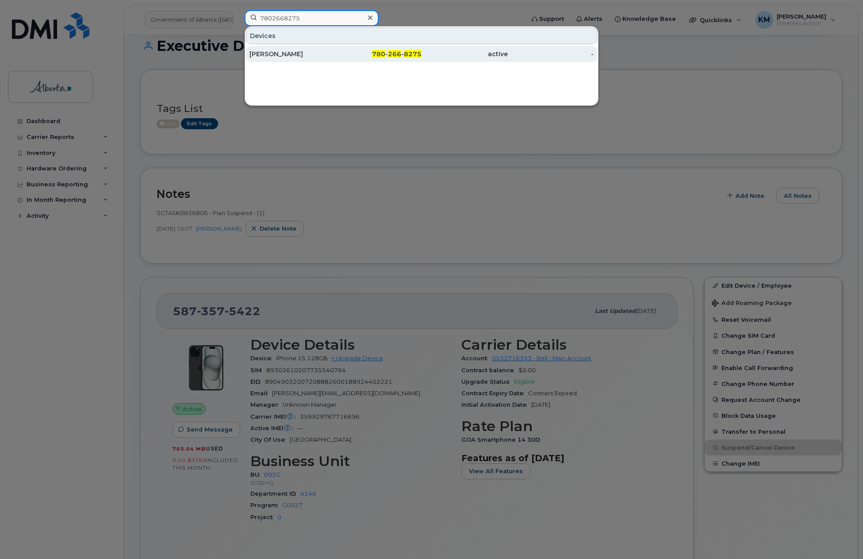
type input "7802668275"
click at [283, 55] on div "Patrick Mears" at bounding box center [292, 54] width 86 height 9
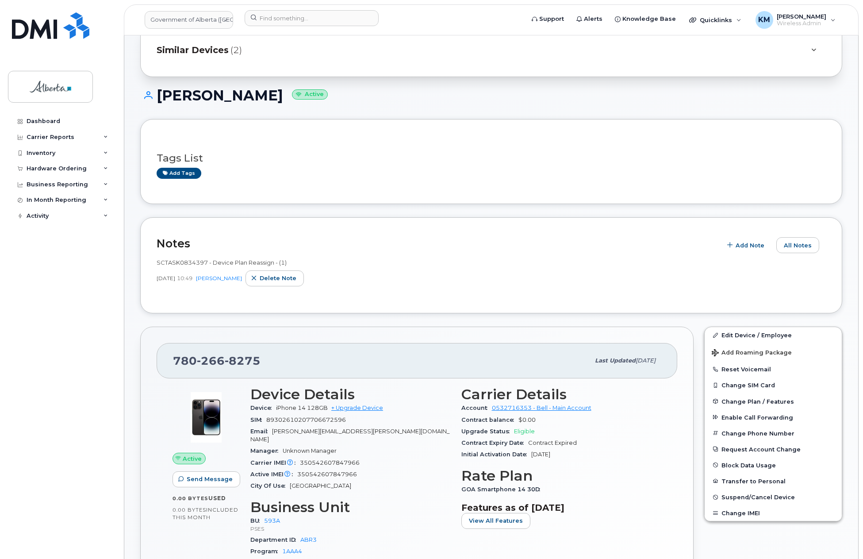
scroll to position [44, 0]
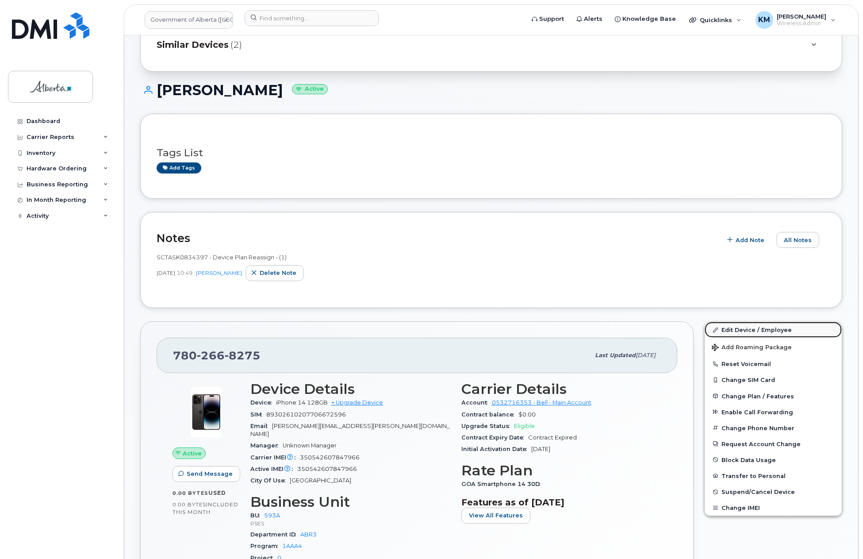
click at [745, 329] on link "Edit Device / Employee" at bounding box center [773, 330] width 137 height 16
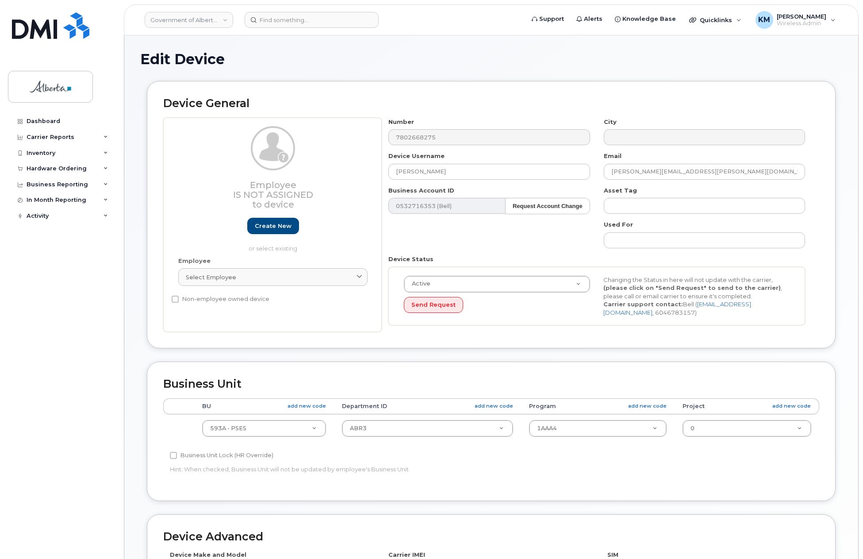
select select "4797682"
drag, startPoint x: 442, startPoint y: 170, endPoint x: 348, endPoint y: 182, distance: 95.4
click at [348, 182] on div "Employee Is not assigned to device Create new or select existing Employee Selec…" at bounding box center [491, 225] width 656 height 215
type input "Provincial Public Compliant Director Vacant"
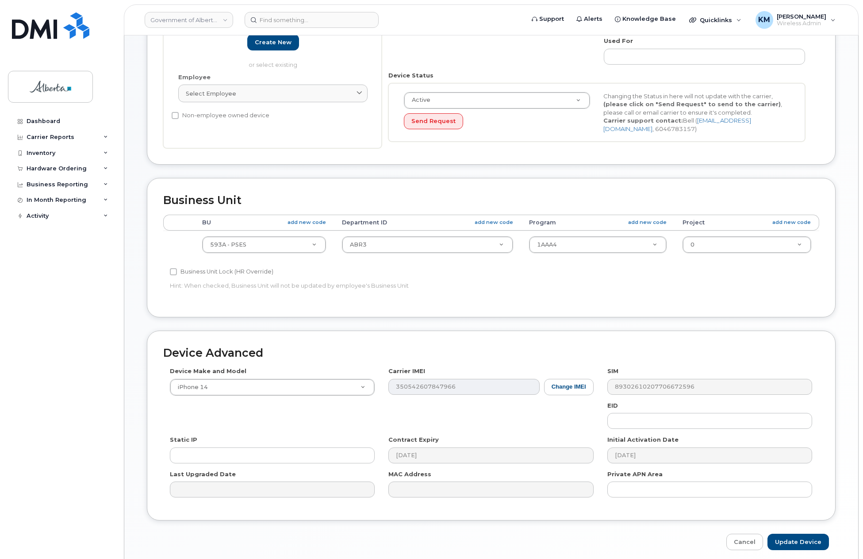
scroll to position [219, 0]
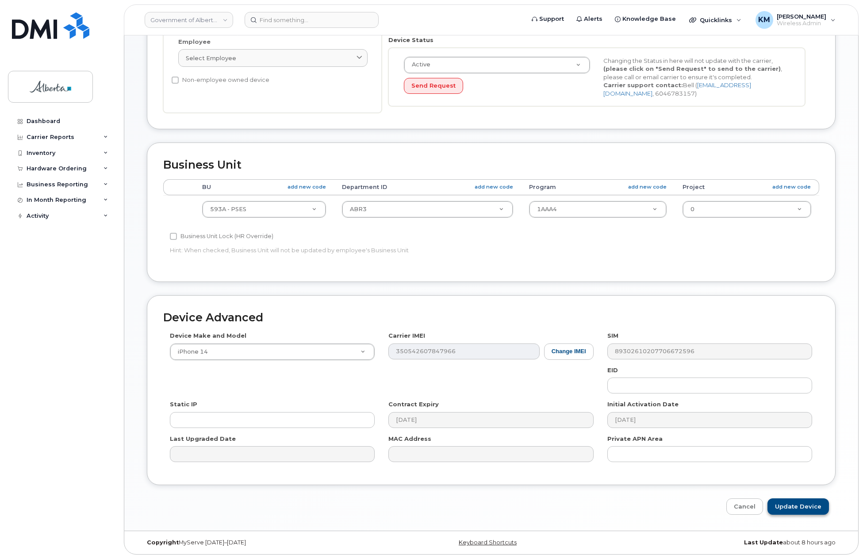
type input "[PERSON_NAME][EMAIL_ADDRESS][PERSON_NAME][DOMAIN_NAME]"
click at [804, 506] on input "Update Device" at bounding box center [797, 506] width 61 height 16
type input "Saving..."
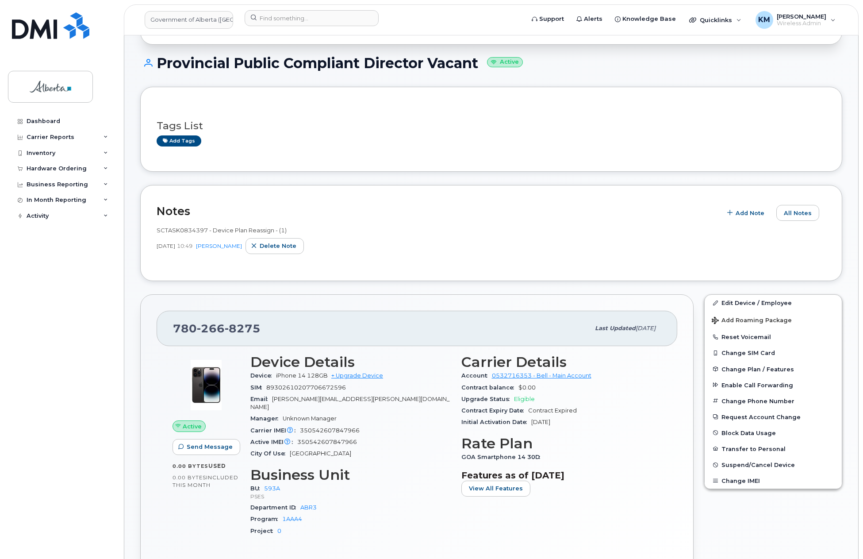
scroll to position [88, 0]
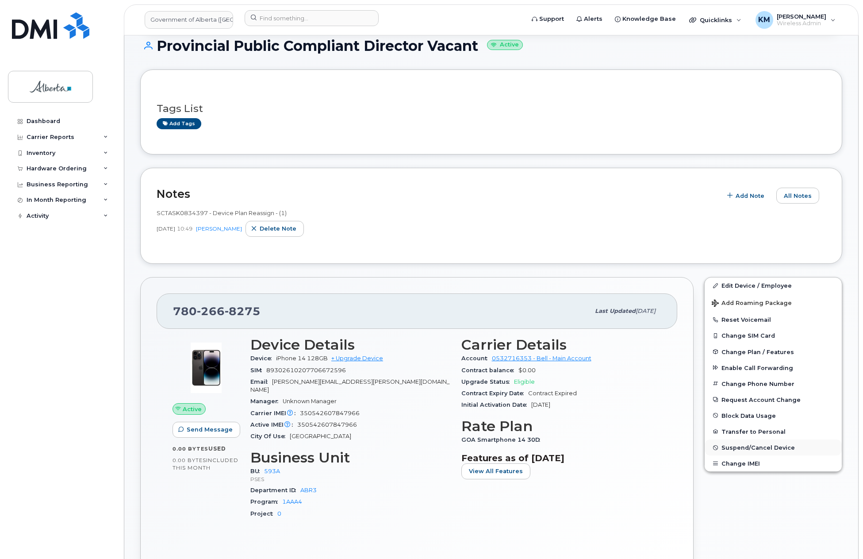
click at [746, 450] on span "Suspend/Cancel Device" at bounding box center [757, 447] width 73 height 7
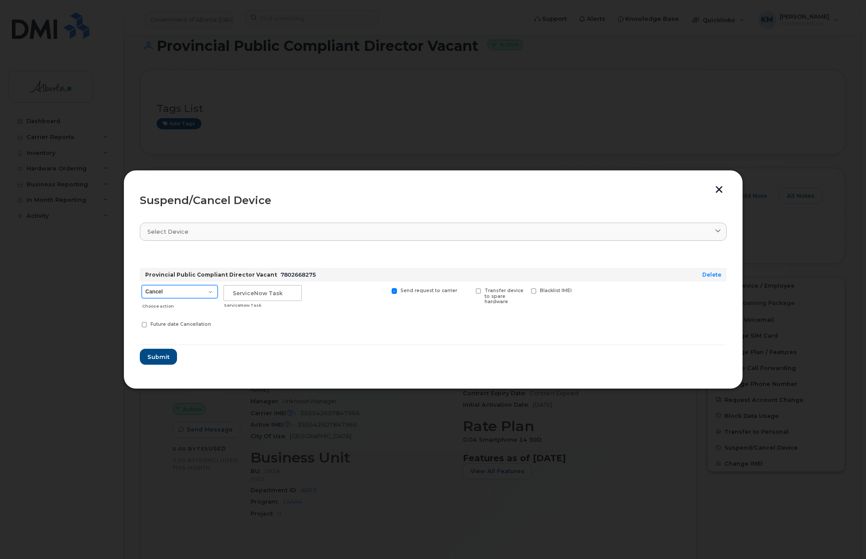
click at [211, 292] on select "Cancel Suspend - Extend Suspension Suspend - Reduced Rate Suspend - Lost Device…" at bounding box center [180, 291] width 76 height 13
select select "[object Object]"
click at [142, 285] on select "Cancel Suspend - Extend Suspension Suspend - Reduced Rate Suspend - Lost Device…" at bounding box center [180, 291] width 76 height 13
click at [246, 295] on input "text" at bounding box center [262, 293] width 78 height 16
type input "SCTASK0836794"
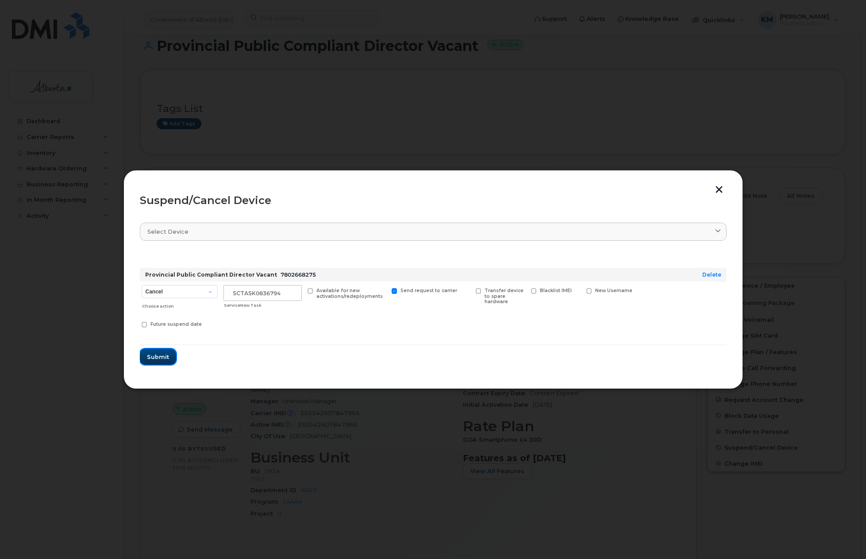
click at [167, 355] on span "Submit" at bounding box center [158, 357] width 22 height 8
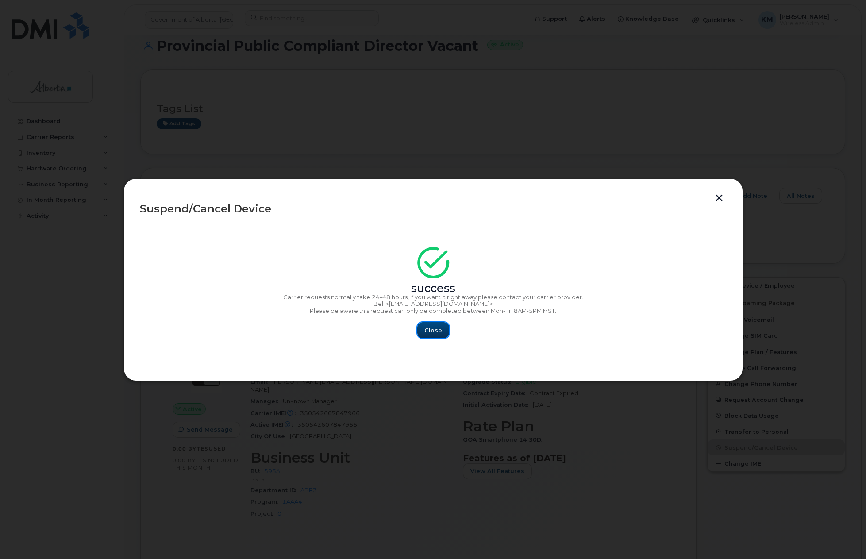
click at [430, 330] on span "Close" at bounding box center [433, 330] width 18 height 8
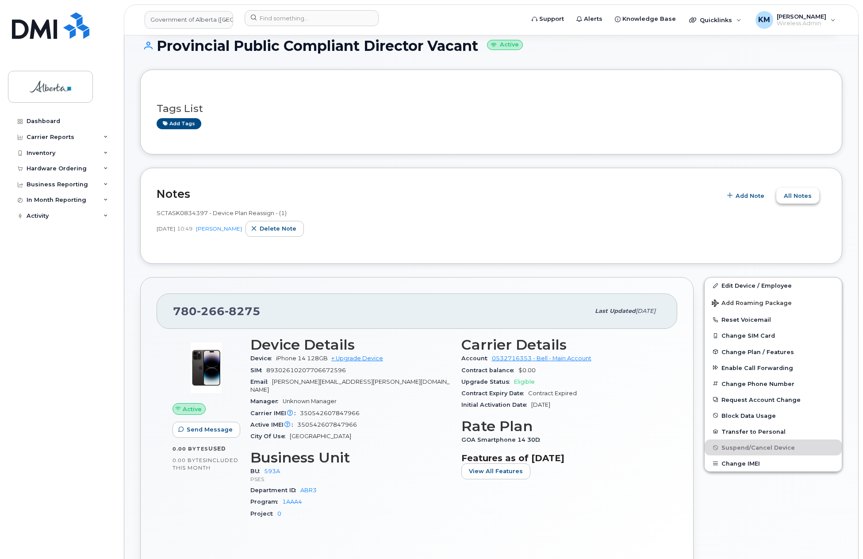
click at [787, 190] on button "All Notes" at bounding box center [797, 196] width 43 height 16
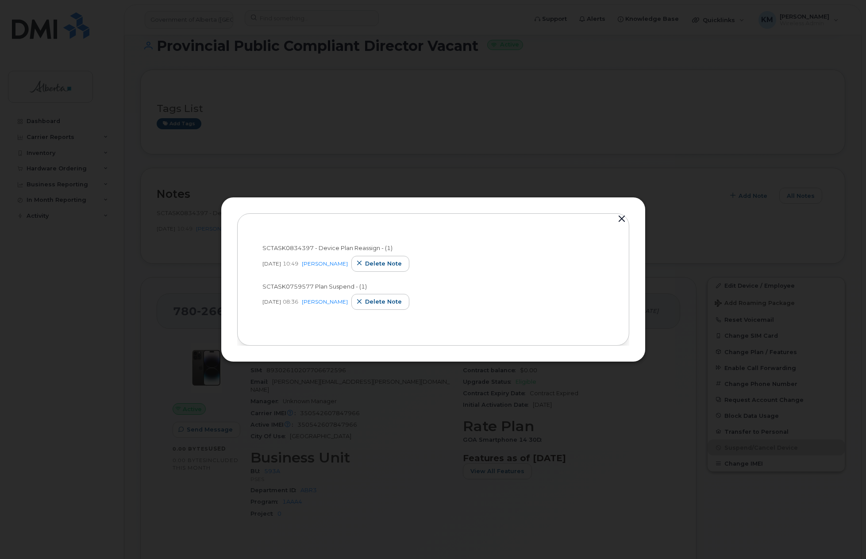
click at [619, 216] on button "button" at bounding box center [621, 219] width 13 height 12
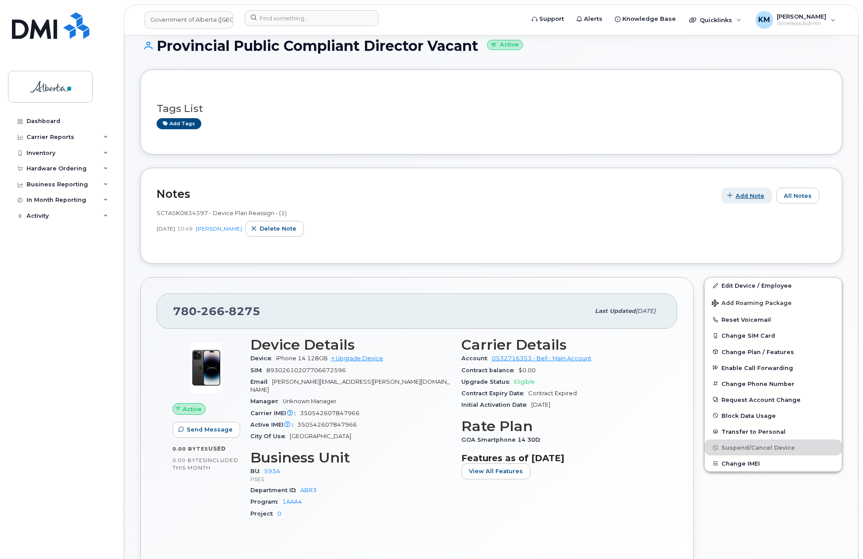
drag, startPoint x: 756, startPoint y: 195, endPoint x: 748, endPoint y: 195, distance: 7.1
click at [748, 195] on span "Add Note" at bounding box center [750, 196] width 29 height 8
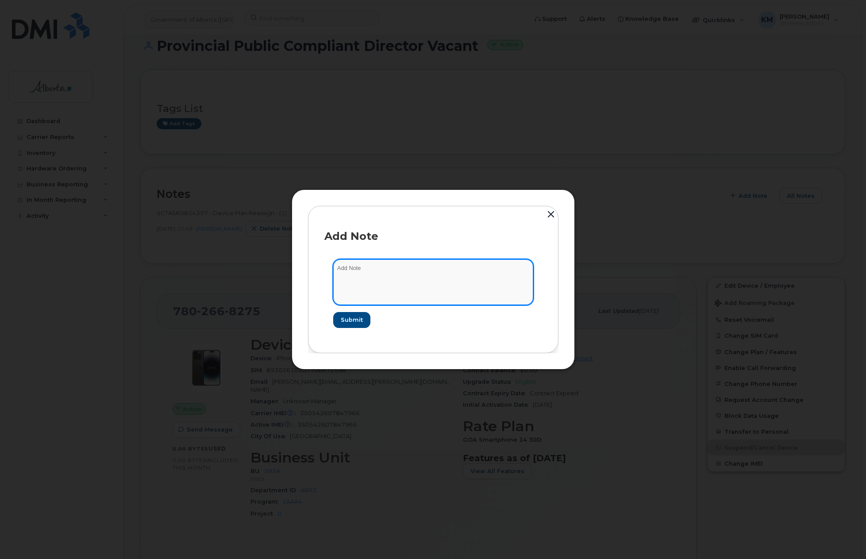
click at [435, 278] on textarea at bounding box center [433, 281] width 200 height 45
type textarea "s"
click at [419, 268] on textarea "SCTASK0836794 -" at bounding box center [433, 281] width 200 height 45
paste textarea "Plan Suspend - (1)"
type textarea "SCTASK0836794 - Plan Suspend - (1)"
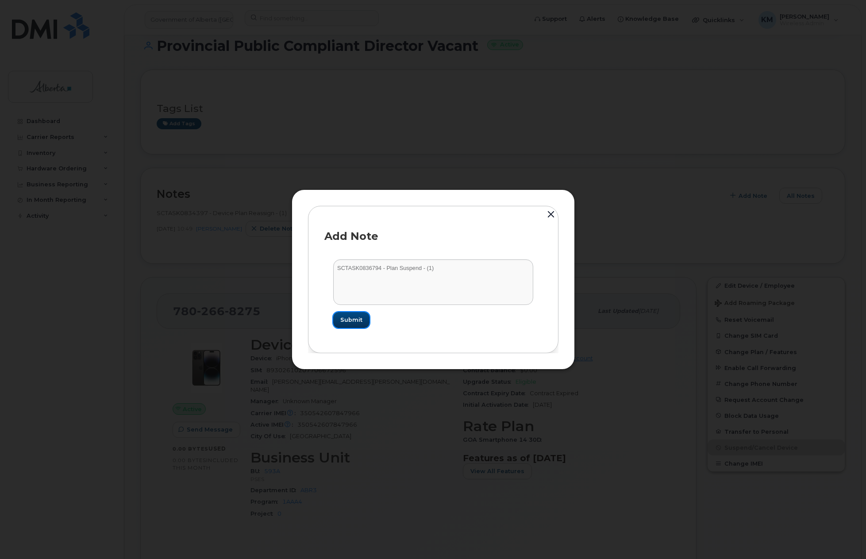
click at [344, 317] on span "Submit" at bounding box center [351, 319] width 22 height 8
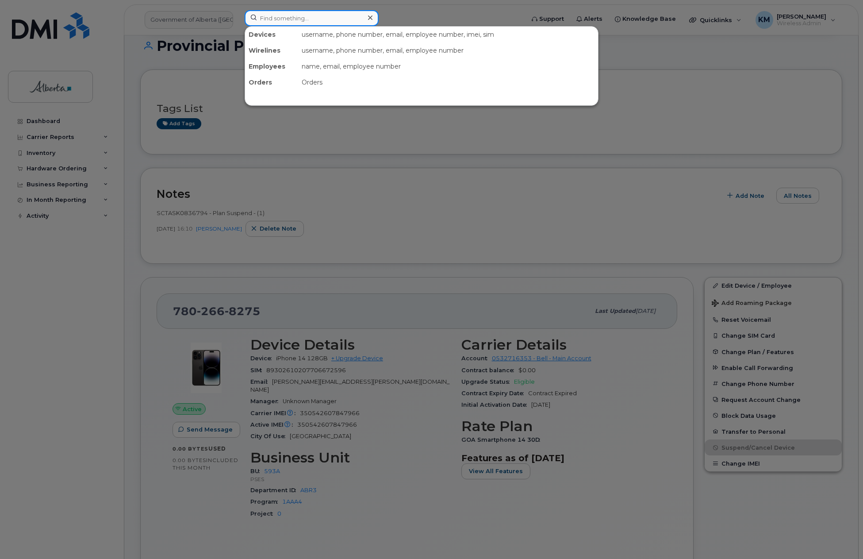
click at [286, 19] on input at bounding box center [312, 18] width 134 height 16
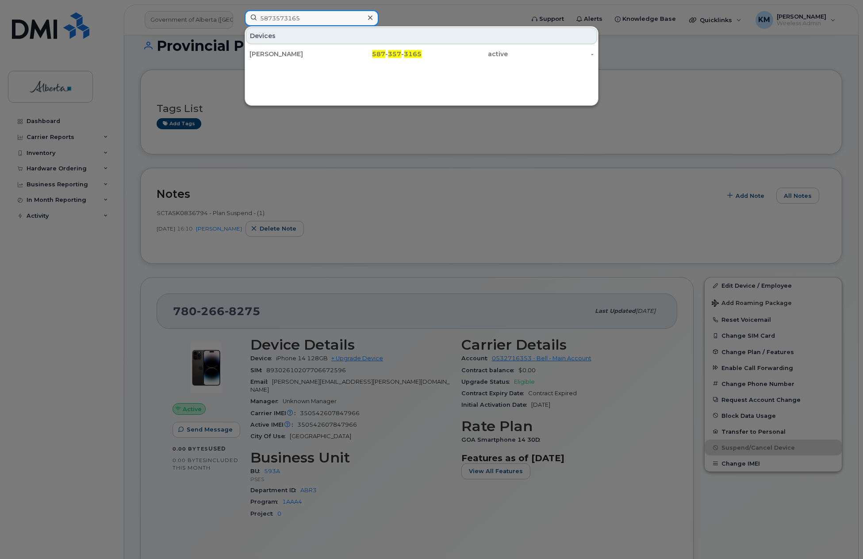
type input "5873573165"
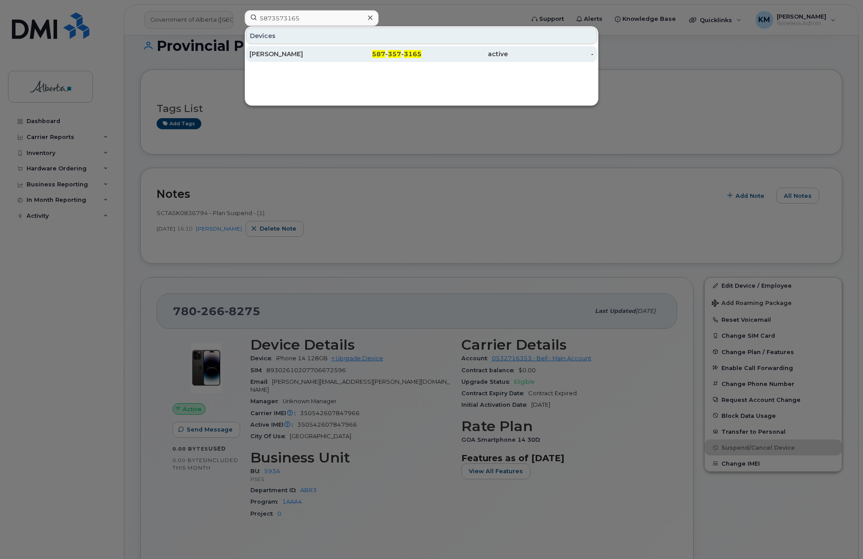
drag, startPoint x: 292, startPoint y: 35, endPoint x: 296, endPoint y: 55, distance: 20.4
click at [296, 55] on div "[PERSON_NAME]" at bounding box center [292, 54] width 86 height 9
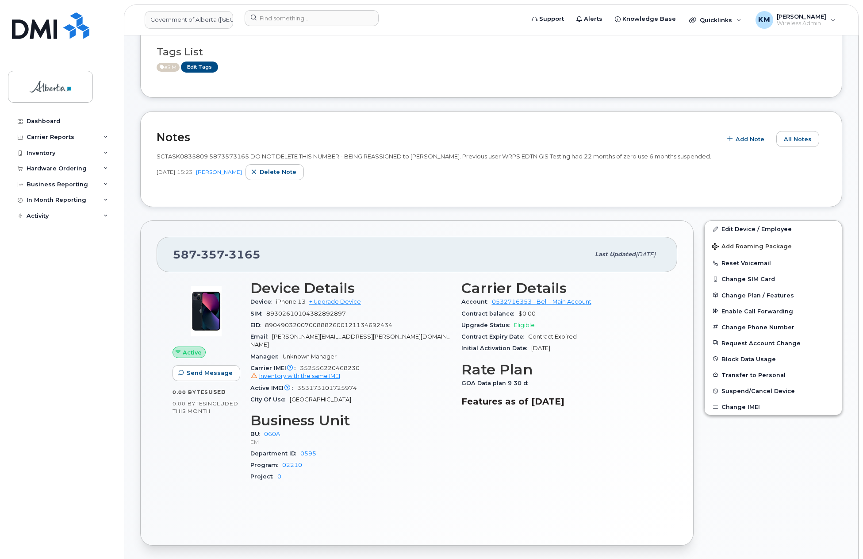
scroll to position [177, 0]
